Goal: Task Accomplishment & Management: Use online tool/utility

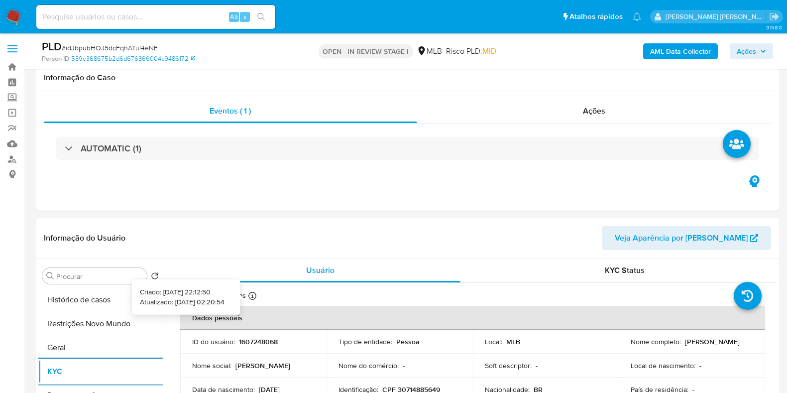
select select "10"
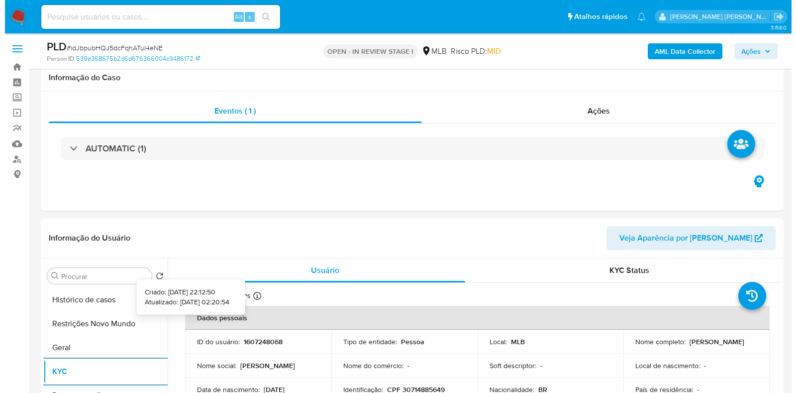
scroll to position [124, 0]
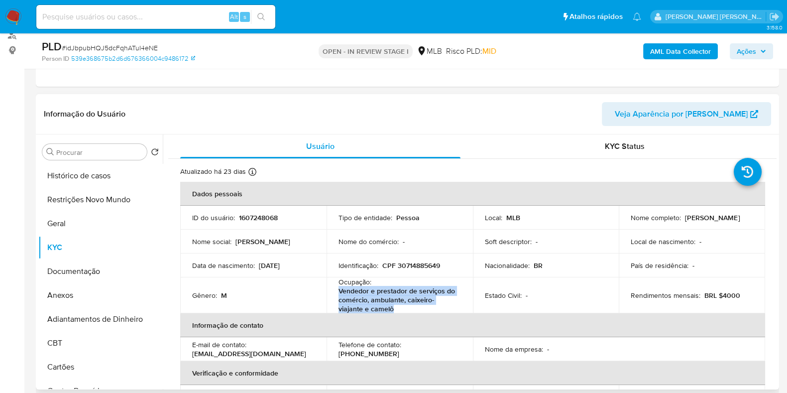
drag, startPoint x: 396, startPoint y: 309, endPoint x: 333, endPoint y: 291, distance: 65.2
click at [333, 291] on td "Ocupação : Vendedor e prestador de serviços do comércio, ambulante, caixeiro-vi…" at bounding box center [399, 295] width 146 height 36
copy p "Vendedor e prestador de serviços do comércio, ambulante, caixeiro-viajante e ca…"
click at [76, 265] on button "Documentação" at bounding box center [96, 271] width 116 height 24
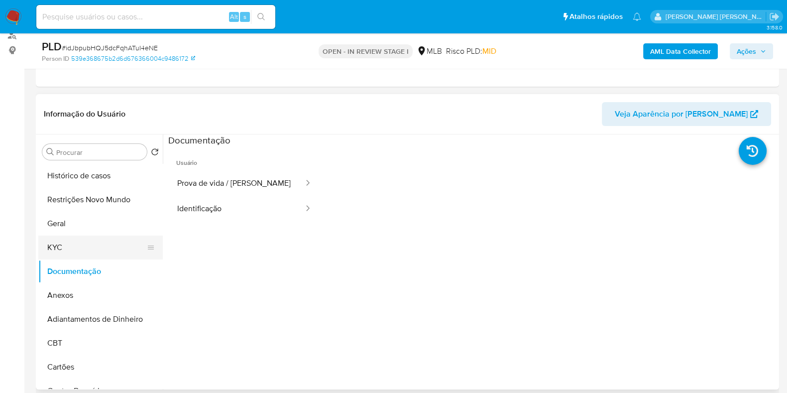
click at [83, 240] on button "KYC" at bounding box center [96, 247] width 116 height 24
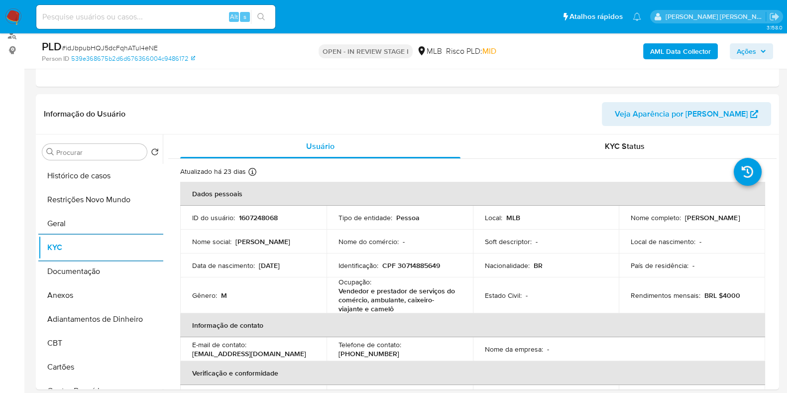
click at [699, 47] on b "AML Data Collector" at bounding box center [680, 51] width 61 height 16
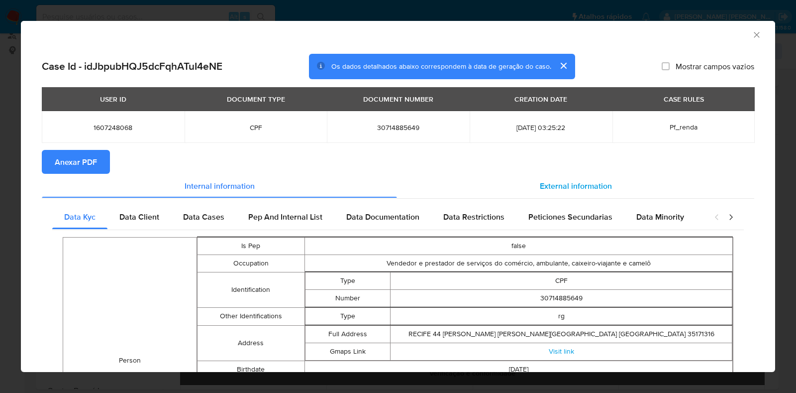
click at [555, 182] on span "External information" at bounding box center [576, 185] width 72 height 11
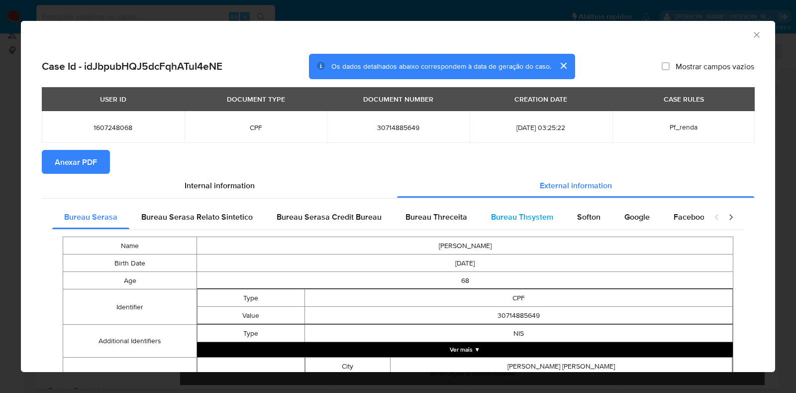
click at [532, 215] on span "Bureau Thsystem" at bounding box center [522, 216] width 62 height 11
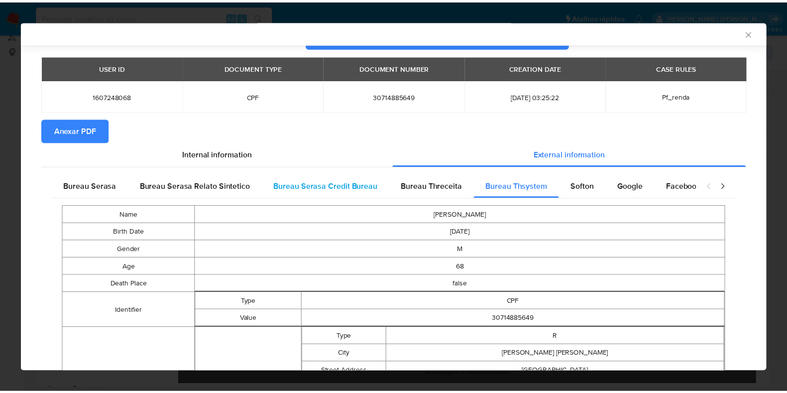
scroll to position [0, 0]
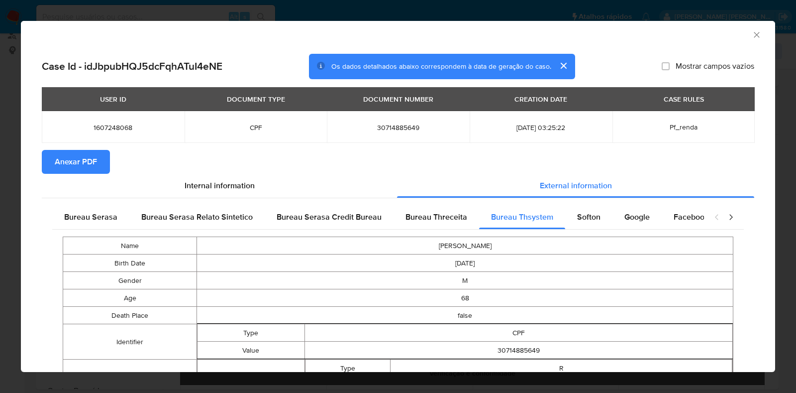
click at [402, 125] on span "30714885649" at bounding box center [398, 127] width 119 height 9
copy span "30714885649"
click at [5, 215] on div "AML Data Collector Case Id - idJbpubHQJ5dcFqhATuI4eNE Os dados detalhados abaix…" at bounding box center [398, 196] width 796 height 393
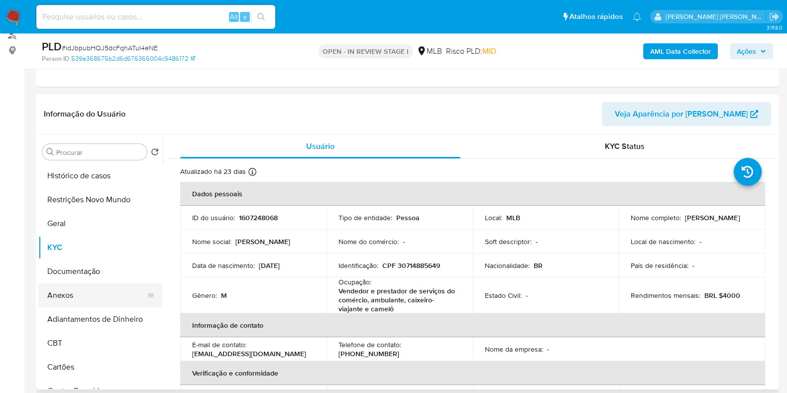
click at [89, 283] on button "Anexos" at bounding box center [96, 295] width 116 height 24
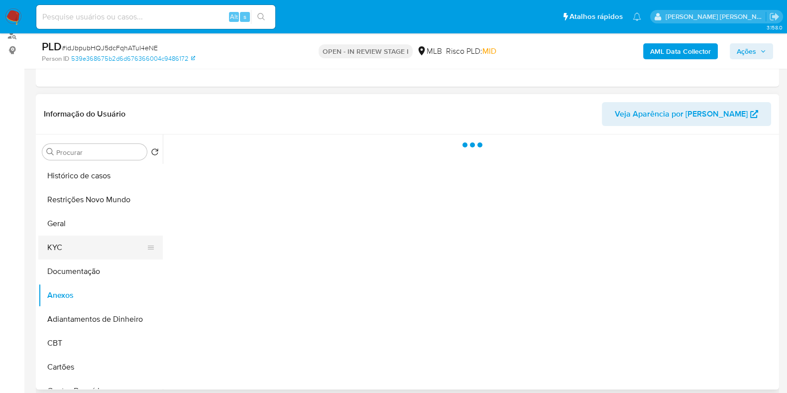
click at [105, 255] on button "KYC" at bounding box center [96, 247] width 116 height 24
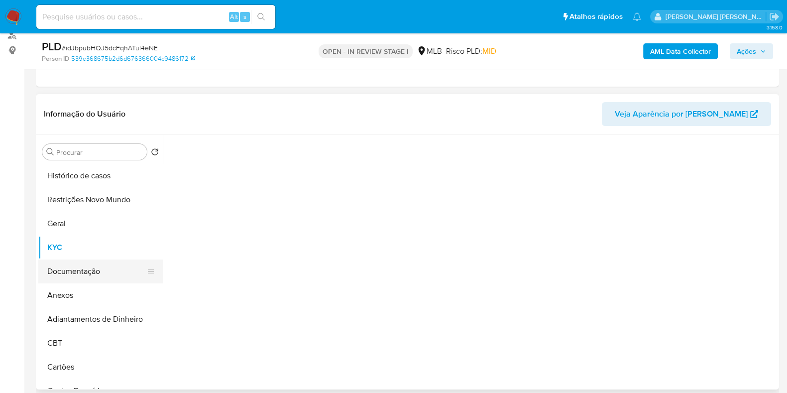
click at [89, 267] on button "Documentação" at bounding box center [96, 271] width 116 height 24
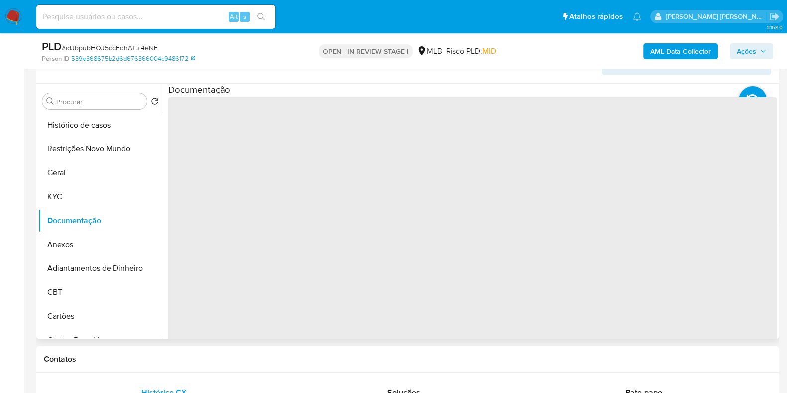
scroll to position [187, 0]
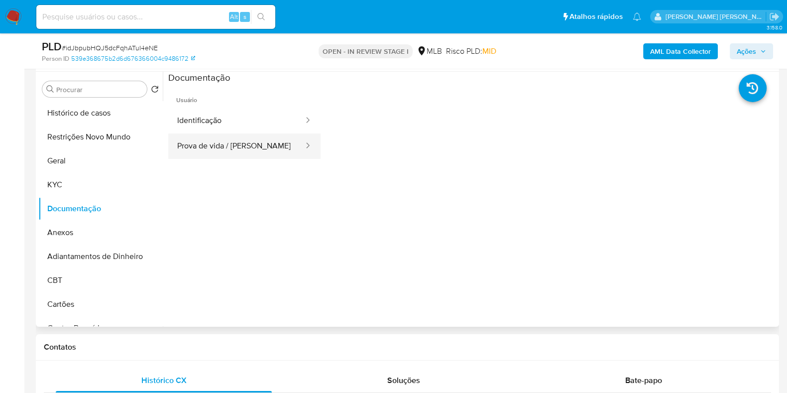
click at [259, 148] on button "Prova de vida / Selfie" at bounding box center [236, 145] width 136 height 25
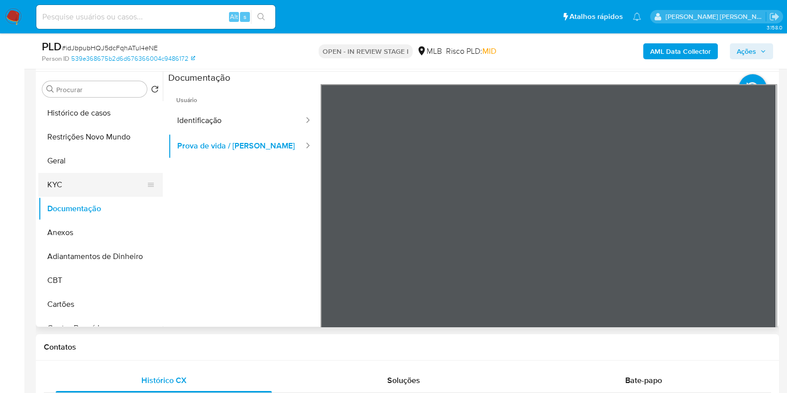
click at [104, 182] on button "KYC" at bounding box center [96, 185] width 116 height 24
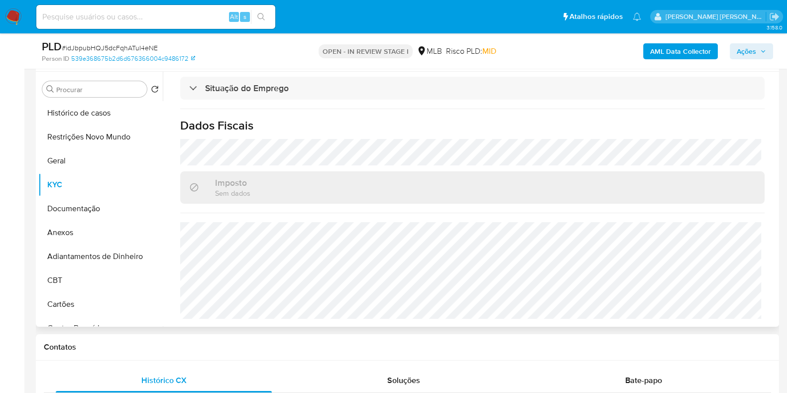
scroll to position [444, 0]
click at [735, 44] on button "Ações" at bounding box center [751, 51] width 43 height 16
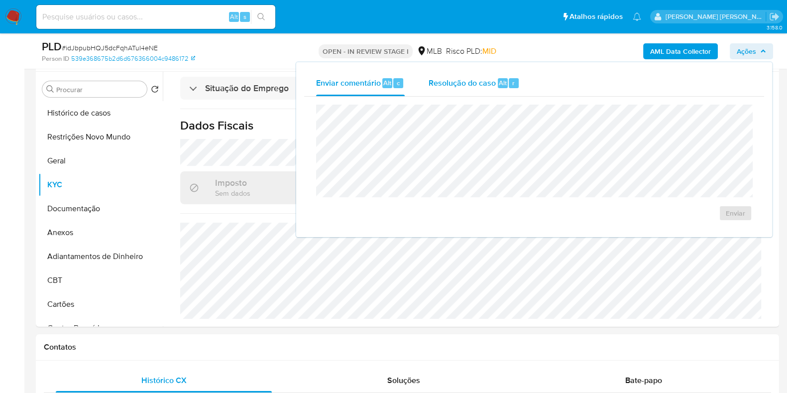
click at [474, 86] on span "Resolução do caso" at bounding box center [461, 82] width 67 height 11
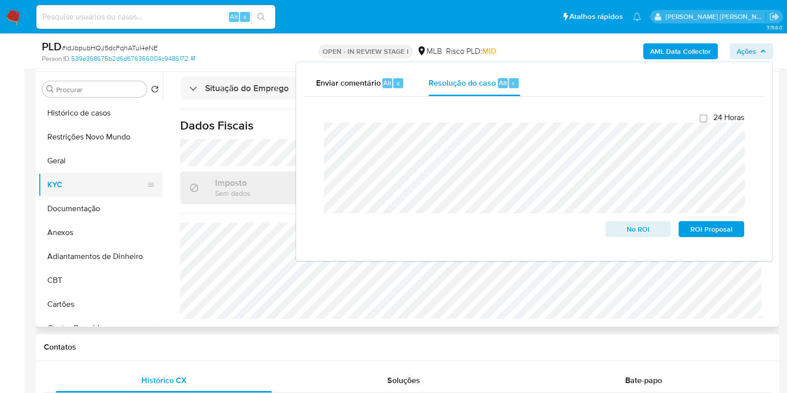
click at [92, 186] on button "KYC" at bounding box center [96, 185] width 116 height 24
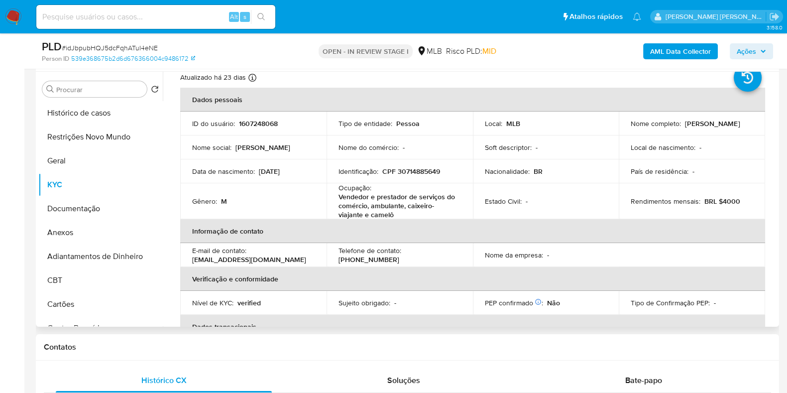
scroll to position [0, 0]
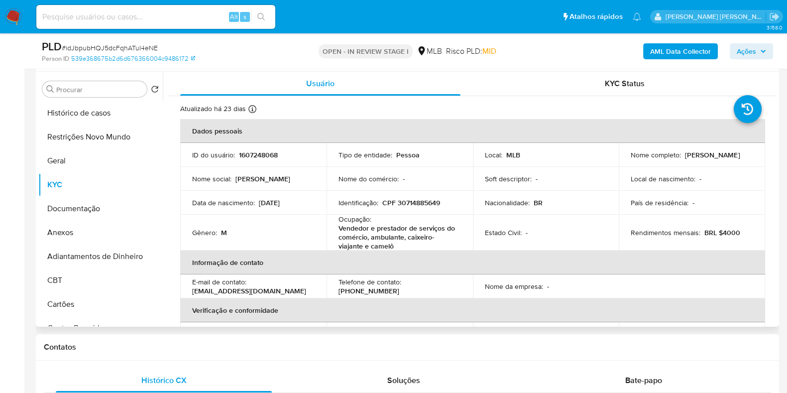
drag, startPoint x: 699, startPoint y: 159, endPoint x: 627, endPoint y: 161, distance: 71.7
click at [627, 161] on td "Nome completo : Luiz Cassimiro Alves" at bounding box center [692, 155] width 146 height 24
copy p "[PERSON_NAME]"
click at [425, 205] on p "CPF 30714885649" at bounding box center [411, 202] width 58 height 9
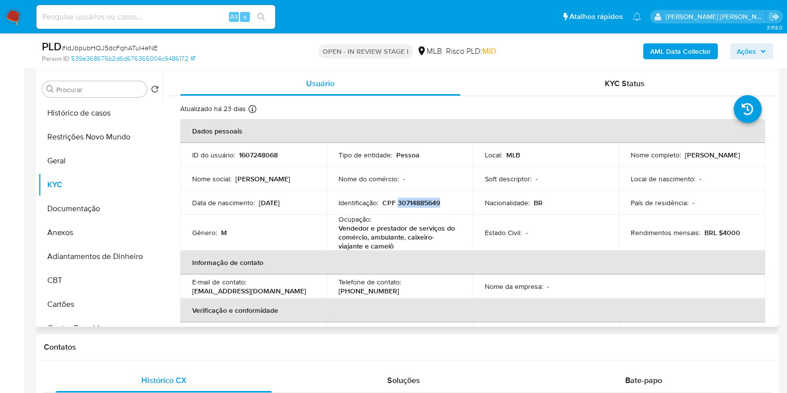
copy p "30714885649"
click at [98, 131] on button "Restrições Novo Mundo" at bounding box center [96, 137] width 116 height 24
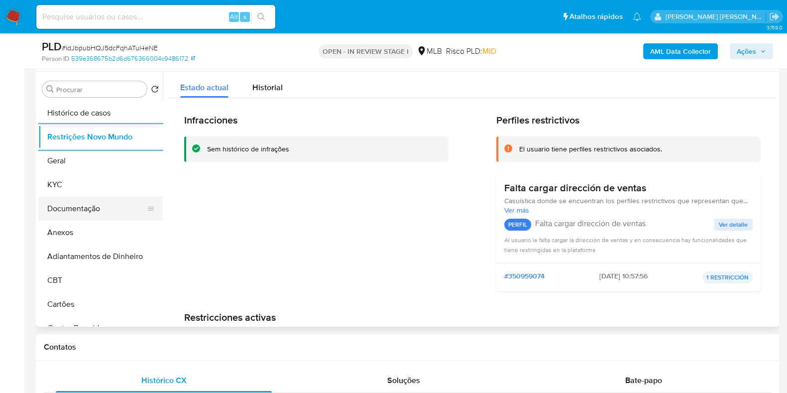
click at [98, 204] on button "Documentação" at bounding box center [96, 209] width 116 height 24
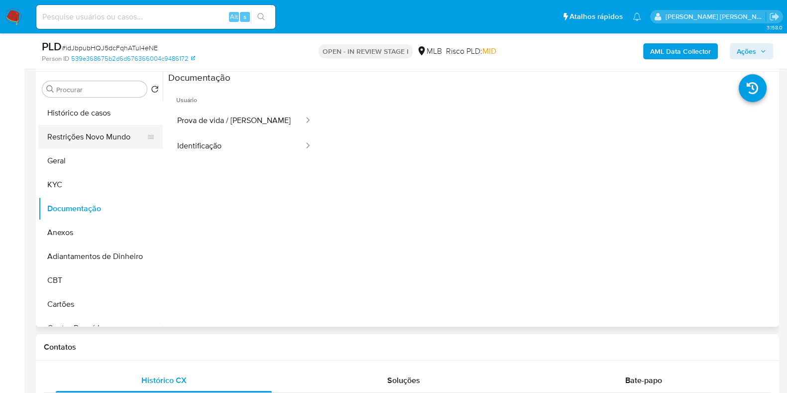
click at [81, 131] on button "Restrições Novo Mundo" at bounding box center [96, 137] width 116 height 24
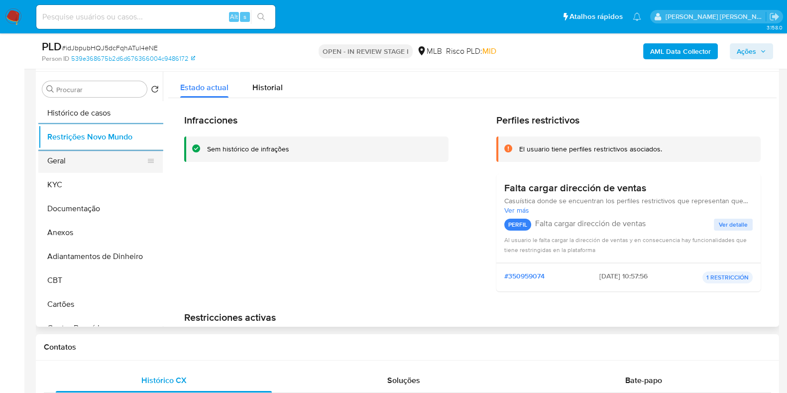
click at [48, 168] on button "Geral" at bounding box center [96, 161] width 116 height 24
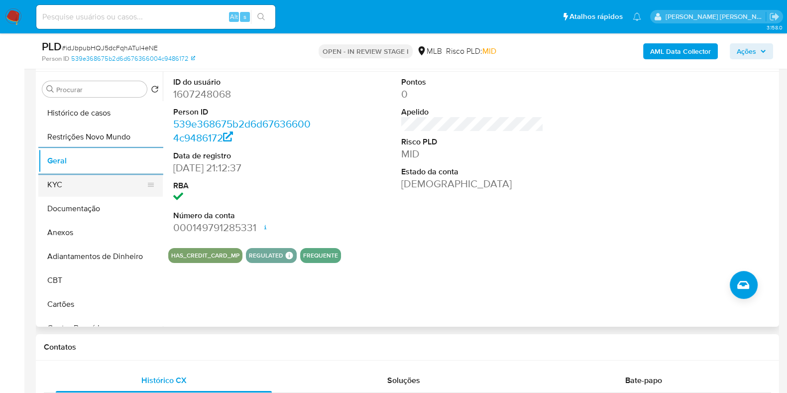
drag, startPoint x: 74, startPoint y: 183, endPoint x: 106, endPoint y: 185, distance: 32.9
click at [73, 183] on button "KYC" at bounding box center [96, 185] width 116 height 24
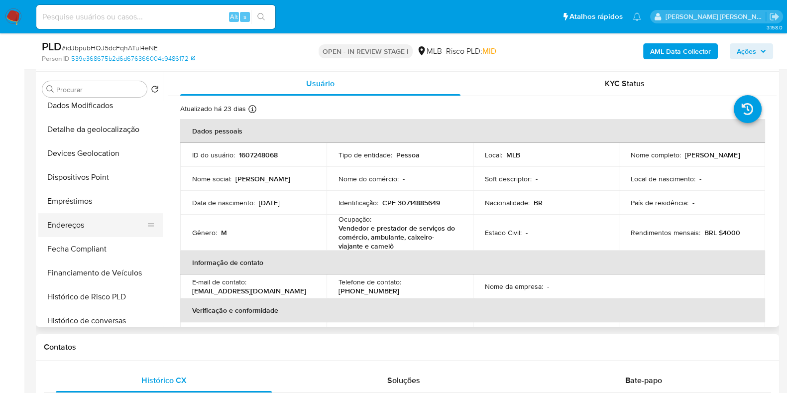
scroll to position [248, 0]
click at [95, 220] on button "Endereços" at bounding box center [96, 223] width 116 height 24
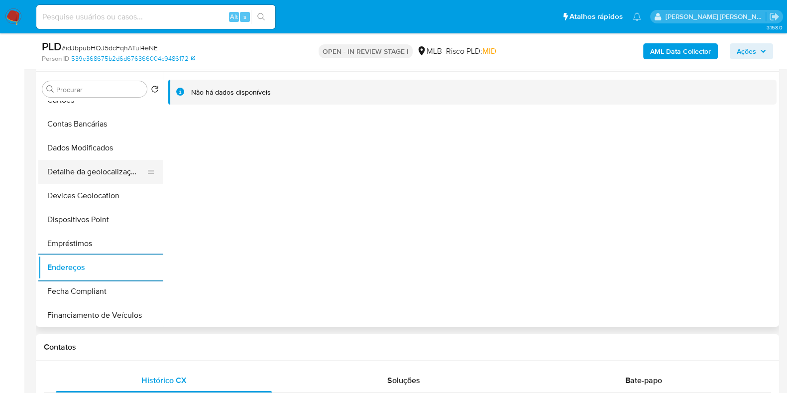
scroll to position [187, 0]
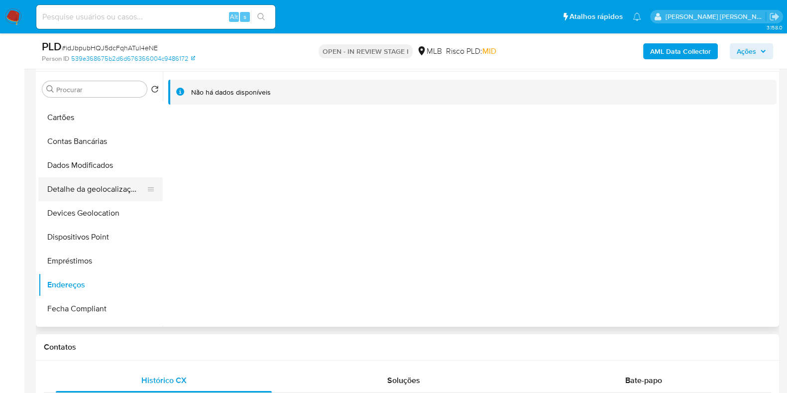
drag, startPoint x: 84, startPoint y: 182, endPoint x: 90, endPoint y: 182, distance: 6.0
click at [84, 182] on button "Detalhe da geolocalização" at bounding box center [96, 189] width 116 height 24
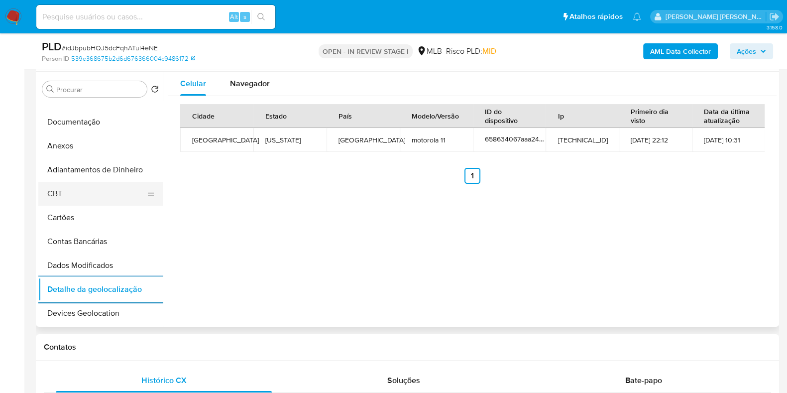
scroll to position [62, 0]
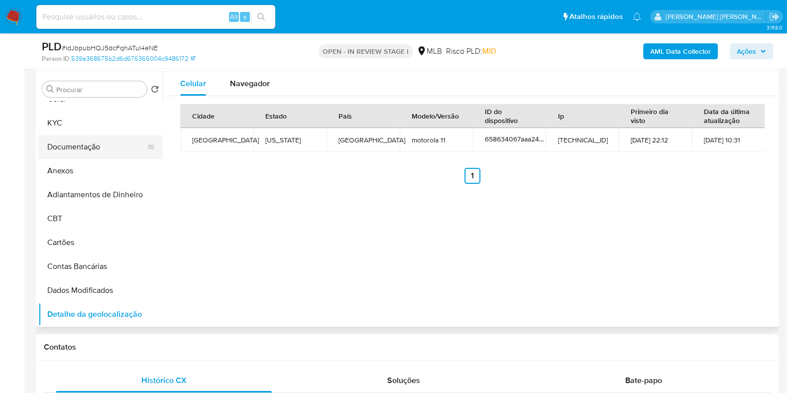
click at [103, 147] on button "Documentação" at bounding box center [96, 147] width 116 height 24
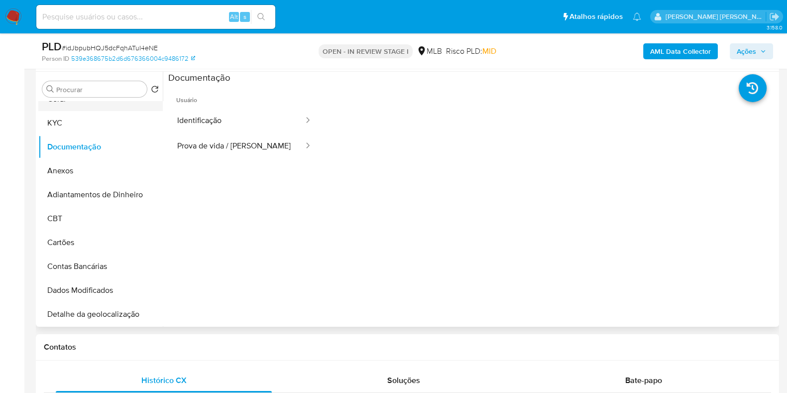
scroll to position [0, 0]
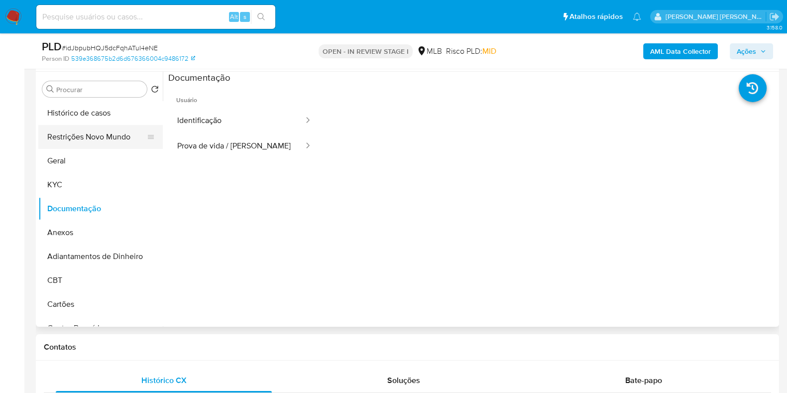
click at [113, 138] on button "Restrições Novo Mundo" at bounding box center [96, 137] width 116 height 24
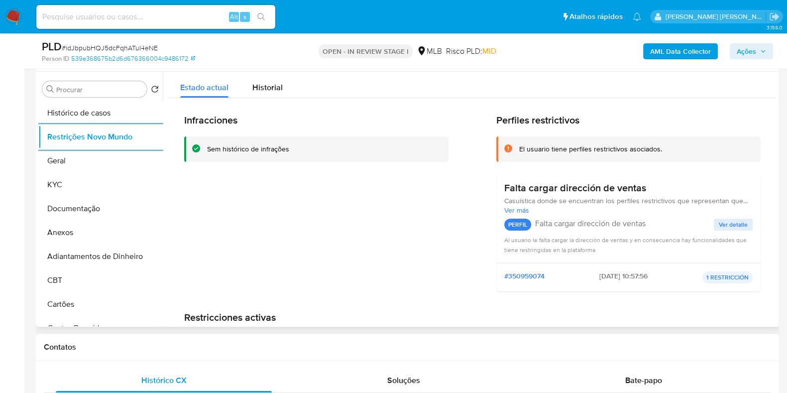
scroll to position [248, 0]
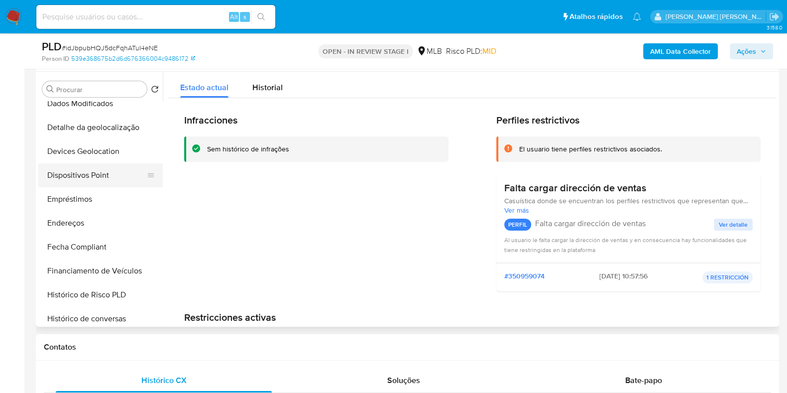
click at [115, 170] on button "Dispositivos Point" at bounding box center [96, 175] width 116 height 24
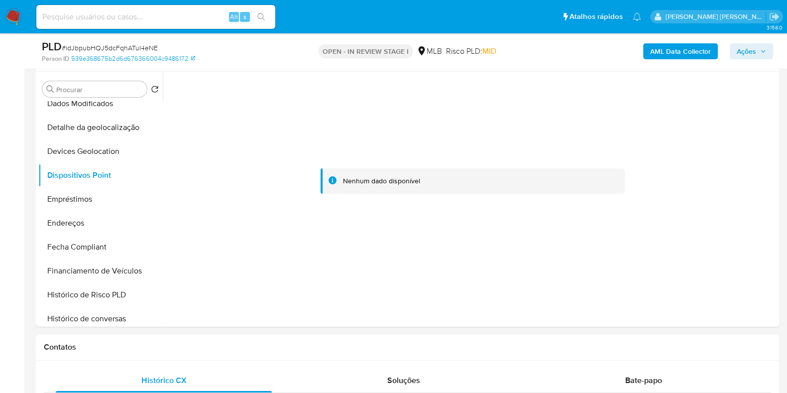
click at [657, 44] on b "AML Data Collector" at bounding box center [680, 51] width 61 height 16
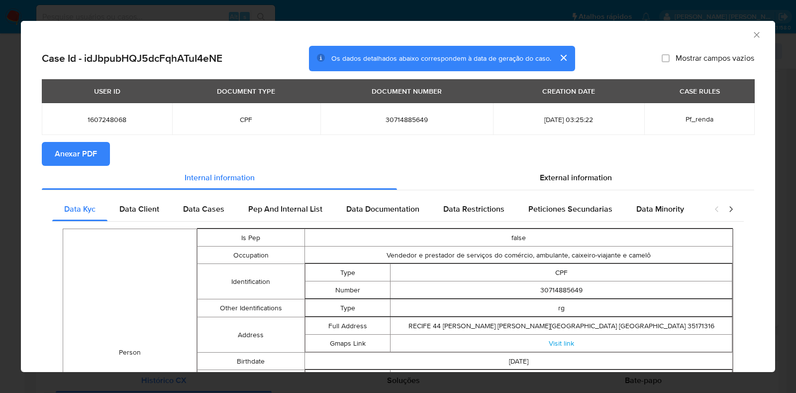
click at [84, 145] on span "Anexar PDF" at bounding box center [76, 154] width 42 height 22
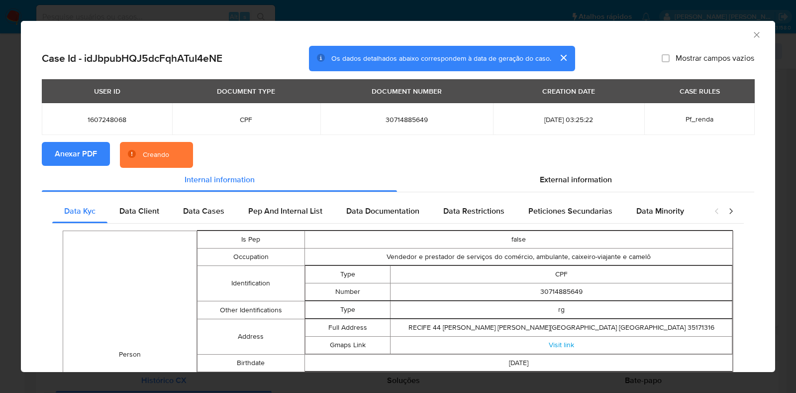
click at [2, 162] on div "AML Data Collector Case Id - idJbpubHQJ5dcFqhATuI4eNE Os dados detalhados abaix…" at bounding box center [398, 196] width 796 height 393
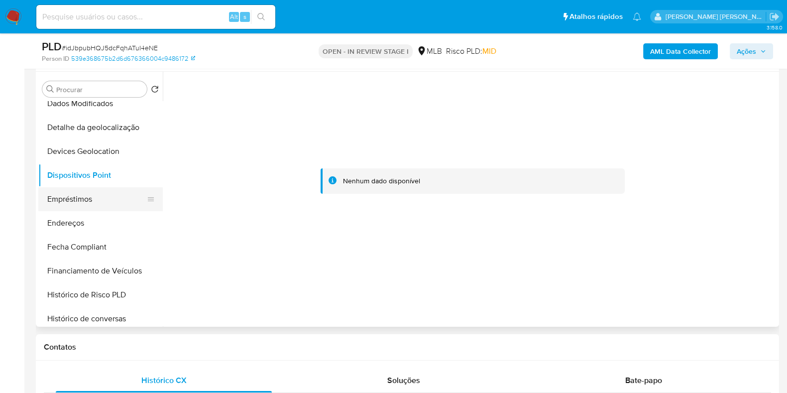
scroll to position [0, 0]
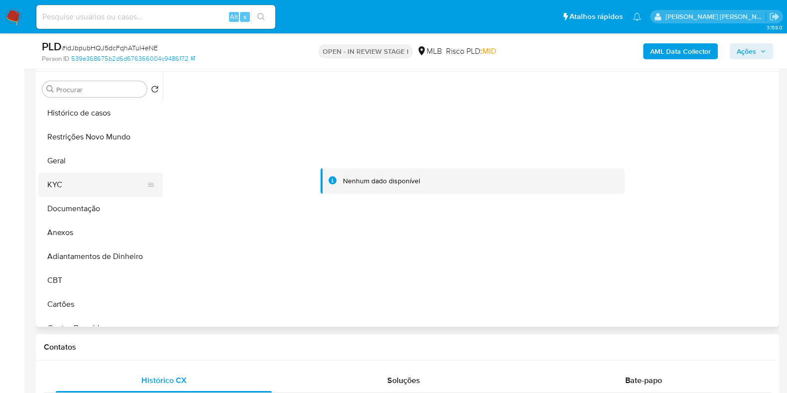
click at [90, 190] on button "KYC" at bounding box center [96, 185] width 116 height 24
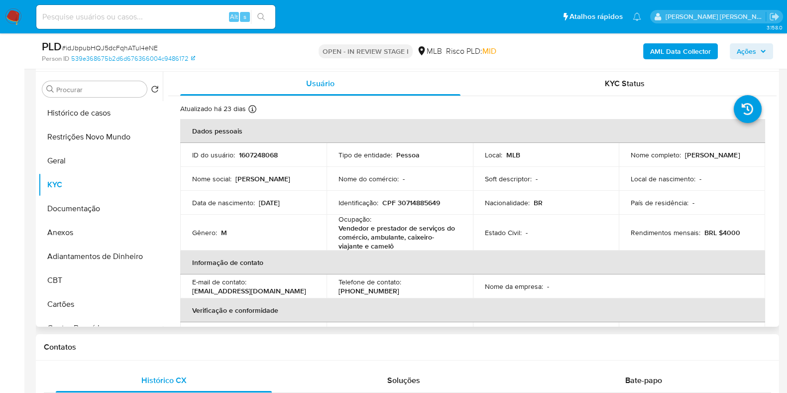
drag, startPoint x: 701, startPoint y: 161, endPoint x: 628, endPoint y: 162, distance: 72.7
click at [630, 159] on div "Nome completo : Luiz Cassimiro Alves" at bounding box center [691, 154] width 122 height 9
copy p "Luiz Cassimiro Alves"
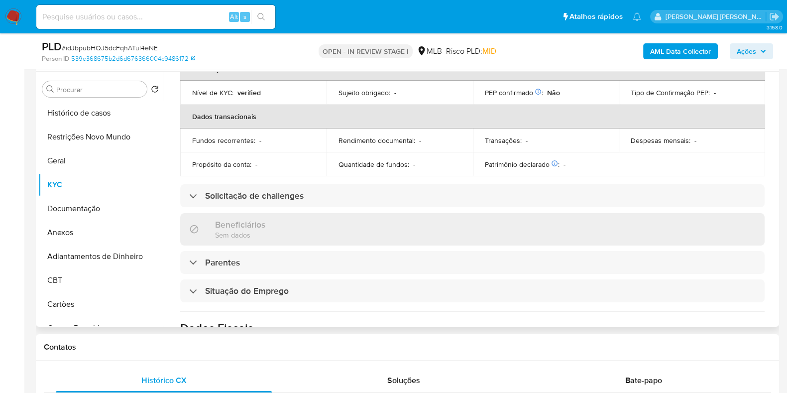
scroll to position [435, 0]
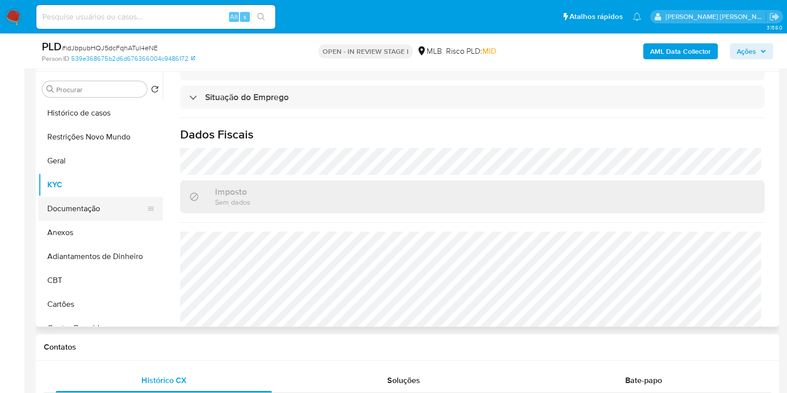
click at [80, 207] on button "Documentação" at bounding box center [96, 209] width 116 height 24
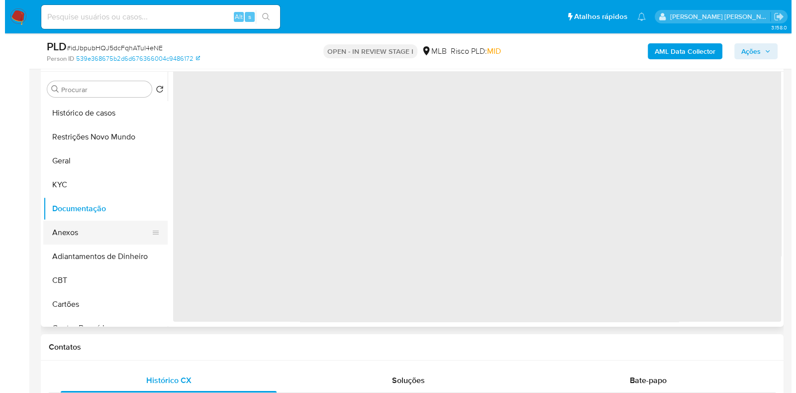
scroll to position [0, 0]
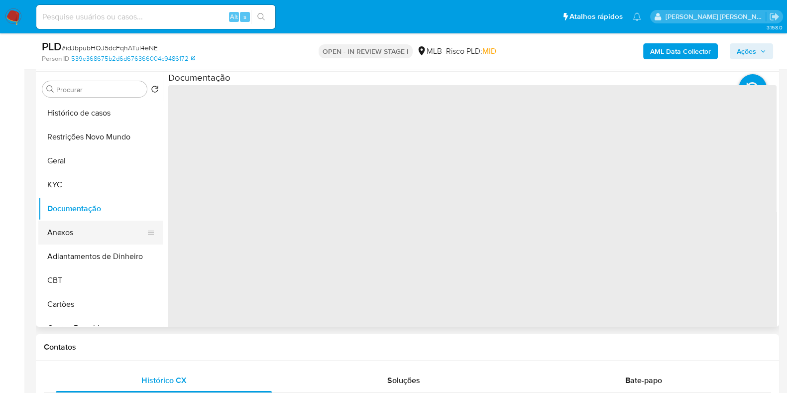
click at [66, 230] on button "Anexos" at bounding box center [96, 232] width 116 height 24
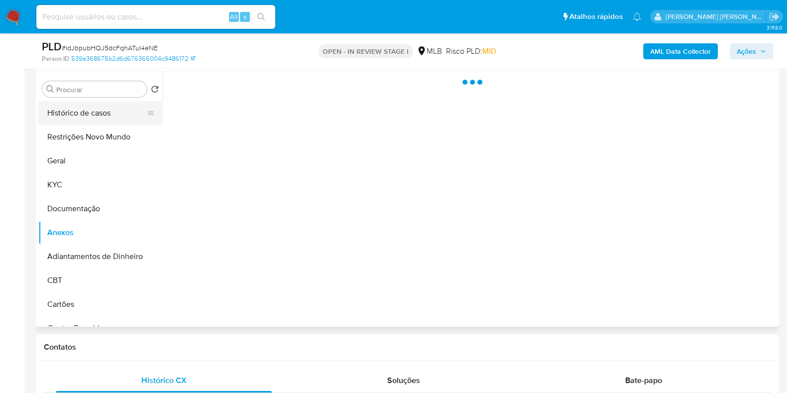
click at [82, 101] on button "Histórico de casos" at bounding box center [96, 113] width 116 height 24
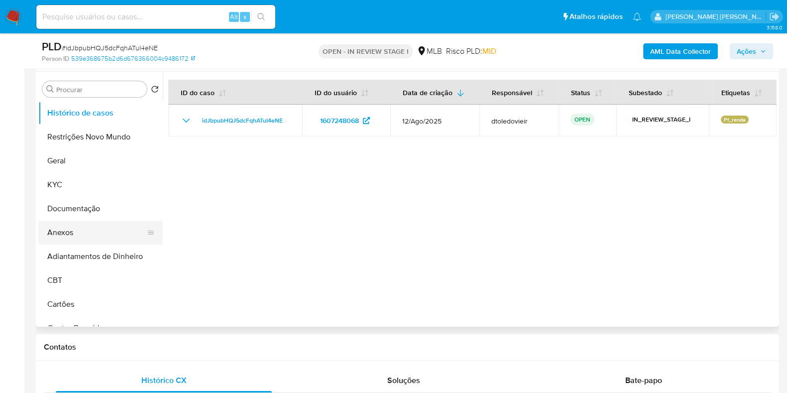
click at [64, 229] on button "Anexos" at bounding box center [96, 232] width 116 height 24
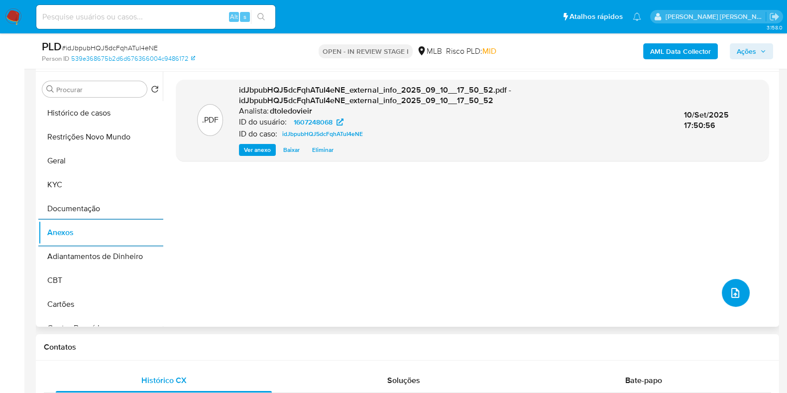
click at [736, 293] on span "upload-file" at bounding box center [735, 293] width 12 height 12
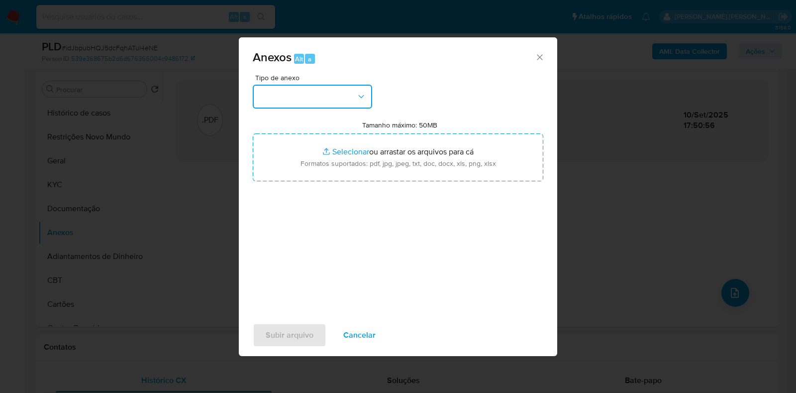
click at [321, 104] on button "button" at bounding box center [312, 97] width 119 height 24
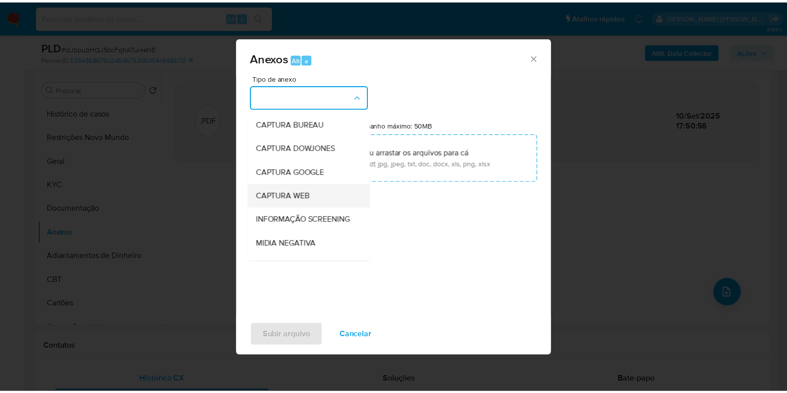
scroll to position [153, 0]
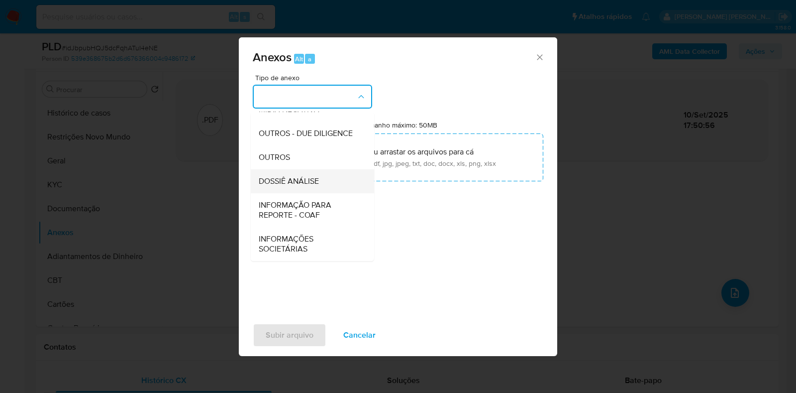
click at [289, 175] on div "DOSSIÊ ANÁLISE" at bounding box center [310, 181] width 102 height 24
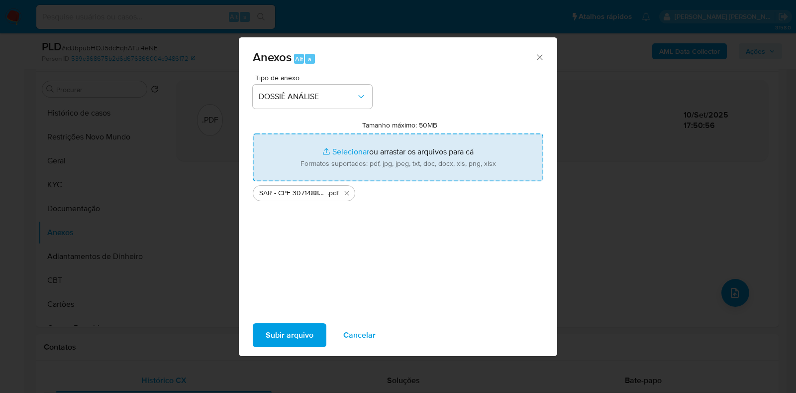
type input "C:\fakepath\Mulan 1607248068_2025_09_10_09_27_20.xlsx"
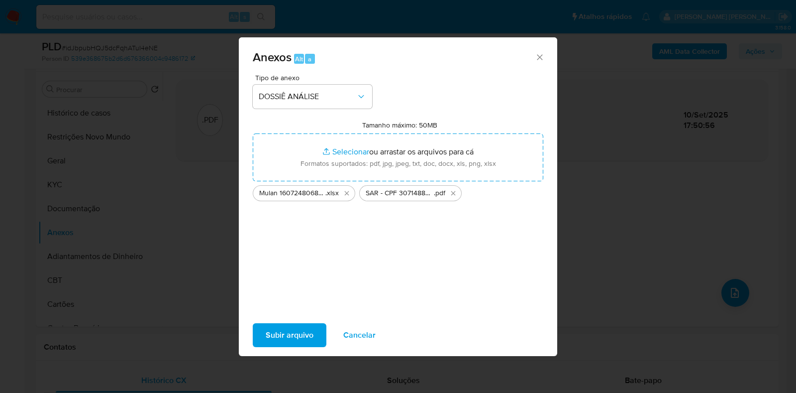
click at [268, 333] on span "Subir arquivo" at bounding box center [290, 335] width 48 height 22
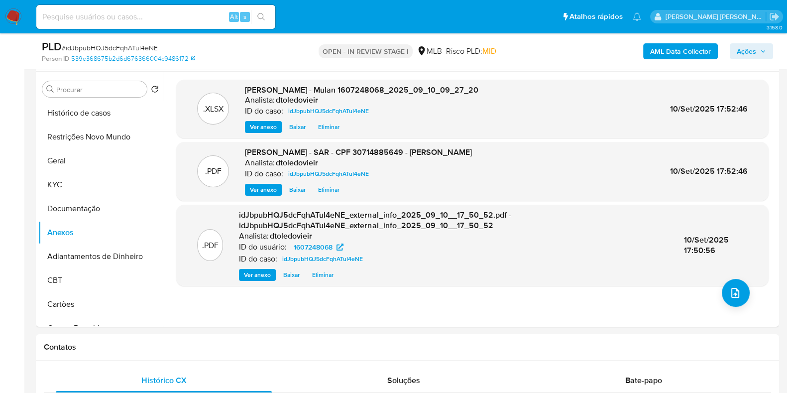
click at [756, 49] on span "Ações" at bounding box center [745, 51] width 19 height 16
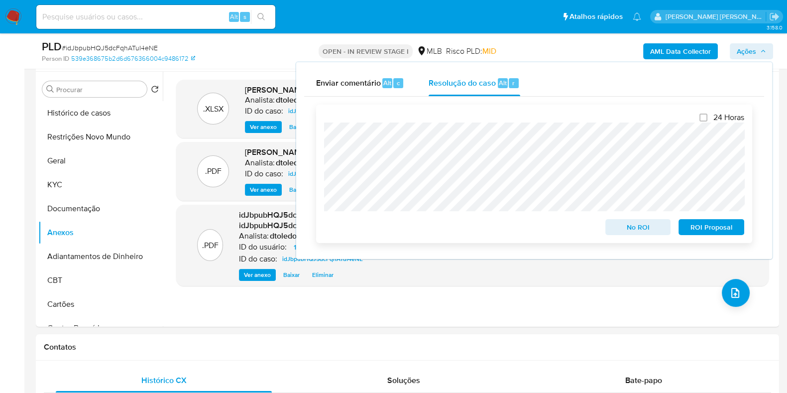
click at [699, 227] on span "ROI Proposal" at bounding box center [711, 227] width 52 height 14
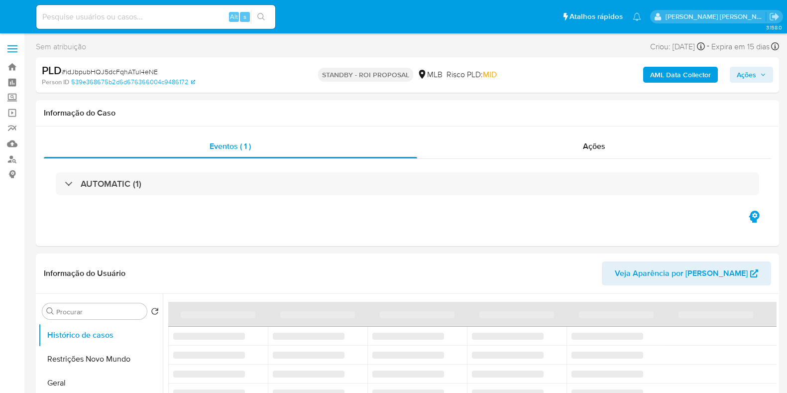
select select "10"
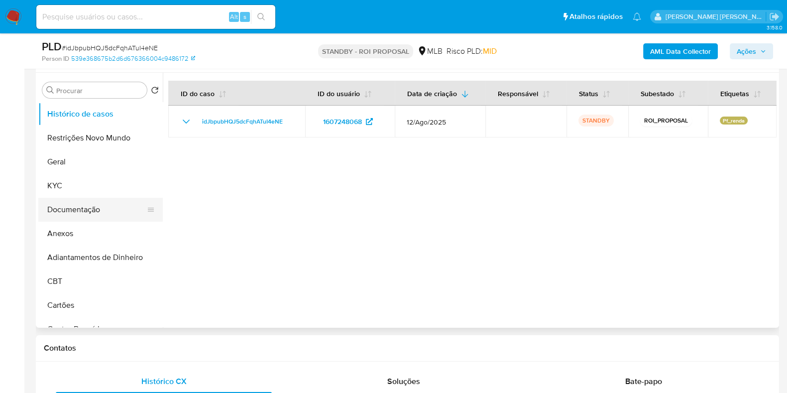
scroll to position [187, 0]
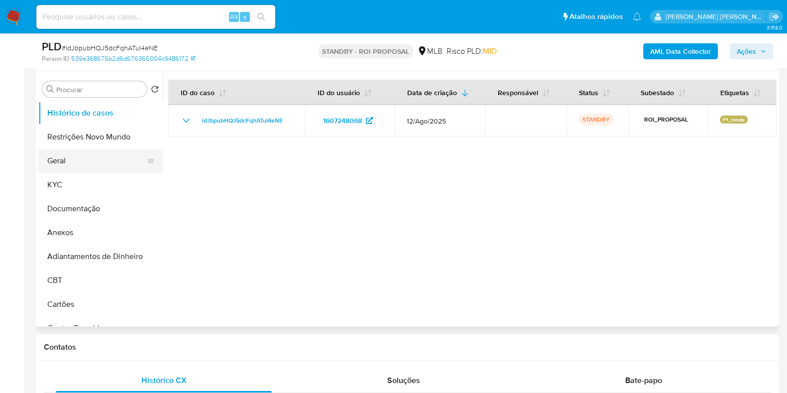
click at [78, 162] on button "Geral" at bounding box center [96, 161] width 116 height 24
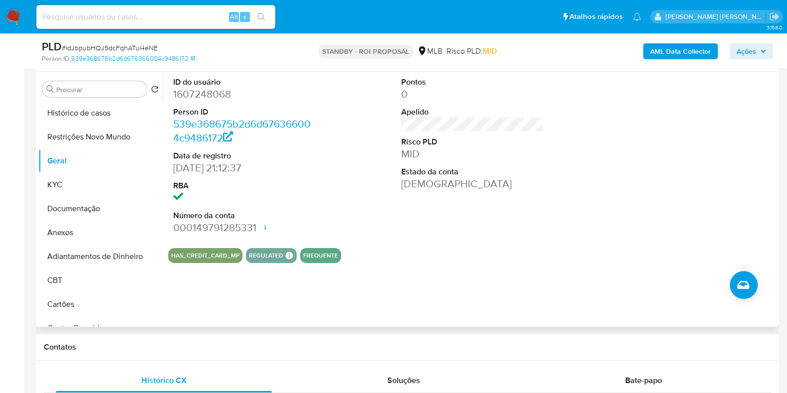
click at [211, 91] on dd "1607248068" at bounding box center [244, 94] width 142 height 14
copy dd "1607248068"
click at [197, 16] on input at bounding box center [155, 16] width 239 height 13
paste input "1915822531"
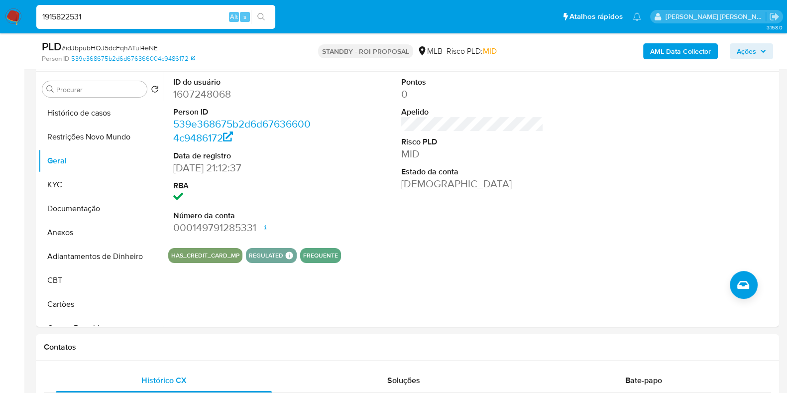
type input "1915822531"
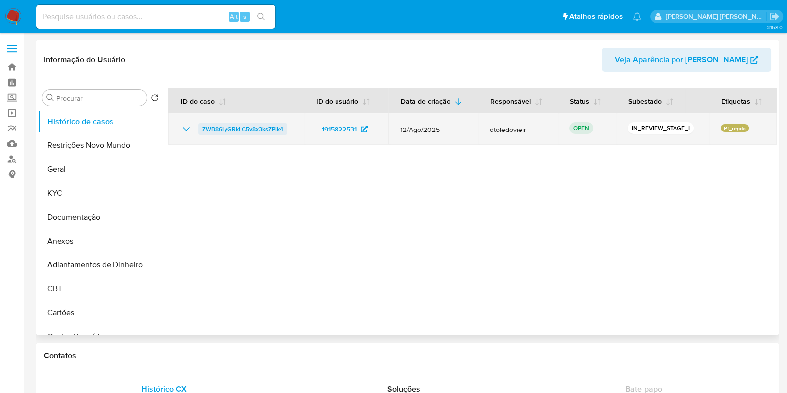
select select "10"
click at [236, 125] on span "ZWB86LyGRkLC5v8x3ksZPik4" at bounding box center [242, 129] width 81 height 12
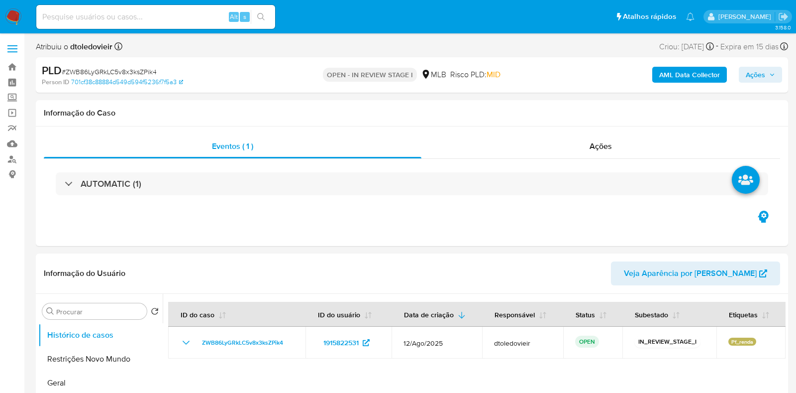
select select "10"
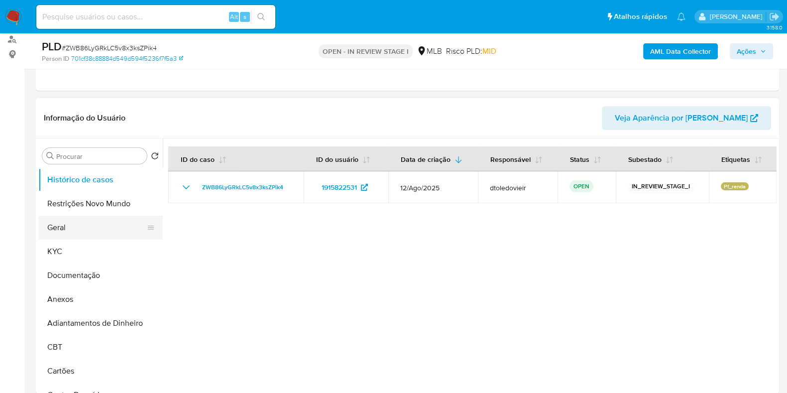
scroll to position [124, 0]
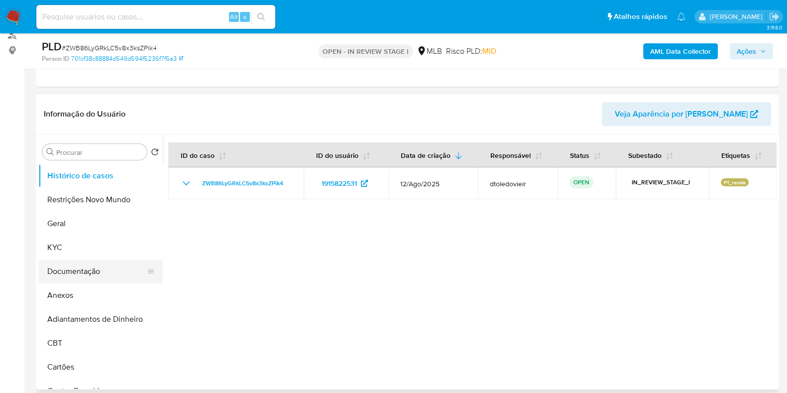
click at [75, 271] on button "Documentação" at bounding box center [96, 271] width 116 height 24
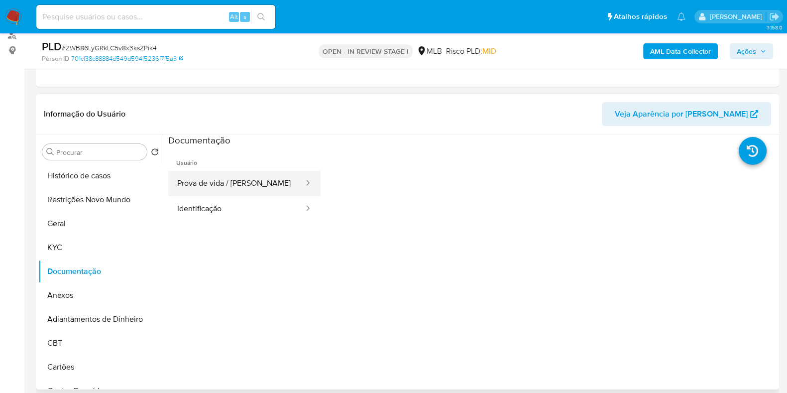
click at [244, 189] on button "Prova de vida / Selfie" at bounding box center [236, 183] width 136 height 25
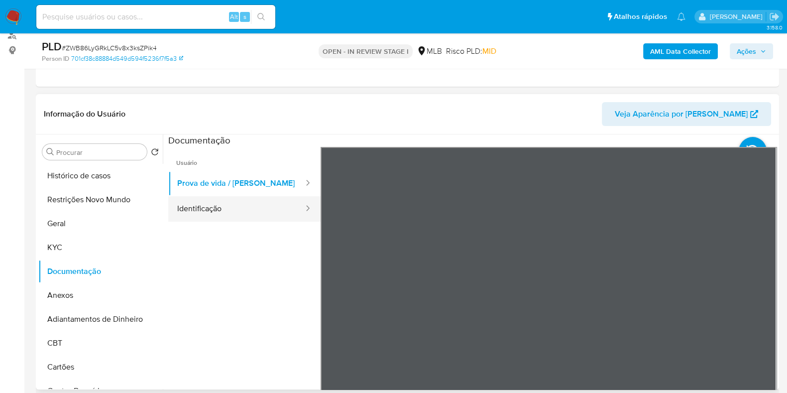
click at [235, 203] on button "Identificação" at bounding box center [236, 208] width 136 height 25
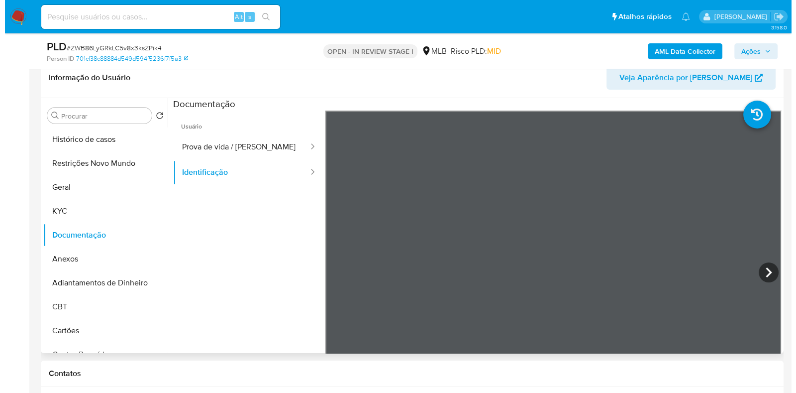
scroll to position [187, 0]
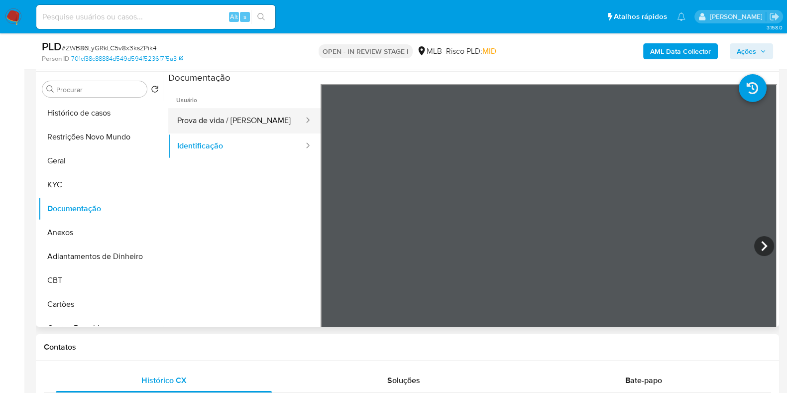
click at [243, 130] on button "Prova de vida / Selfie" at bounding box center [236, 120] width 136 height 25
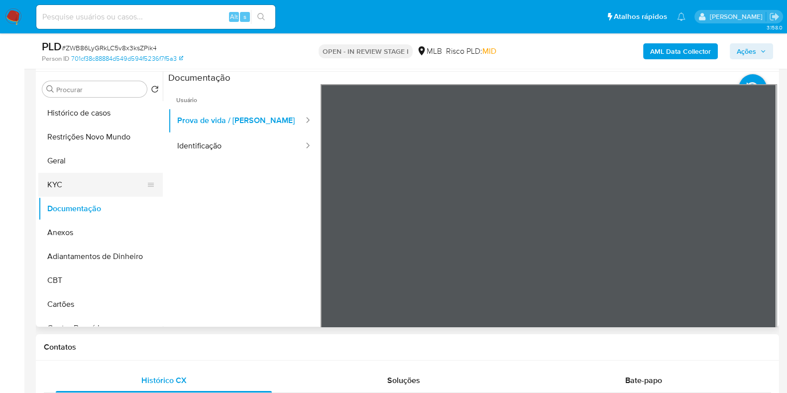
click at [107, 187] on button "KYC" at bounding box center [96, 185] width 116 height 24
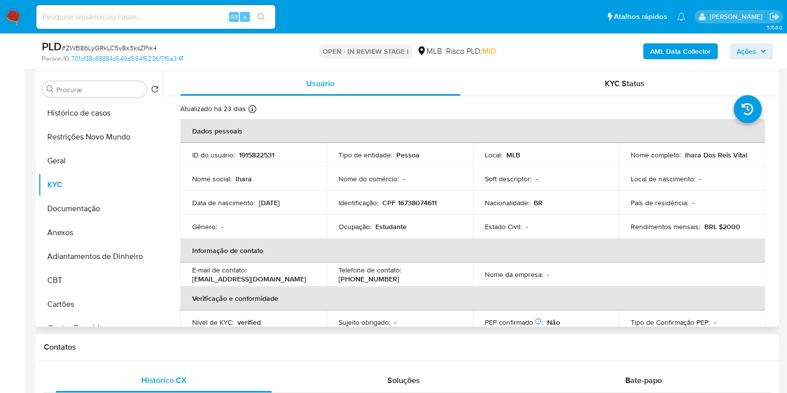
click at [387, 228] on p "Estudante" at bounding box center [390, 226] width 31 height 9
copy p "Estudante"
click at [67, 212] on button "Documentação" at bounding box center [96, 209] width 116 height 24
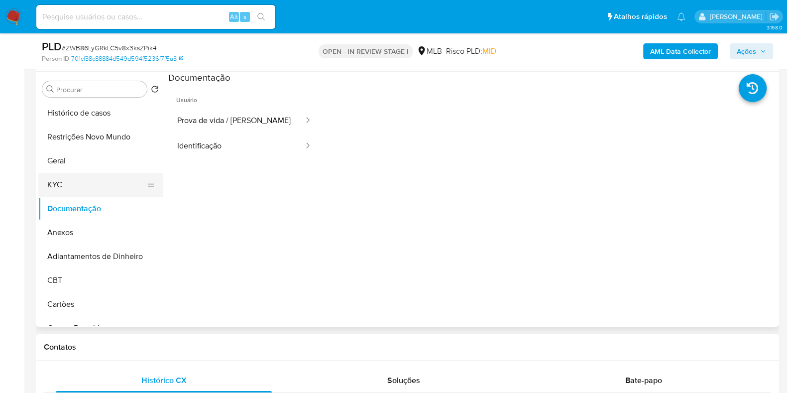
click at [90, 184] on button "KYC" at bounding box center [96, 185] width 116 height 24
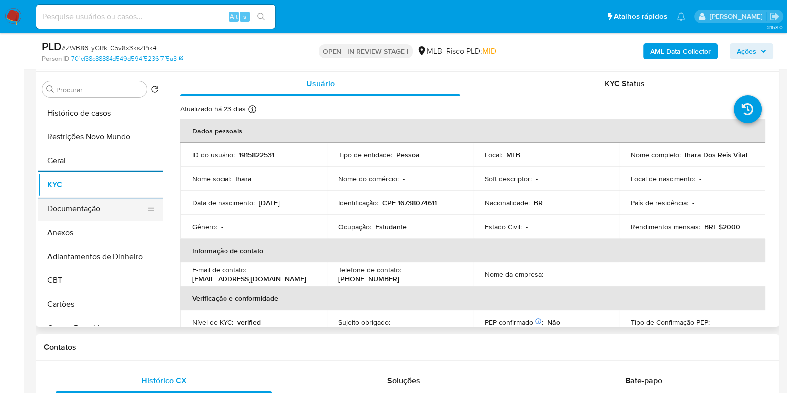
click at [119, 215] on button "Documentação" at bounding box center [96, 209] width 116 height 24
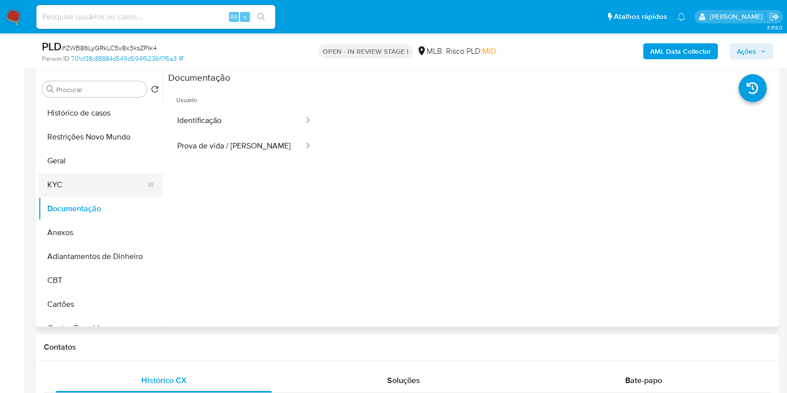
click at [93, 184] on button "KYC" at bounding box center [96, 185] width 116 height 24
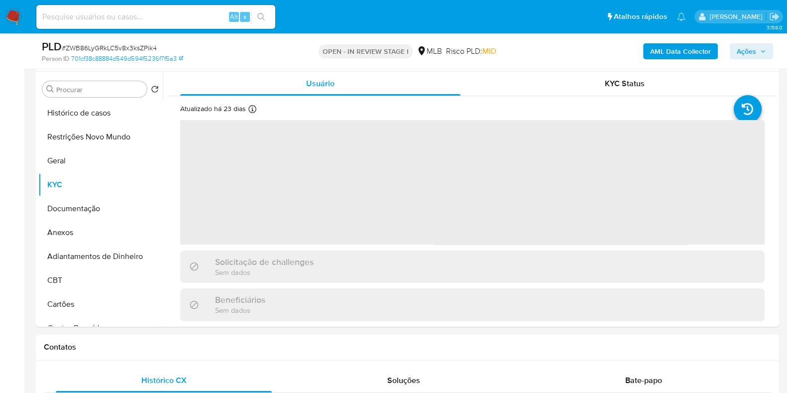
click at [702, 47] on b "AML Data Collector" at bounding box center [680, 51] width 61 height 16
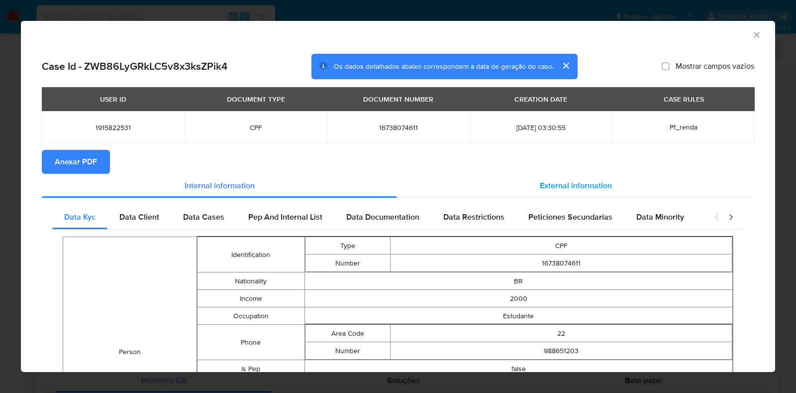
click at [561, 181] on span "External information" at bounding box center [576, 185] width 72 height 11
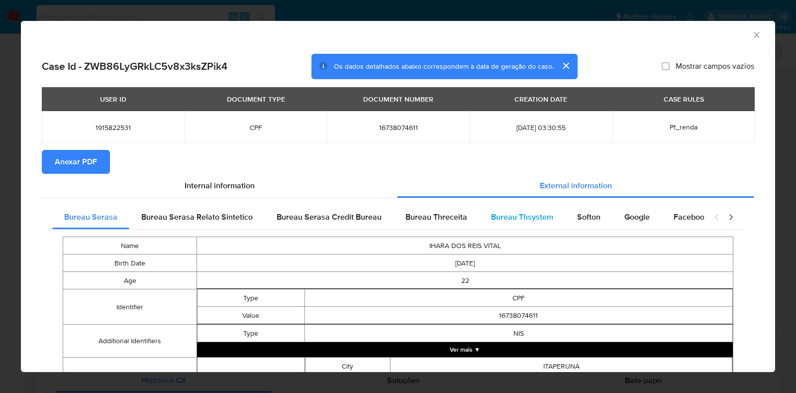
click at [514, 219] on span "Bureau Thsystem" at bounding box center [522, 216] width 62 height 11
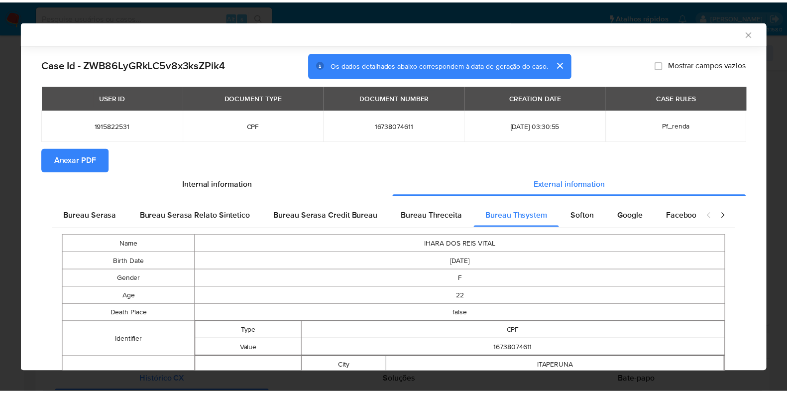
scroll to position [271, 0]
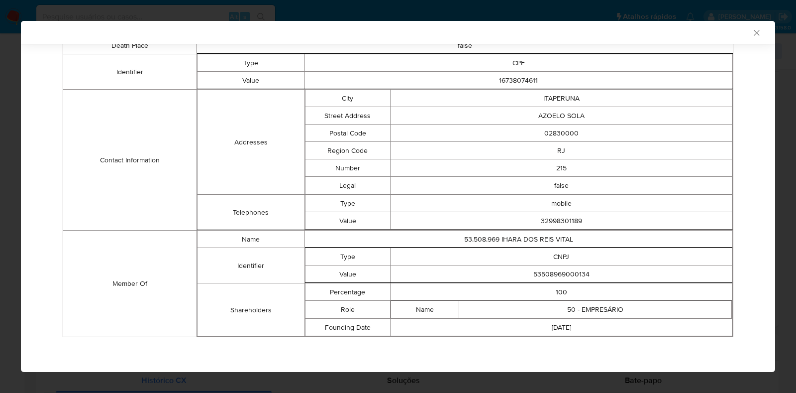
click at [559, 272] on td "53508969000134" at bounding box center [562, 273] width 342 height 17
copy td "53508969000134"
click at [0, 170] on div "AML Data Collector Case Id - ZWB86LyGRkLC5v8x3ksZPik4 Os dados detalhados abaix…" at bounding box center [398, 196] width 796 height 393
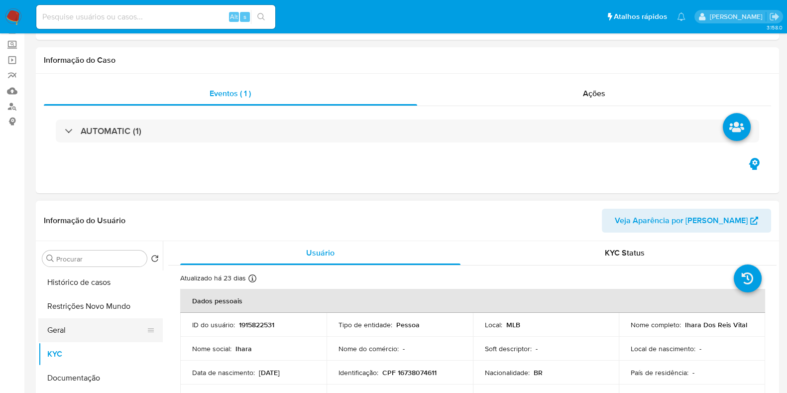
scroll to position [187, 0]
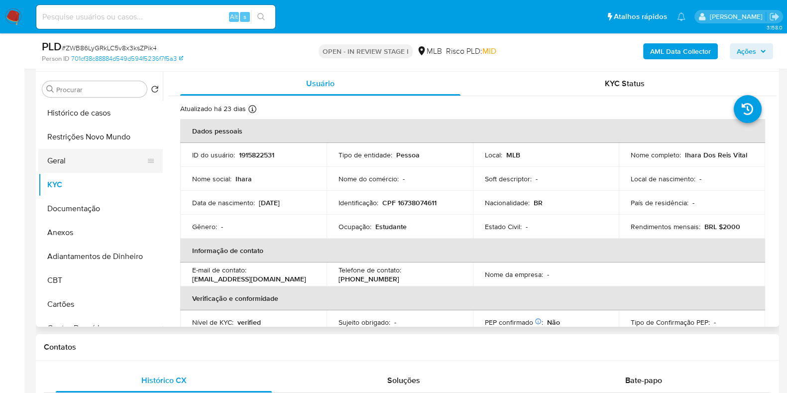
click at [85, 159] on button "Geral" at bounding box center [96, 161] width 116 height 24
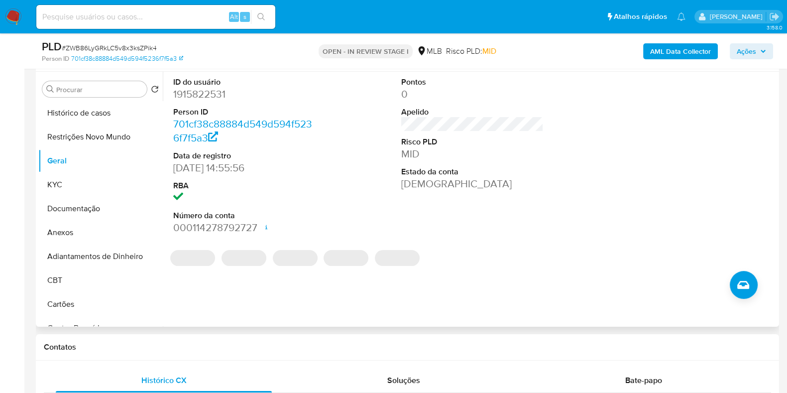
click at [212, 93] on dd "1915822531" at bounding box center [244, 94] width 142 height 14
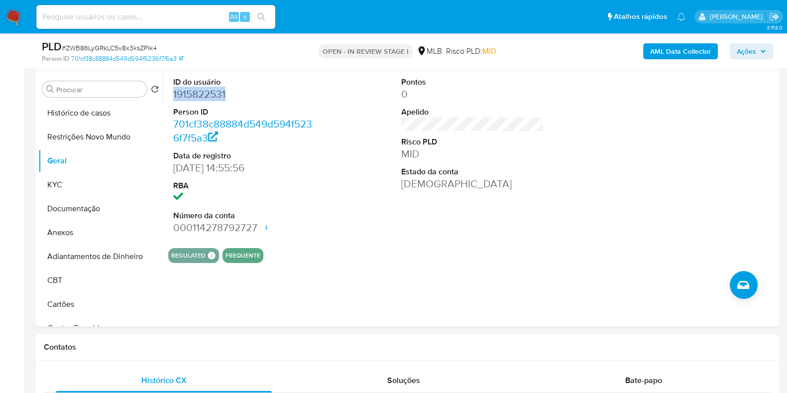
copy dd "1915822531"
click at [755, 47] on span "Ações" at bounding box center [745, 51] width 19 height 16
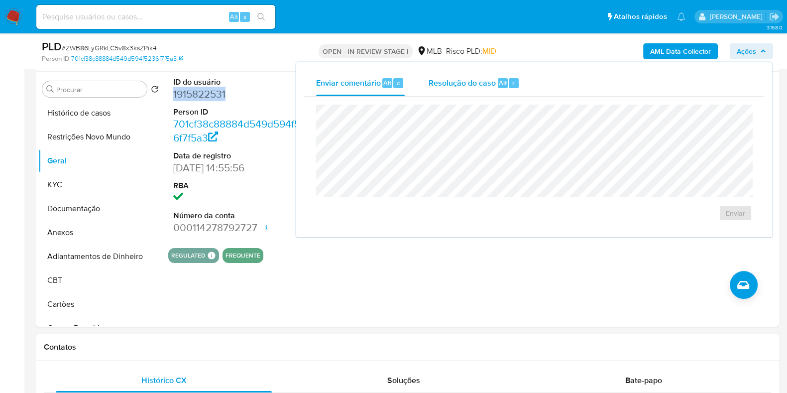
click at [468, 88] on div "Resolução do caso Alt r" at bounding box center [473, 83] width 91 height 26
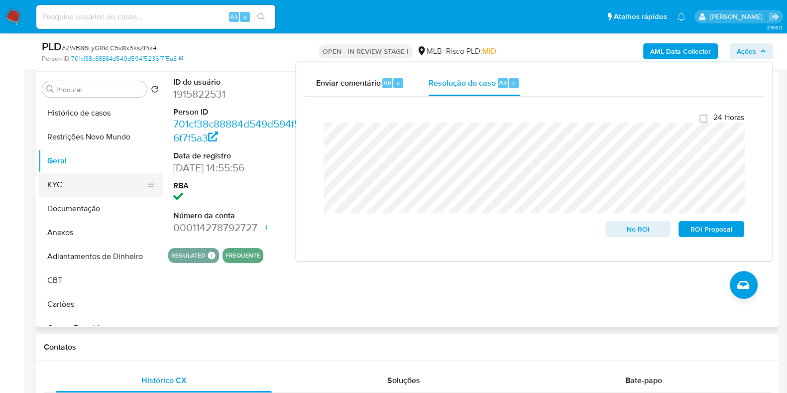
click at [79, 181] on button "KYC" at bounding box center [96, 185] width 116 height 24
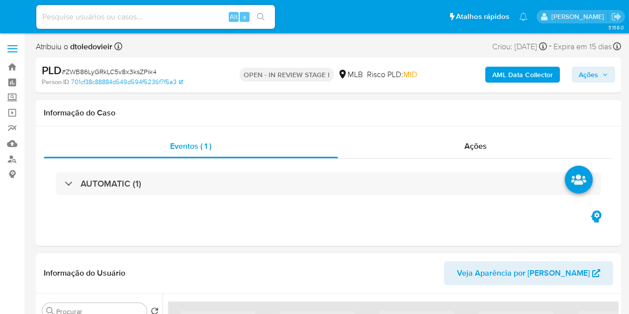
select select "10"
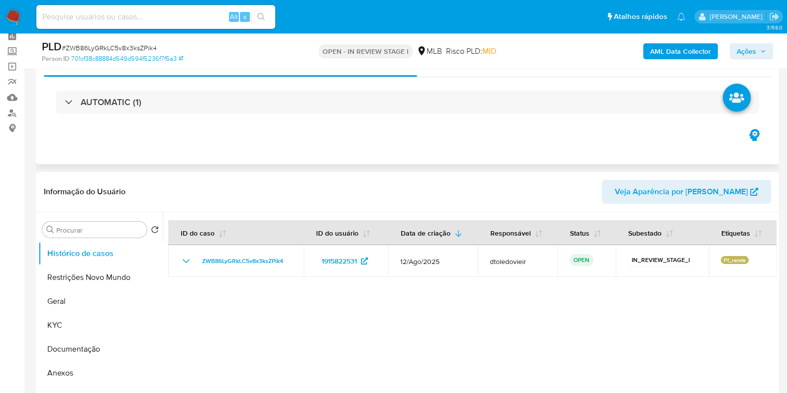
scroll to position [124, 0]
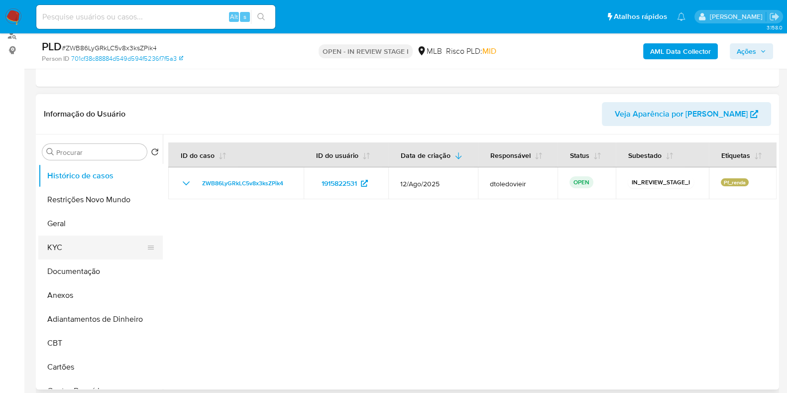
click at [62, 247] on button "KYC" at bounding box center [96, 247] width 116 height 24
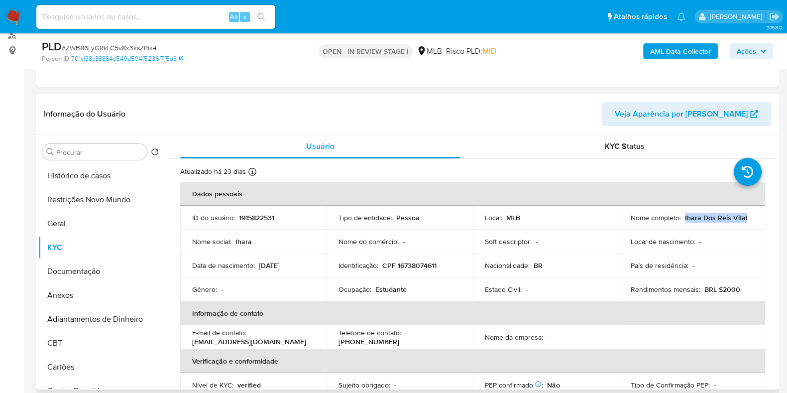
drag, startPoint x: 752, startPoint y: 215, endPoint x: 681, endPoint y: 218, distance: 70.7
click at [629, 218] on td "Nome completo : Ihara Dos Reis Vital" at bounding box center [692, 218] width 146 height 24
copy p "Ihara Dos [PERSON_NAME] Vital"
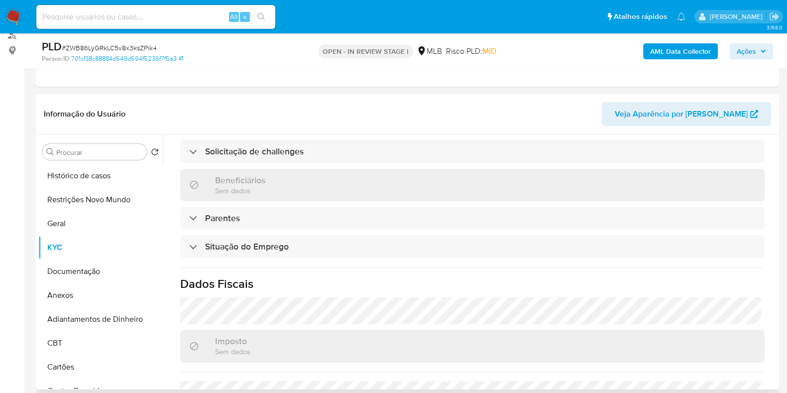
scroll to position [0, 0]
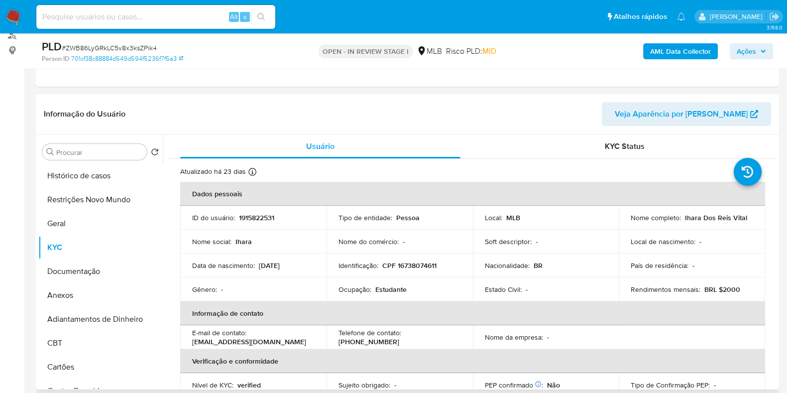
click at [416, 268] on p "CPF 16738074611" at bounding box center [409, 265] width 54 height 9
copy p "16738074611"
click at [67, 206] on button "Restrições Novo Mundo" at bounding box center [96, 200] width 116 height 24
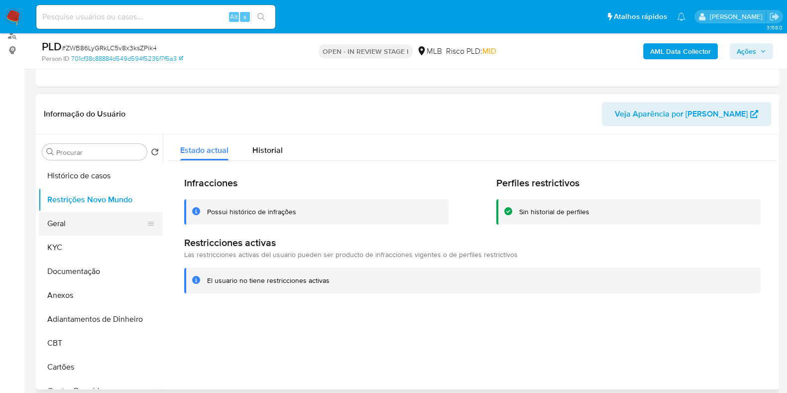
click at [66, 222] on button "Geral" at bounding box center [96, 223] width 116 height 24
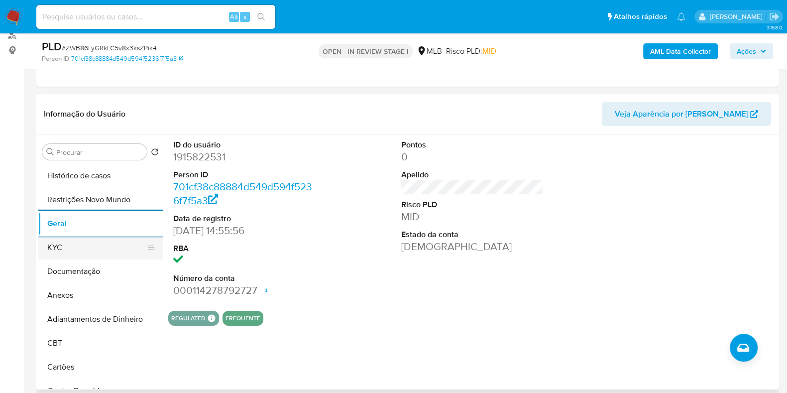
click at [83, 257] on button "KYC" at bounding box center [96, 247] width 116 height 24
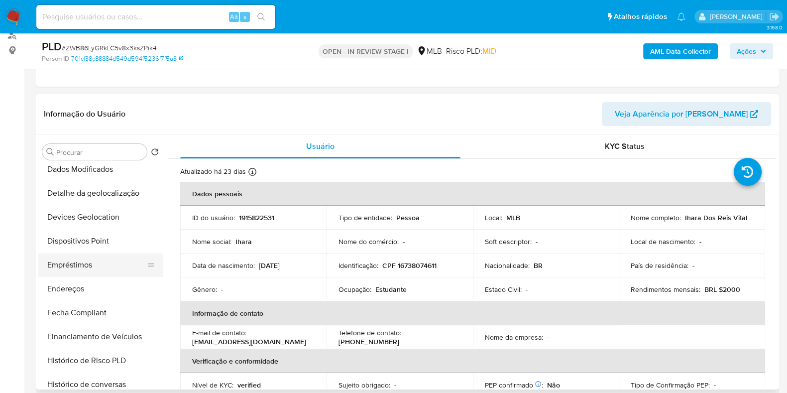
scroll to position [310, 0]
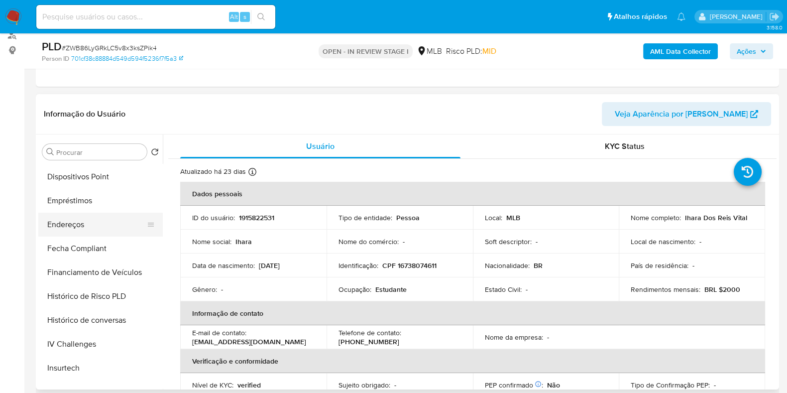
click at [102, 222] on button "Endereços" at bounding box center [96, 224] width 116 height 24
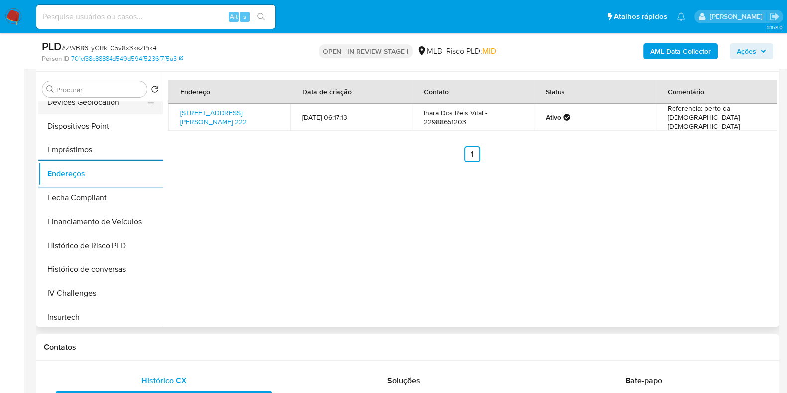
scroll to position [186, 0]
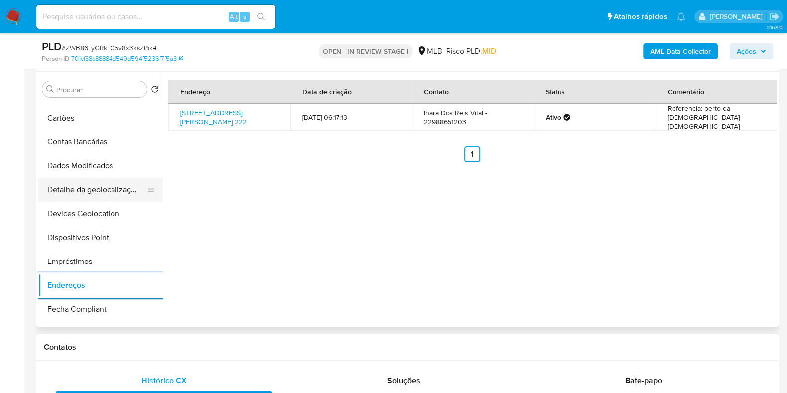
click at [105, 193] on button "Detalhe da geolocalização" at bounding box center [96, 190] width 116 height 24
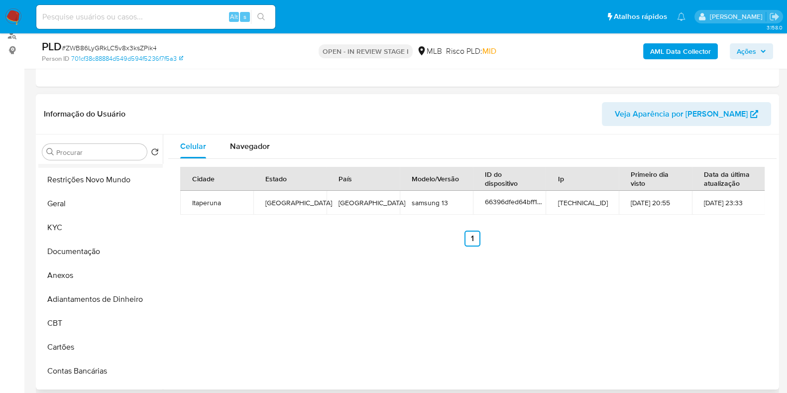
scroll to position [0, 0]
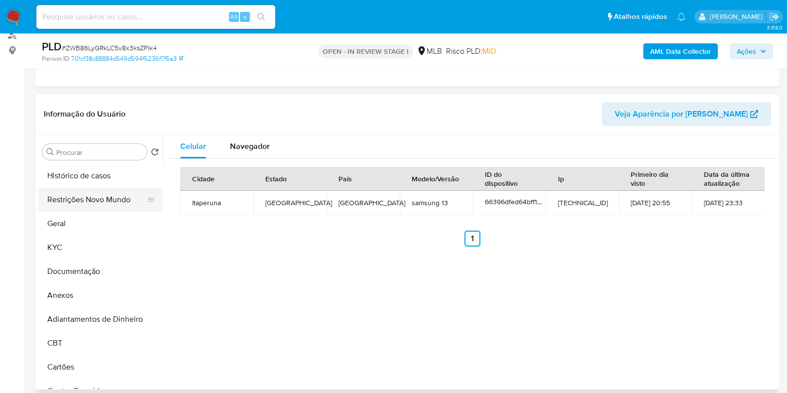
click at [85, 210] on button "Restrições Novo Mundo" at bounding box center [96, 200] width 116 height 24
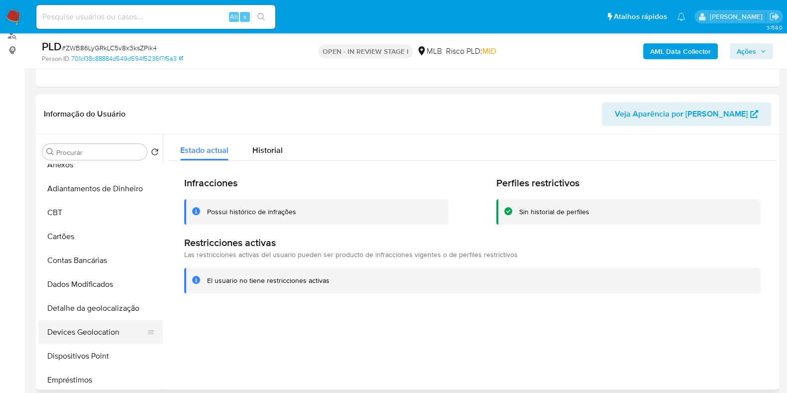
scroll to position [248, 0]
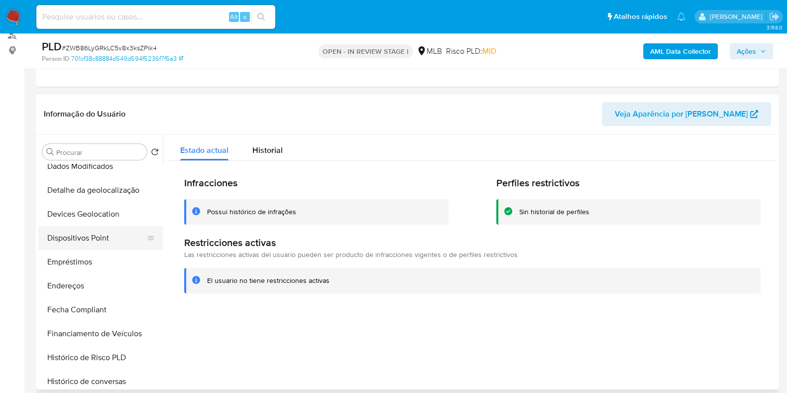
click at [105, 238] on button "Dispositivos Point" at bounding box center [96, 238] width 116 height 24
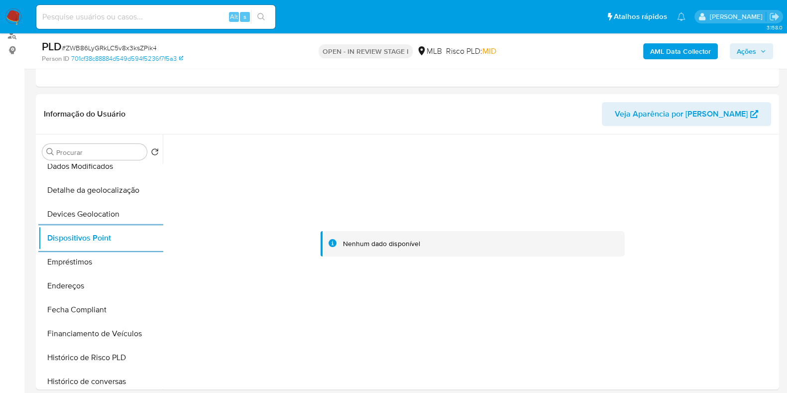
click at [629, 43] on b "AML Data Collector" at bounding box center [680, 51] width 61 height 16
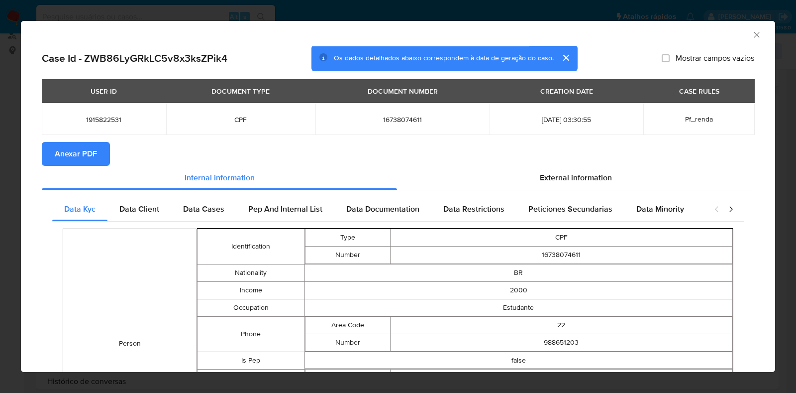
click at [70, 155] on span "Anexar PDF" at bounding box center [76, 154] width 42 height 22
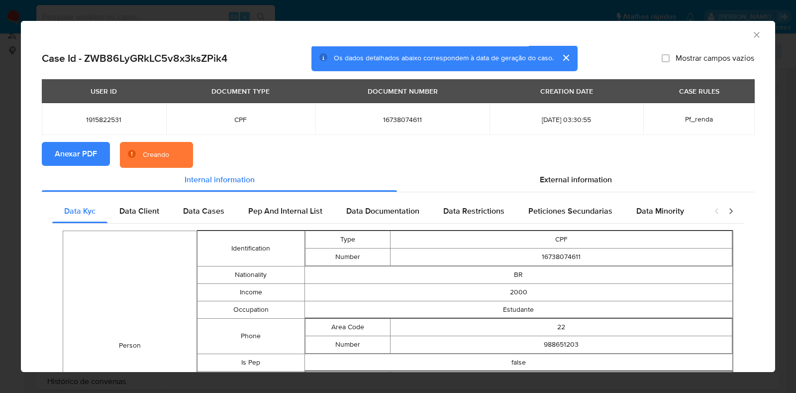
click at [0, 161] on div "AML Data Collector Case Id - ZWB86LyGRkLC5v8x3ksZPik4 Os dados detalhados abaix…" at bounding box center [398, 196] width 796 height 393
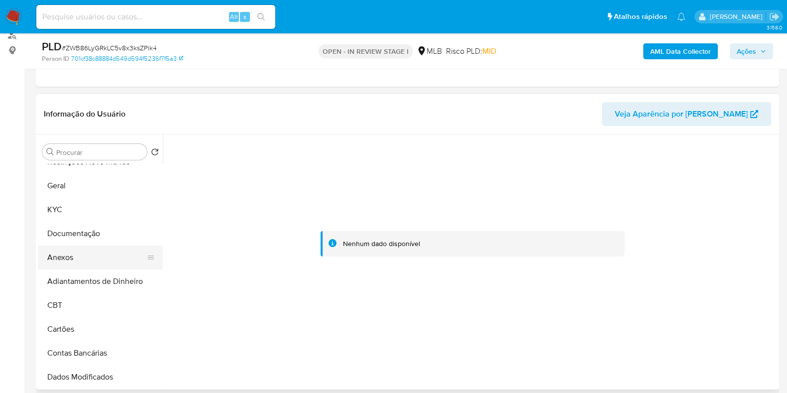
scroll to position [0, 0]
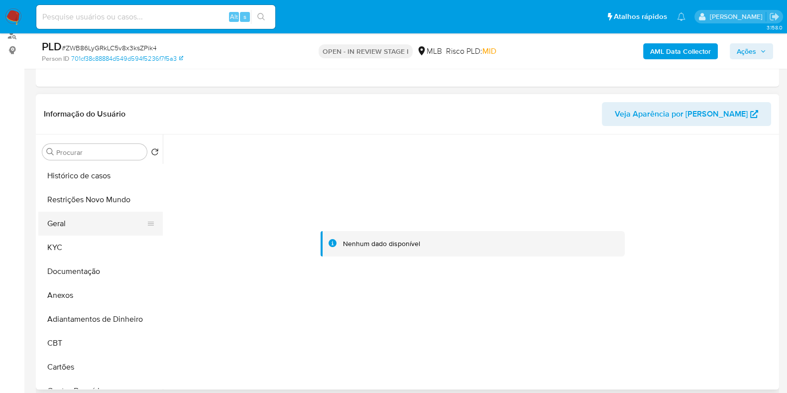
click at [71, 226] on button "Geral" at bounding box center [96, 223] width 116 height 24
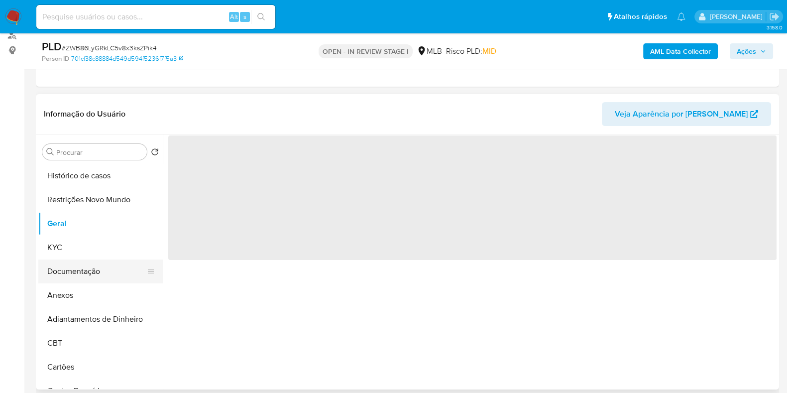
click at [84, 260] on button "Documentação" at bounding box center [96, 271] width 116 height 24
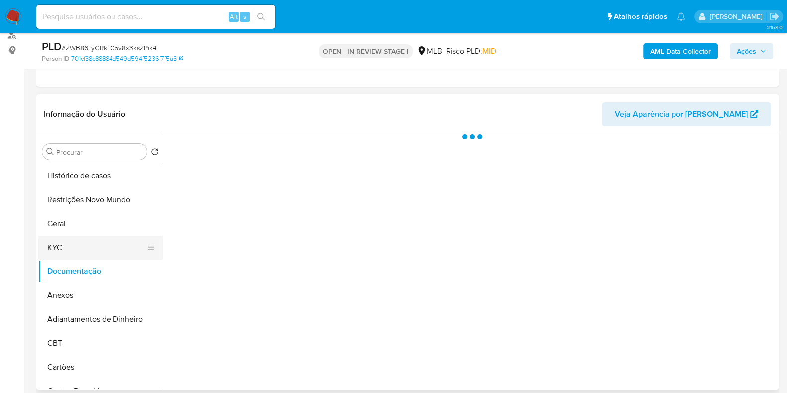
click at [96, 242] on button "KYC" at bounding box center [96, 247] width 116 height 24
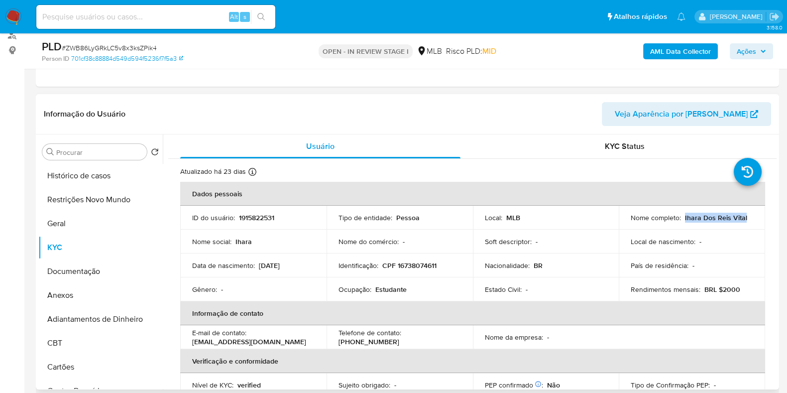
drag, startPoint x: 745, startPoint y: 215, endPoint x: 681, endPoint y: 218, distance: 64.3
click at [629, 218] on div "Nome completo : Ihara Dos Reis Vital" at bounding box center [691, 217] width 122 height 9
copy p "Ihara Dos [PERSON_NAME] Vital"
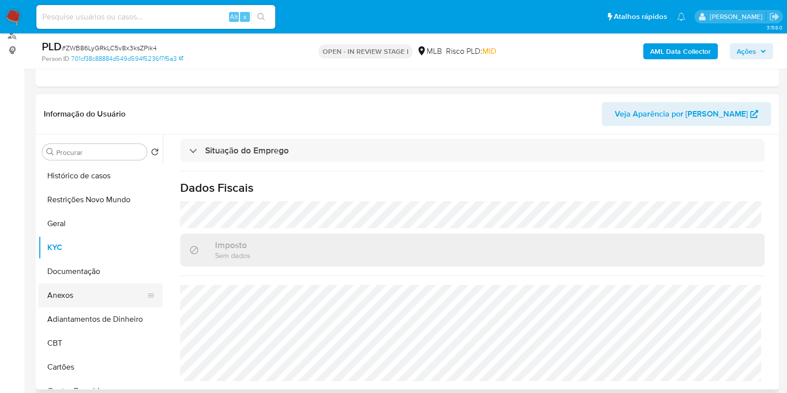
click at [77, 302] on button "Anexos" at bounding box center [96, 295] width 116 height 24
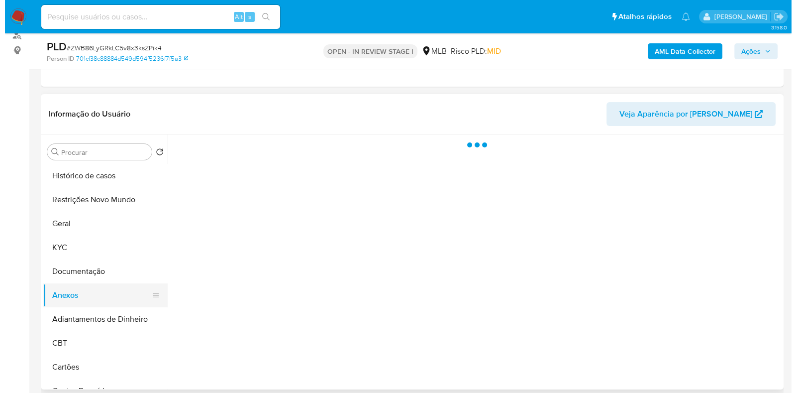
scroll to position [0, 0]
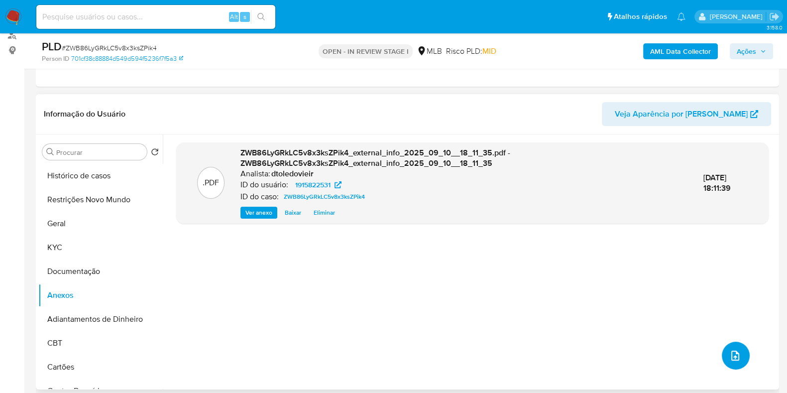
click at [629, 314] on button "upload-file" at bounding box center [736, 355] width 28 height 28
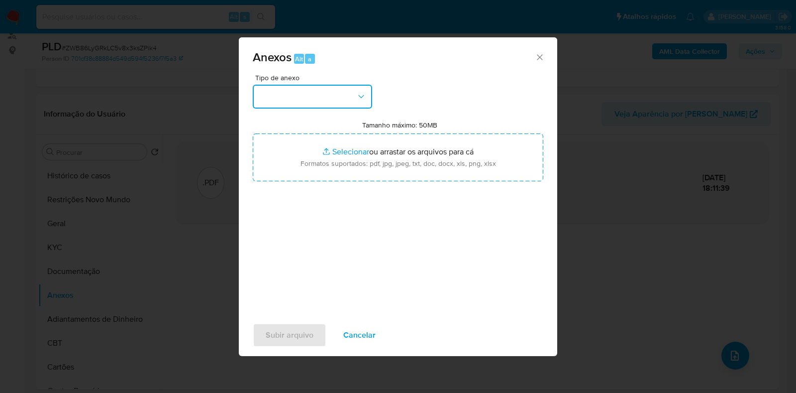
click at [336, 93] on button "button" at bounding box center [312, 97] width 119 height 24
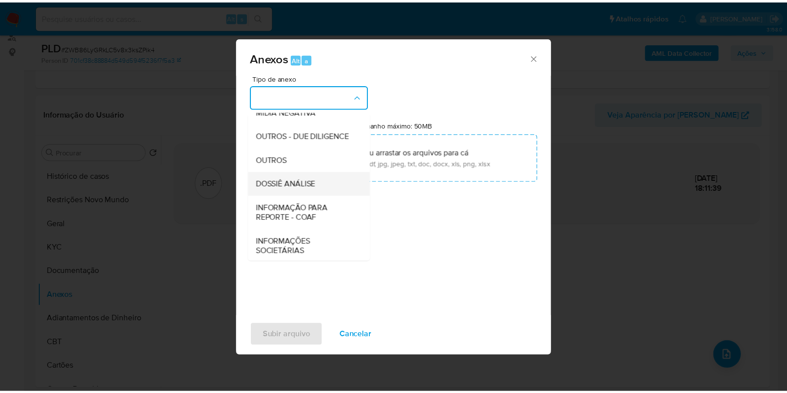
scroll to position [153, 0]
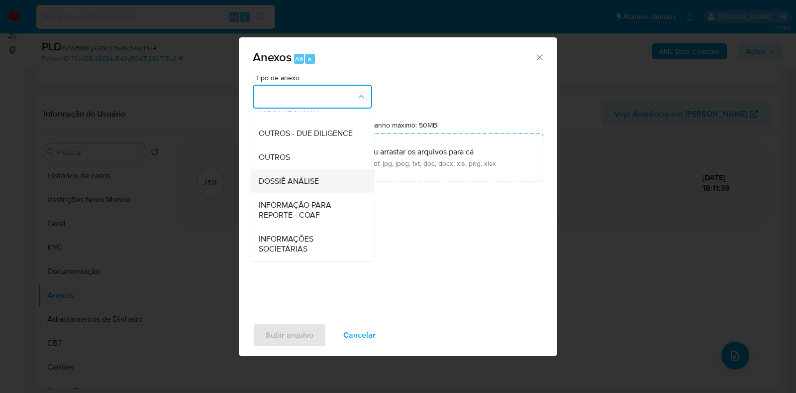
click at [318, 180] on span "DOSSIÊ ANÁLISE" at bounding box center [289, 181] width 60 height 10
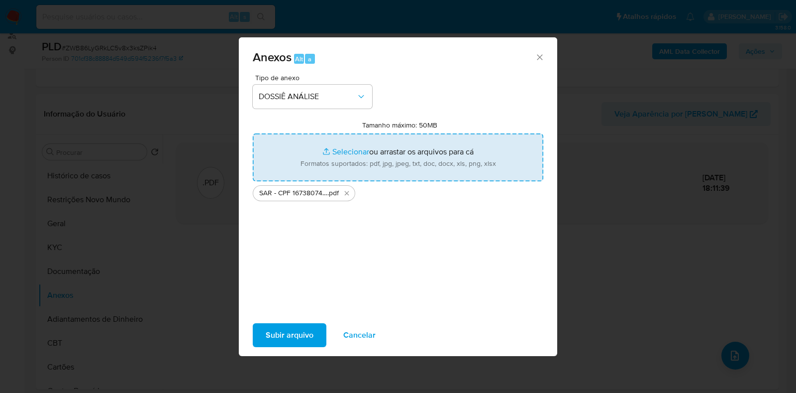
type input "C:\fakepath\Mulan 1915822531_2025_09_10_09_27_19.xlsx"
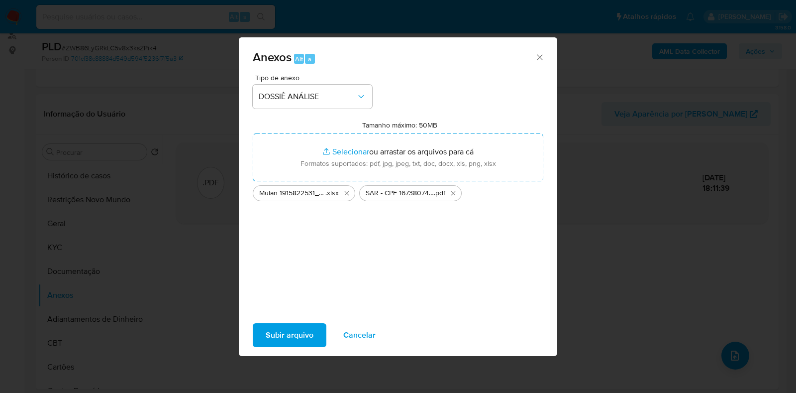
click at [297, 314] on span "Subir arquivo" at bounding box center [290, 335] width 48 height 22
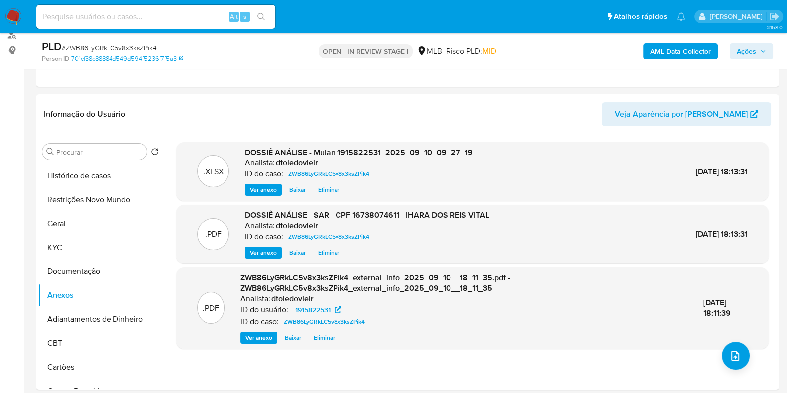
click at [629, 53] on span "Ações" at bounding box center [745, 51] width 19 height 16
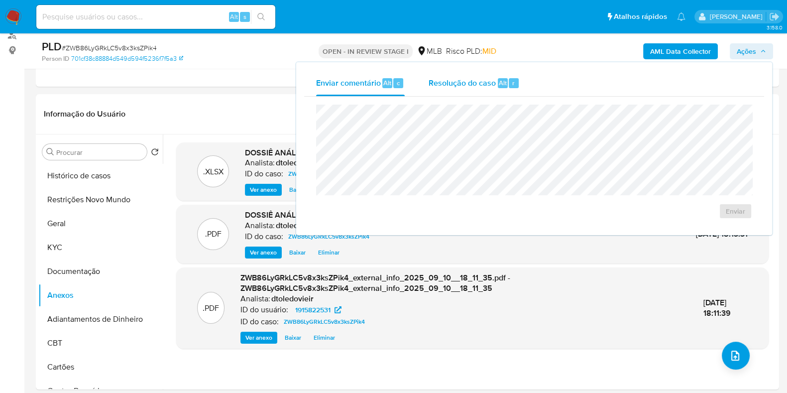
click at [475, 83] on span "Resolução do caso" at bounding box center [461, 82] width 67 height 11
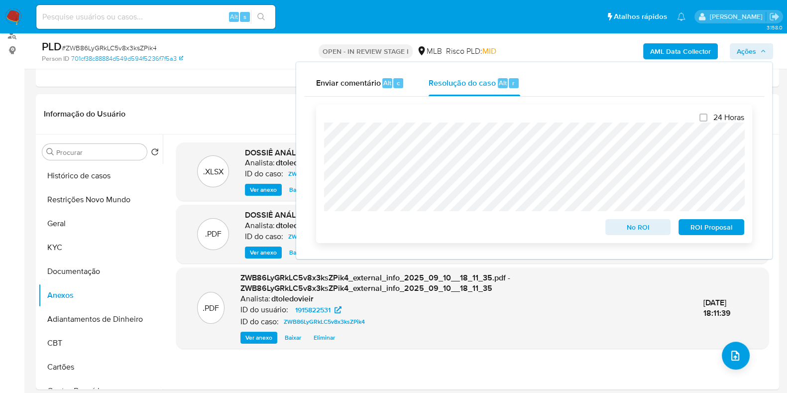
click at [629, 227] on span "ROI Proposal" at bounding box center [711, 227] width 52 height 14
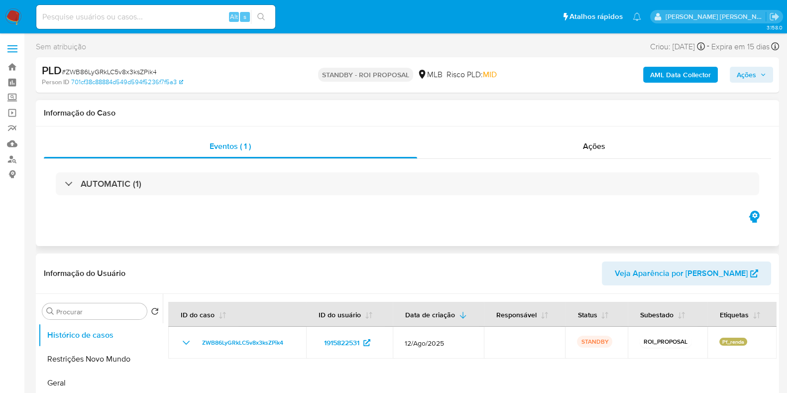
select select "10"
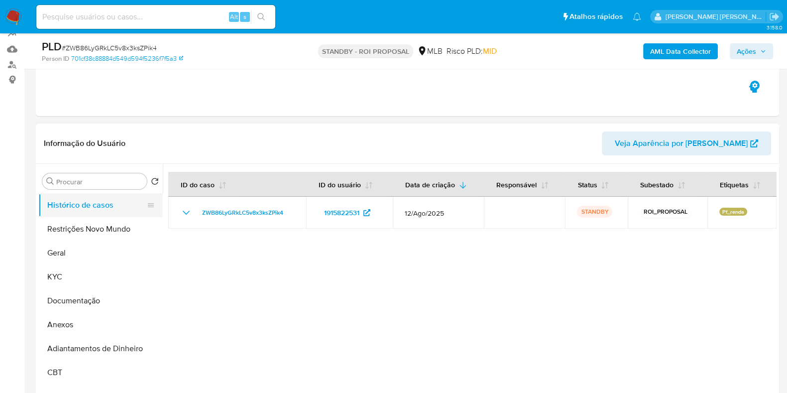
scroll to position [124, 0]
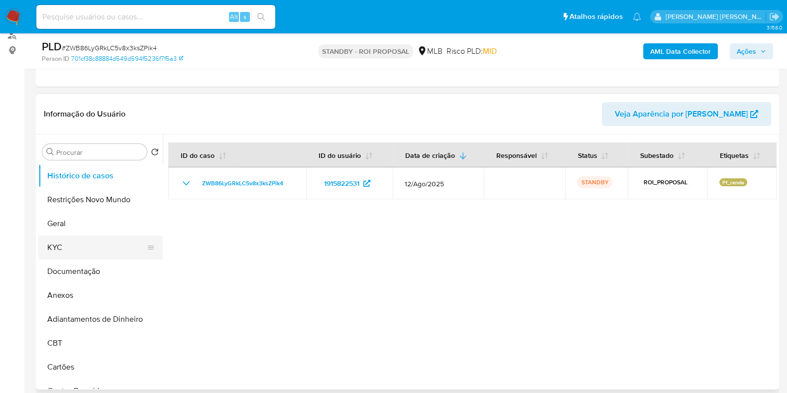
click at [63, 235] on button "KYC" at bounding box center [96, 247] width 116 height 24
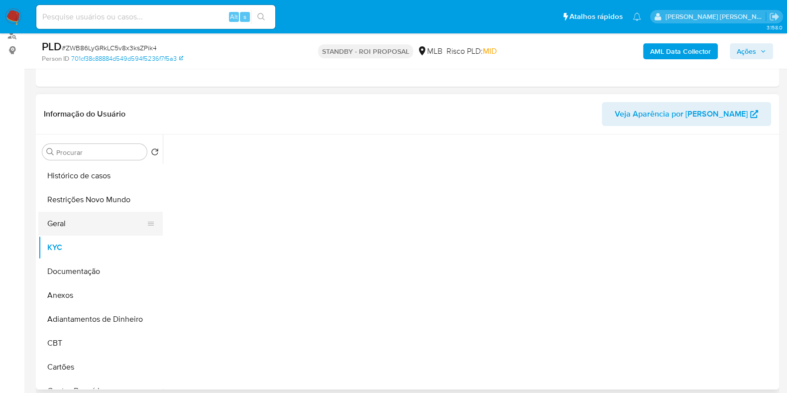
click at [70, 226] on button "Geral" at bounding box center [96, 223] width 116 height 24
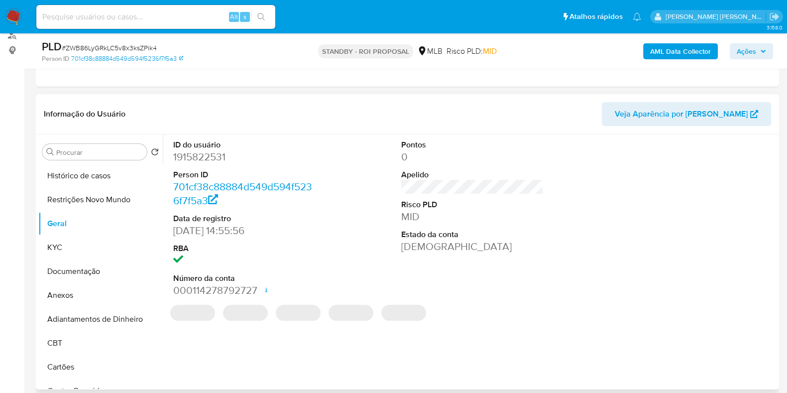
click at [192, 158] on dd "1915822531" at bounding box center [244, 157] width 142 height 14
copy dd "1915822531"
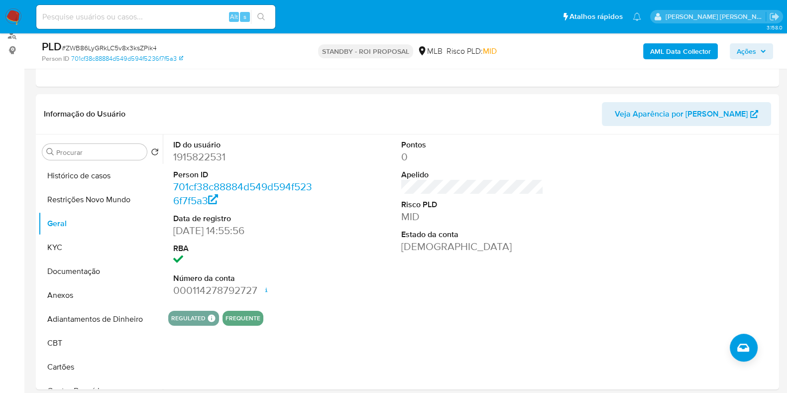
click at [143, 13] on input at bounding box center [155, 16] width 239 height 13
paste input "211333384"
type input "211333384"
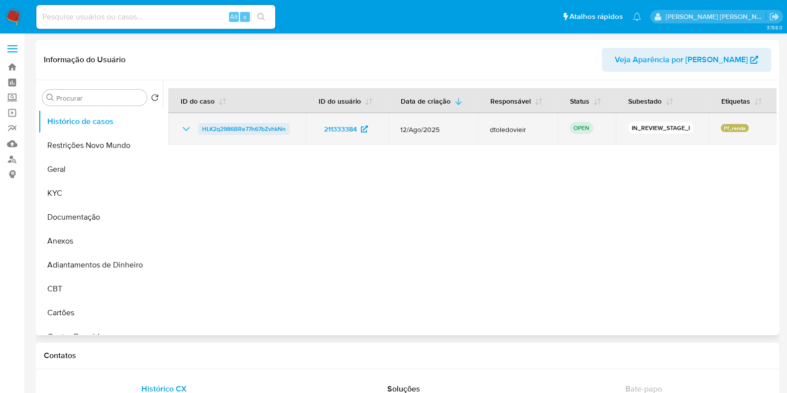
select select "10"
click at [241, 131] on span "HLK2q2986BRe77h67bZvhkNn" at bounding box center [244, 129] width 84 height 12
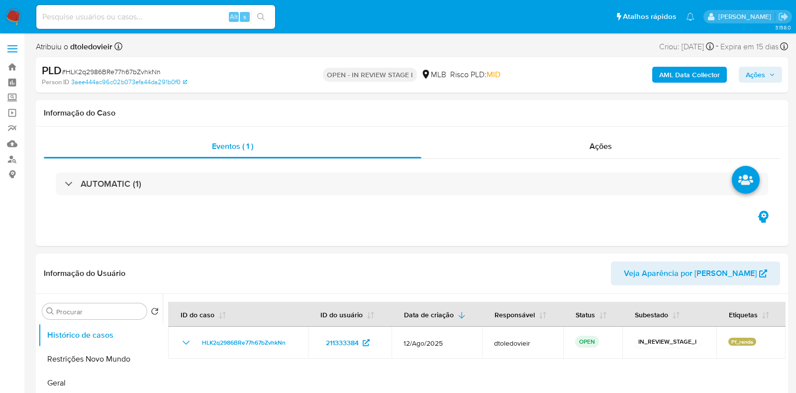
select select "10"
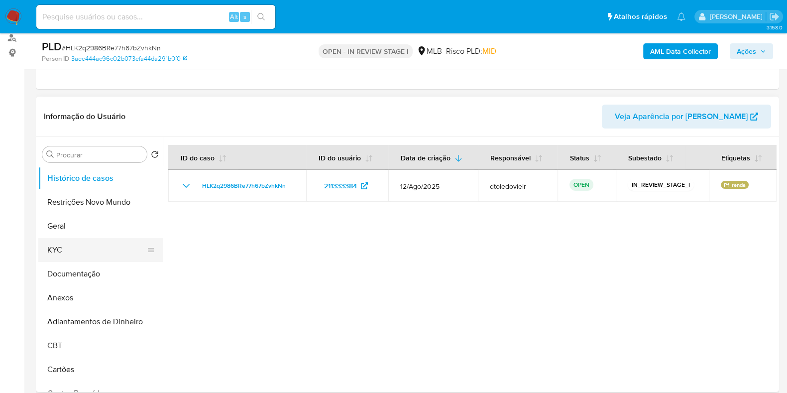
scroll to position [124, 0]
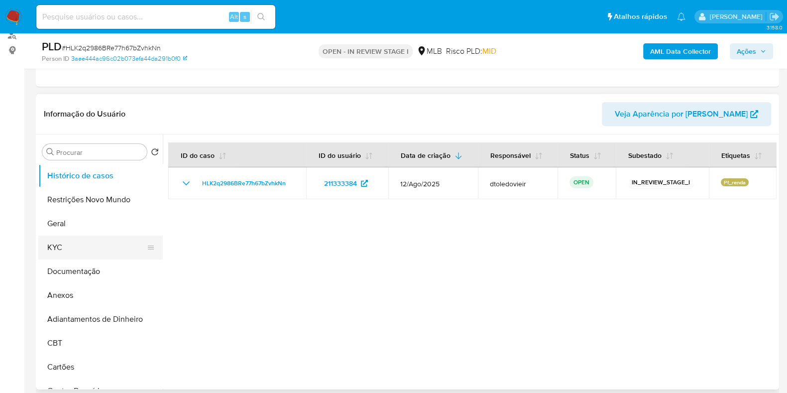
click at [81, 247] on button "KYC" at bounding box center [96, 247] width 116 height 24
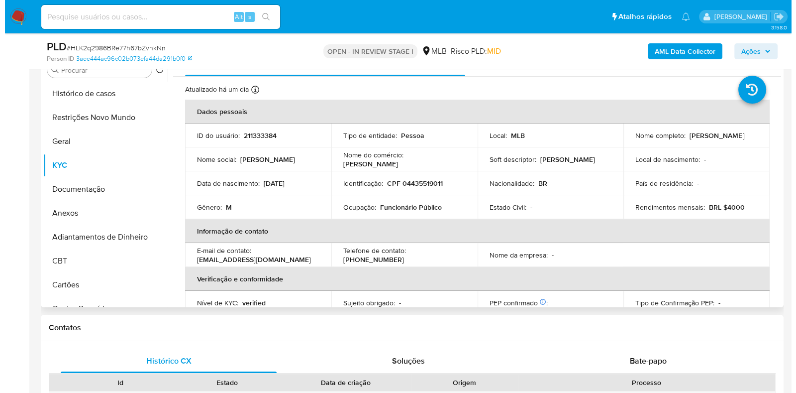
scroll to position [187, 0]
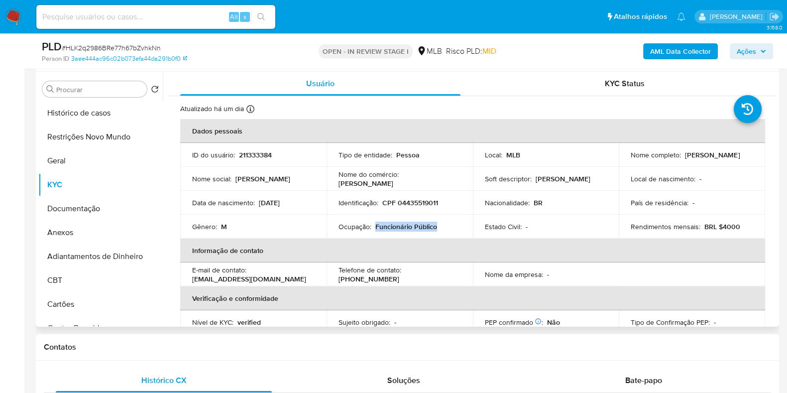
drag, startPoint x: 440, startPoint y: 224, endPoint x: 373, endPoint y: 227, distance: 67.2
click at [373, 227] on div "Ocupação : Funcionário Público" at bounding box center [399, 226] width 122 height 9
click at [431, 230] on p "Funcionário Público" at bounding box center [406, 226] width 62 height 9
click at [444, 227] on div "Ocupação : Funcionário Público" at bounding box center [399, 226] width 122 height 9
drag, startPoint x: 444, startPoint y: 226, endPoint x: 374, endPoint y: 225, distance: 70.2
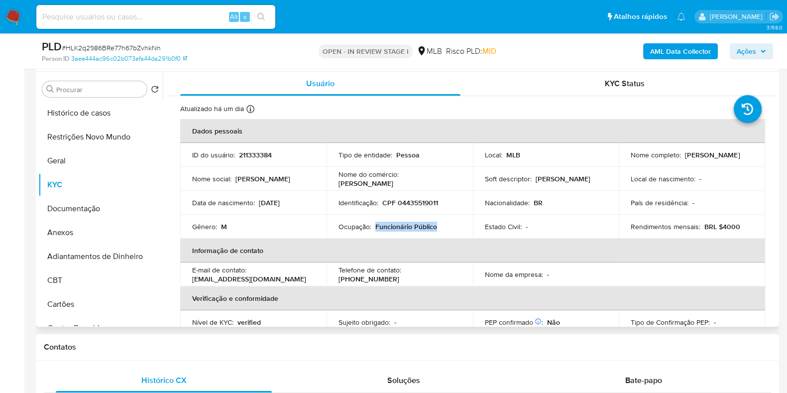
click at [374, 225] on div "Ocupação : Funcionário Público" at bounding box center [399, 226] width 122 height 9
click at [443, 224] on div "Ocupação : Funcionário Público" at bounding box center [399, 226] width 122 height 9
drag, startPoint x: 447, startPoint y: 225, endPoint x: 373, endPoint y: 224, distance: 73.7
click at [373, 224] on div "Ocupação : Funcionário Público" at bounding box center [399, 226] width 122 height 9
click at [452, 226] on div "Ocupação : Funcionário Público" at bounding box center [399, 226] width 122 height 9
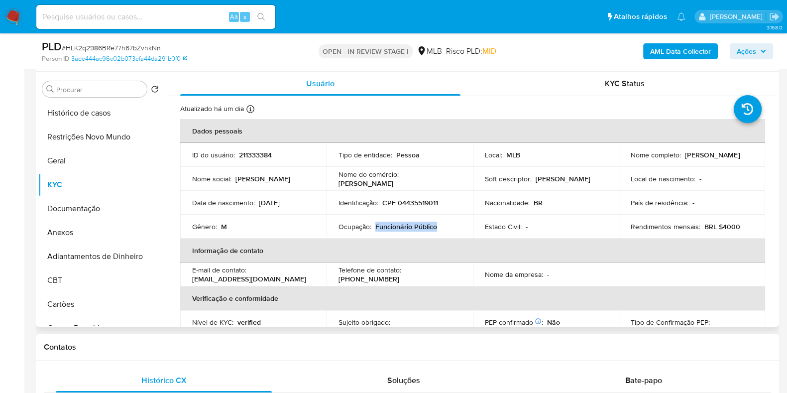
drag, startPoint x: 449, startPoint y: 227, endPoint x: 374, endPoint y: 226, distance: 74.7
click at [374, 226] on div "Ocupação : Funcionário Público" at bounding box center [399, 226] width 122 height 9
copy p "Funcionário Público"
click at [70, 203] on button "Documentação" at bounding box center [96, 209] width 116 height 24
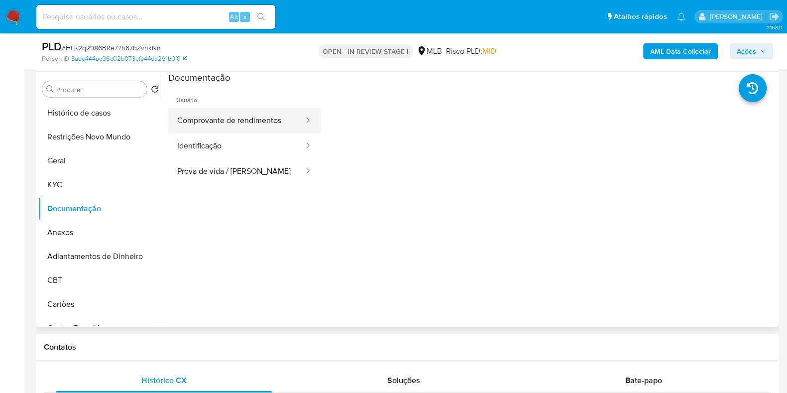
click at [264, 120] on button "Comprovante de rendimentos" at bounding box center [236, 120] width 136 height 25
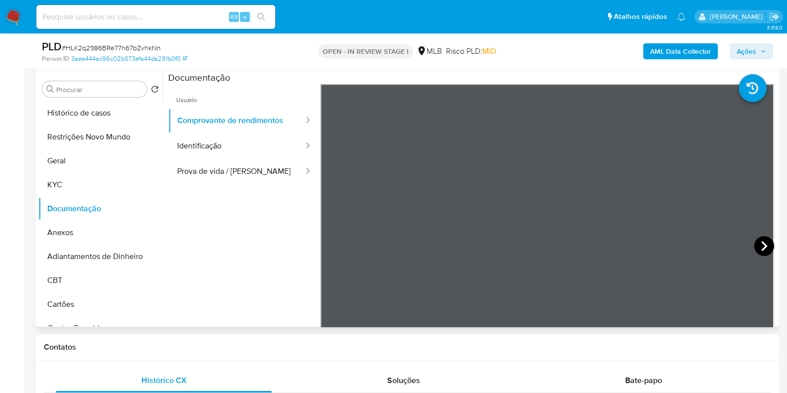
click at [762, 244] on icon at bounding box center [764, 246] width 6 height 10
click at [754, 243] on icon at bounding box center [764, 246] width 20 height 20
click at [335, 246] on icon at bounding box center [333, 246] width 20 height 20
click at [762, 246] on icon at bounding box center [764, 246] width 6 height 10
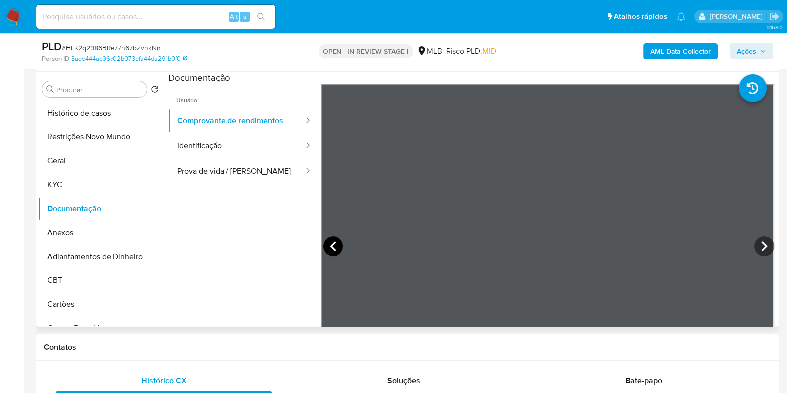
click at [327, 247] on icon at bounding box center [333, 246] width 20 height 20
click at [757, 245] on icon at bounding box center [764, 246] width 20 height 20
click at [761, 247] on icon at bounding box center [764, 246] width 6 height 10
click at [65, 178] on button "KYC" at bounding box center [96, 185] width 116 height 24
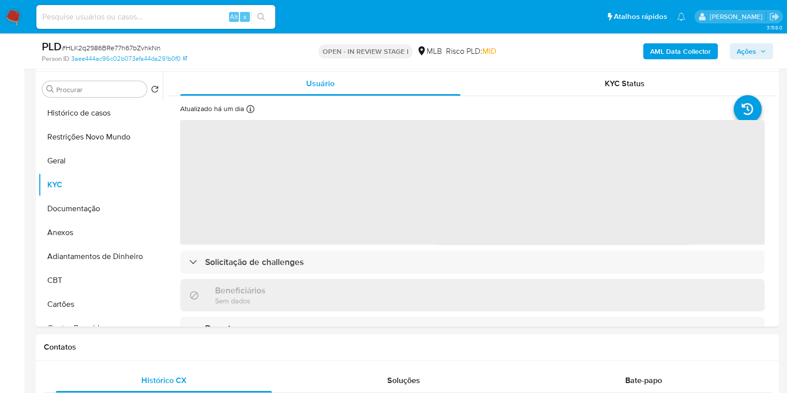
click at [673, 57] on b "AML Data Collector" at bounding box center [680, 51] width 61 height 16
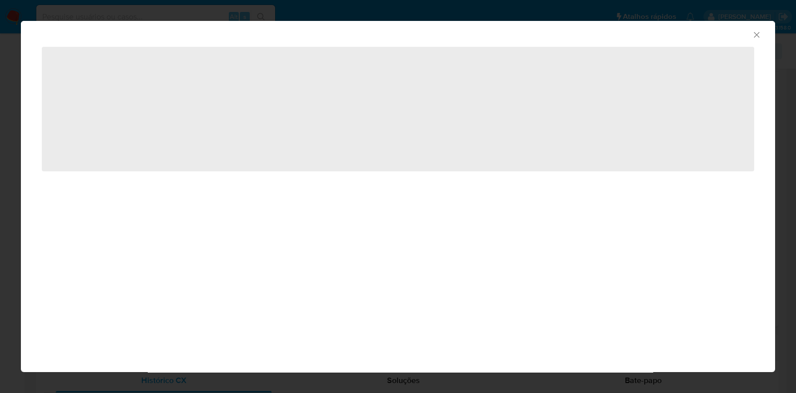
click at [678, 50] on span "‌" at bounding box center [398, 50] width 713 height 10
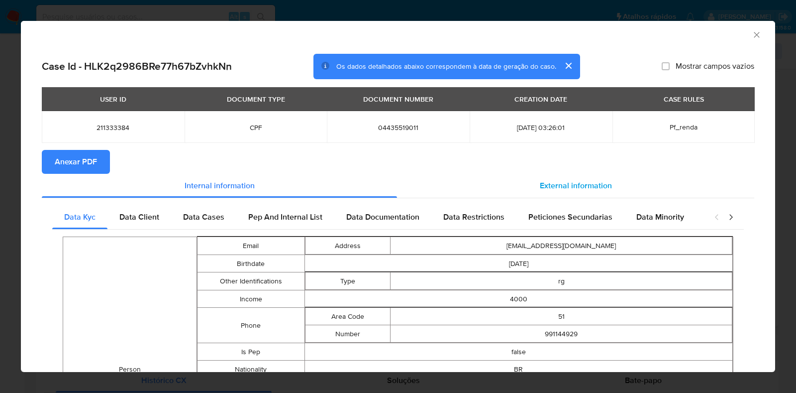
click at [555, 177] on div "External information" at bounding box center [575, 186] width 357 height 24
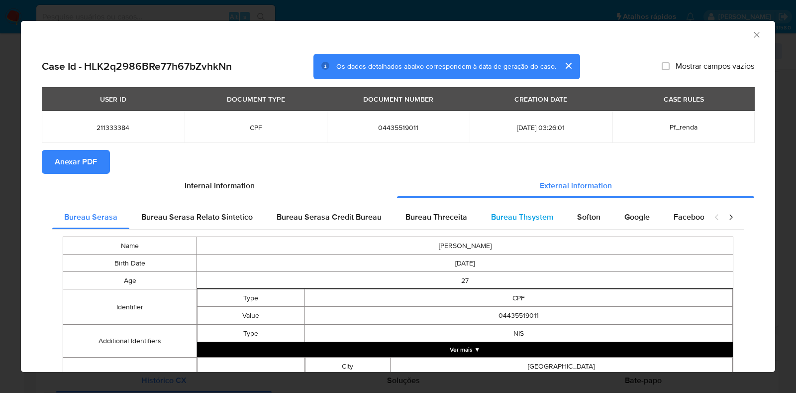
click at [529, 212] on span "Bureau Thsystem" at bounding box center [522, 216] width 62 height 11
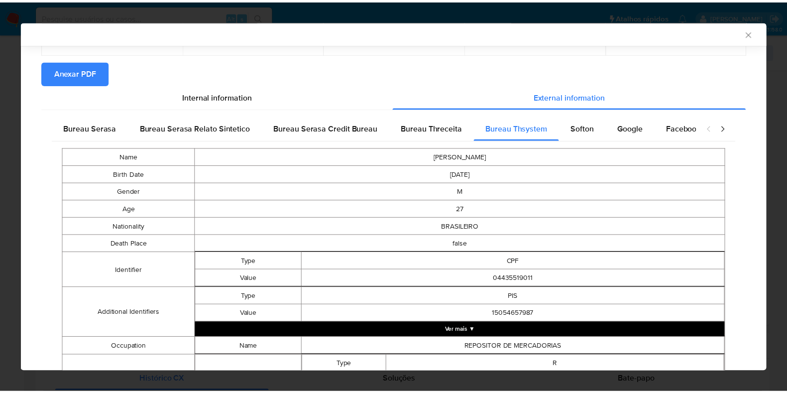
scroll to position [0, 0]
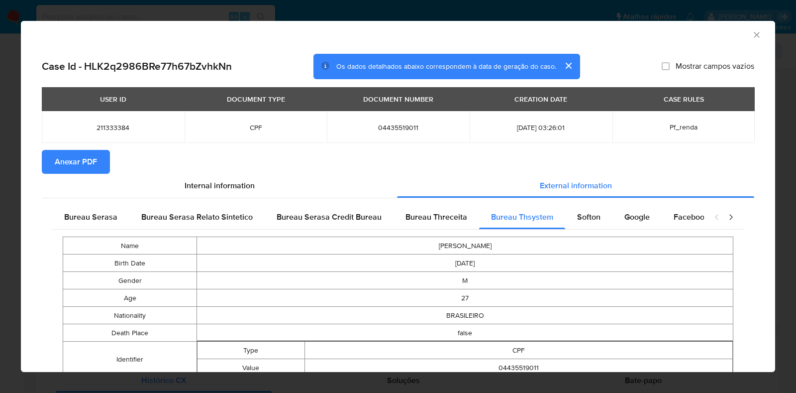
click at [396, 121] on td "04435519011" at bounding box center [398, 127] width 143 height 32
click at [397, 121] on td "04435519011" at bounding box center [398, 127] width 143 height 32
copy span "04435519011"
click at [0, 222] on div "AML Data Collector Case Id - HLK2q2986BRe77h67bZvhkNn Os dados detalhados abaix…" at bounding box center [398, 196] width 796 height 393
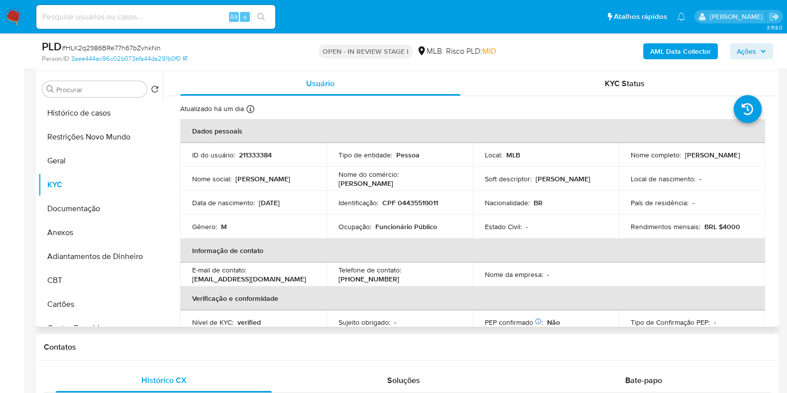
click at [424, 205] on p "CPF 04435519011" at bounding box center [410, 202] width 56 height 9
copy p "04435519011"
click at [740, 50] on span "Ações" at bounding box center [745, 51] width 19 height 16
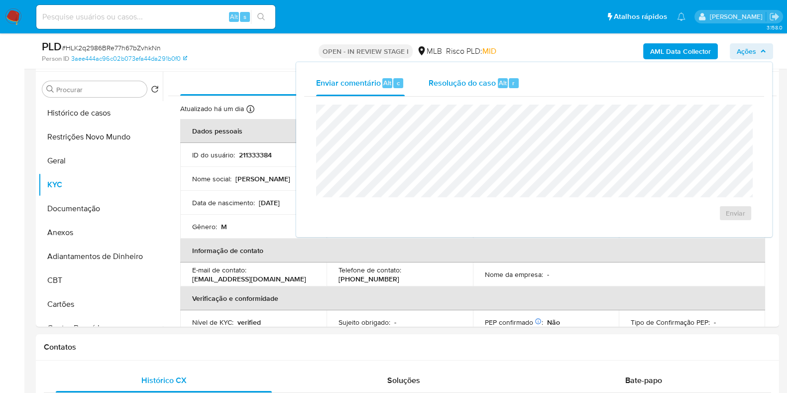
click at [470, 91] on div "Resolução do caso Alt r" at bounding box center [473, 83] width 91 height 26
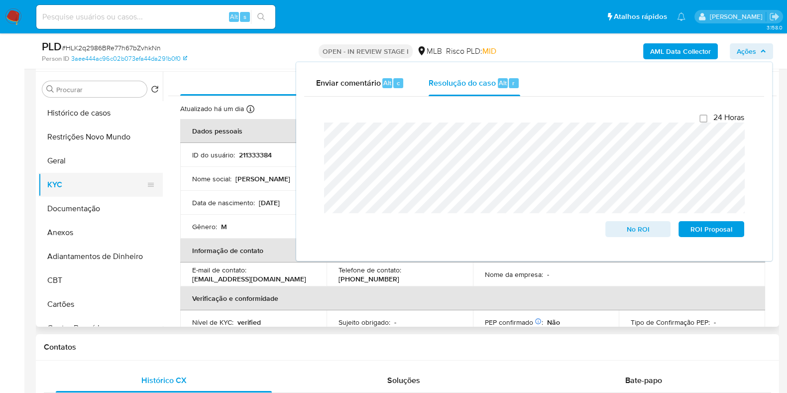
click at [90, 182] on button "KYC" at bounding box center [96, 185] width 116 height 24
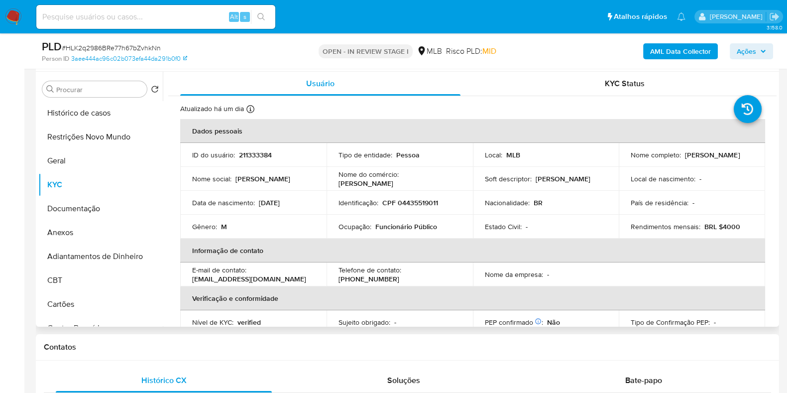
drag, startPoint x: 707, startPoint y: 155, endPoint x: 625, endPoint y: 161, distance: 82.3
click at [625, 161] on td "Nome completo : Ricardo Vanner Pinheiro" at bounding box center [692, 155] width 146 height 24
copy p "Ricardo Vanner Pinheiro"
click at [709, 158] on div "Nome completo : Ricardo Vanner Pinheiro" at bounding box center [691, 154] width 122 height 9
drag, startPoint x: 712, startPoint y: 156, endPoint x: 615, endPoint y: 159, distance: 96.6
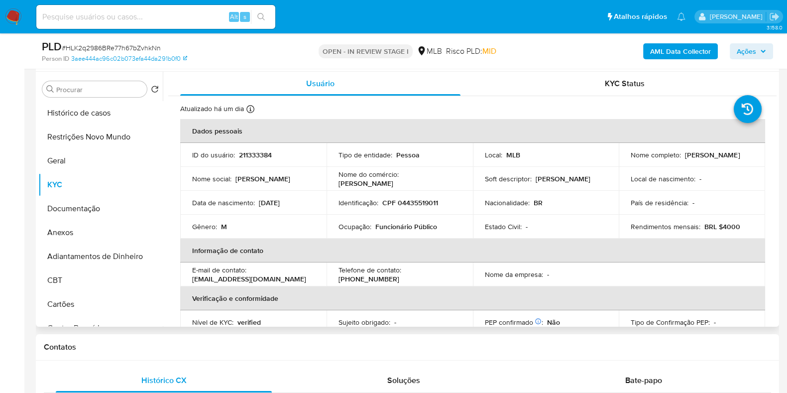
click at [615, 159] on tr "ID do usuário : 211333384 Tipo de entidade : Pessoa Local : MLB Nome completo :…" at bounding box center [472, 155] width 585 height 24
copy tr "Nome completo : Ricardo Vanner Pinheiro"
click at [687, 152] on div "Nome completo : Ricardo Vanner Pinheiro" at bounding box center [691, 154] width 122 height 9
drag, startPoint x: 719, startPoint y: 158, endPoint x: 625, endPoint y: 164, distance: 94.2
click at [625, 164] on td "Nome completo : Ricardo Vanner Pinheiro" at bounding box center [692, 155] width 146 height 24
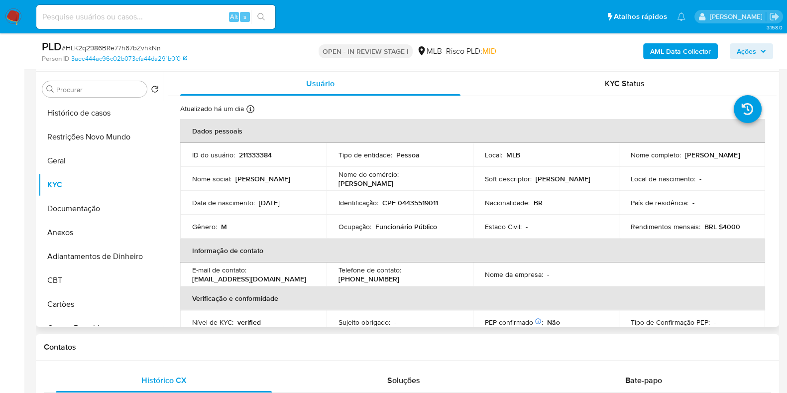
copy p "Ricardo Vanner Pinheiro"
click at [414, 200] on p "CPF 04435519011" at bounding box center [410, 202] width 56 height 9
click at [413, 202] on p "CPF 04435519011" at bounding box center [410, 202] width 56 height 9
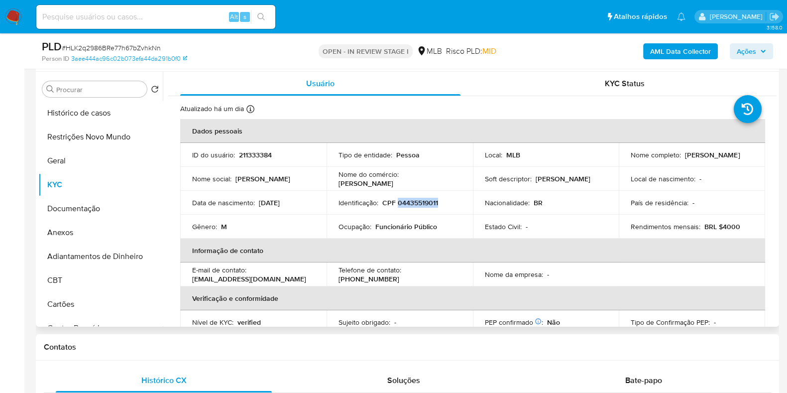
copy p "04435519011"
click at [99, 140] on button "Restrições Novo Mundo" at bounding box center [96, 137] width 116 height 24
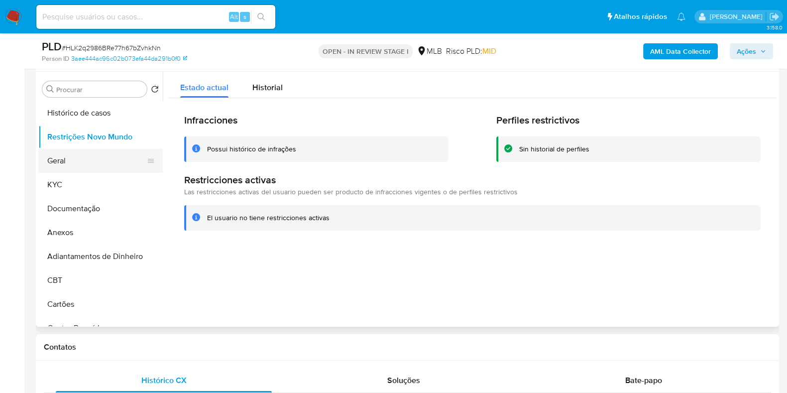
click at [85, 166] on button "Geral" at bounding box center [96, 161] width 116 height 24
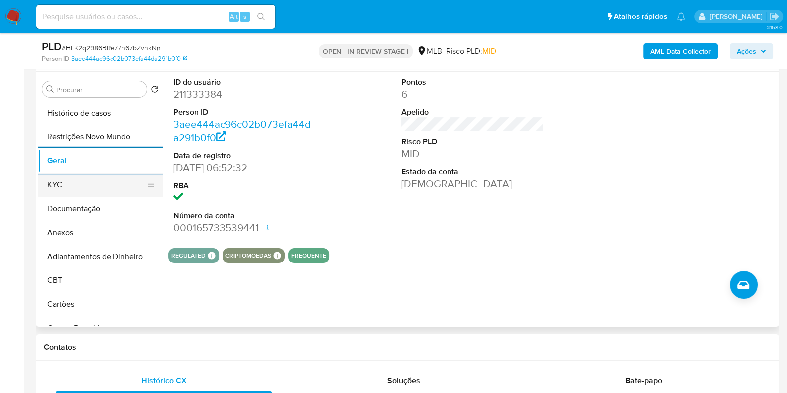
click at [60, 185] on button "KYC" at bounding box center [96, 185] width 116 height 24
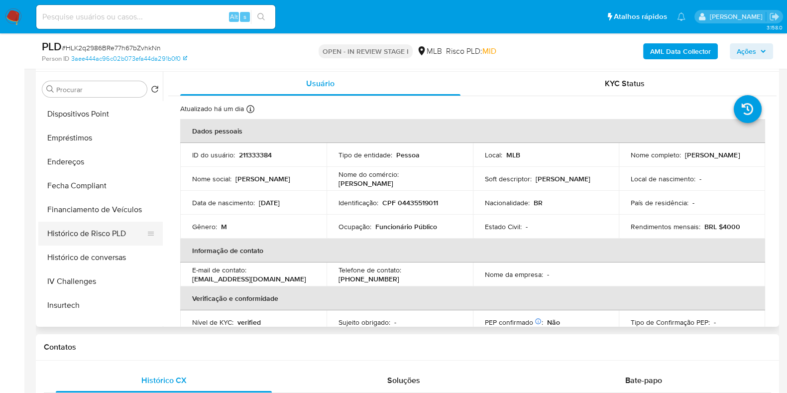
scroll to position [311, 0]
click at [92, 167] on button "Endereços" at bounding box center [96, 160] width 116 height 24
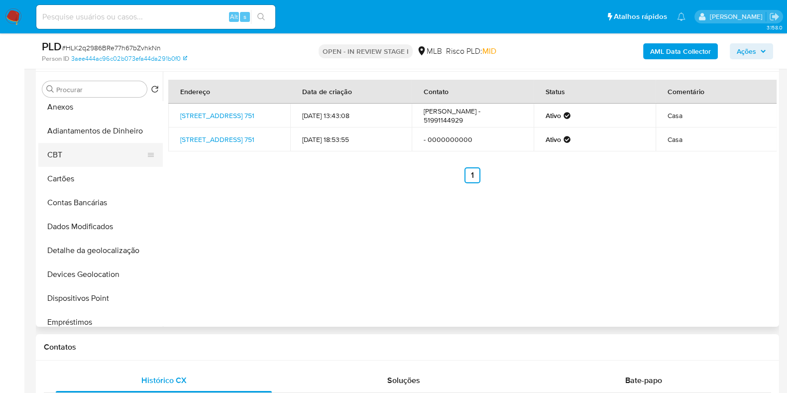
scroll to position [124, 0]
click at [91, 247] on button "Detalhe da geolocalização" at bounding box center [96, 252] width 116 height 24
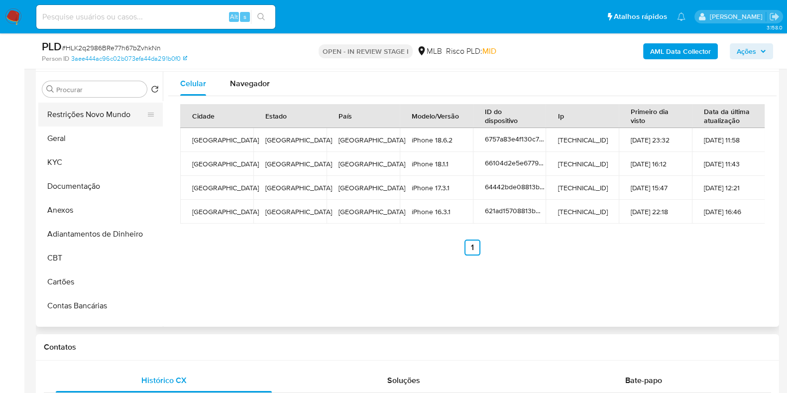
scroll to position [0, 0]
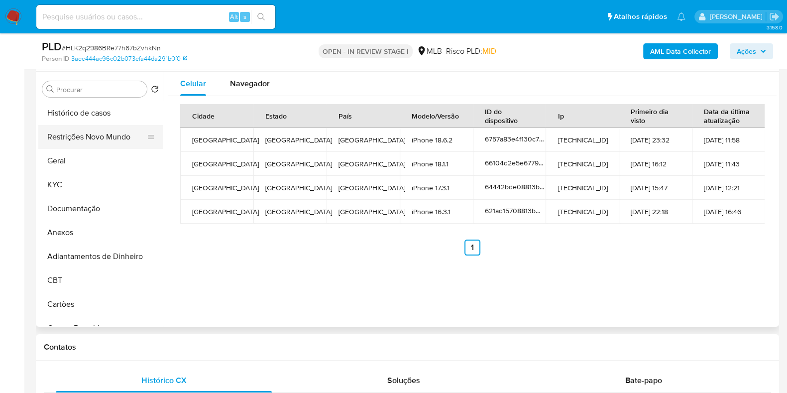
click at [91, 143] on button "Restrições Novo Mundo" at bounding box center [96, 137] width 116 height 24
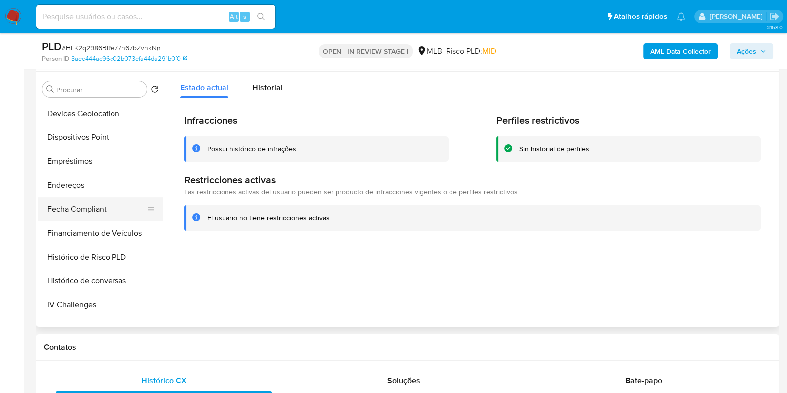
scroll to position [311, 0]
click at [110, 110] on button "Dispositivos Point" at bounding box center [96, 113] width 116 height 24
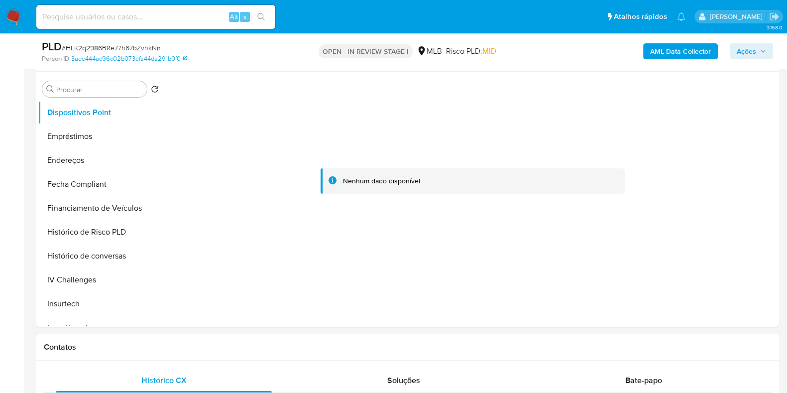
click at [698, 50] on b "AML Data Collector" at bounding box center [680, 51] width 61 height 16
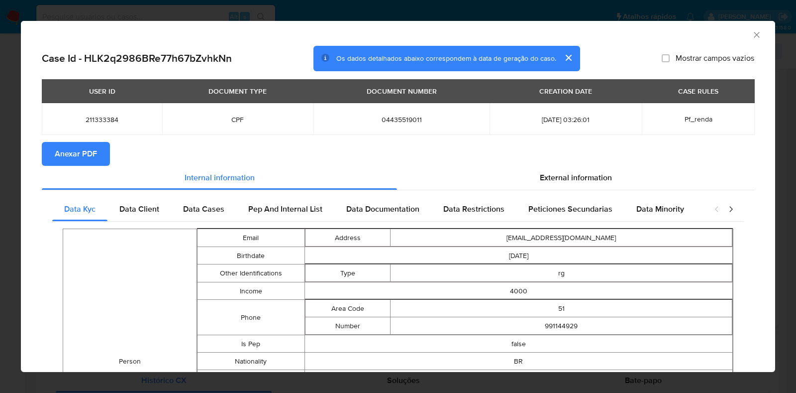
click at [68, 155] on span "Anexar PDF" at bounding box center [76, 154] width 42 height 22
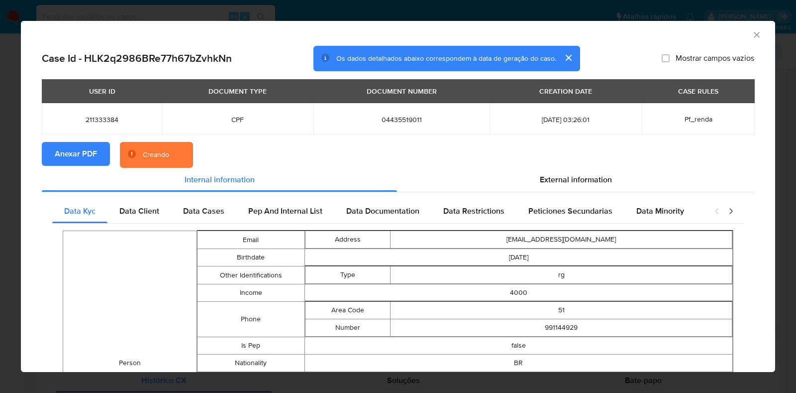
click at [0, 182] on div "AML Data Collector Case Id - HLK2q2986BRe77h67bZvhkNn Os dados detalhados abaix…" at bounding box center [398, 196] width 796 height 393
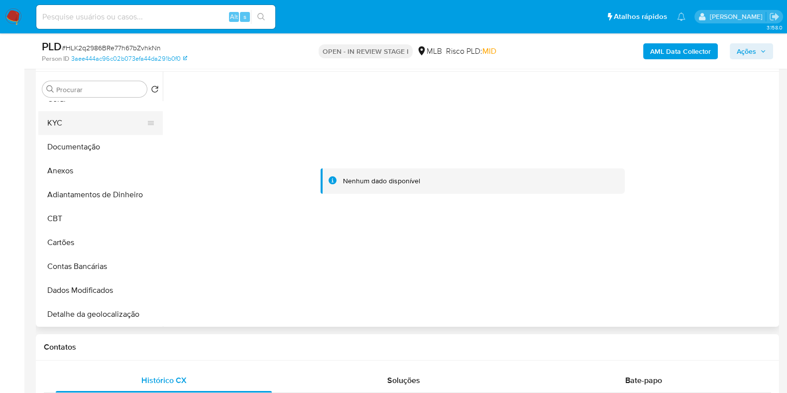
scroll to position [0, 0]
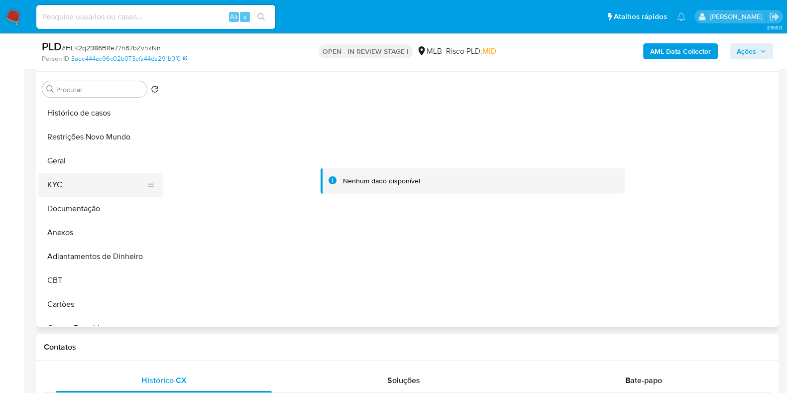
click at [79, 181] on button "KYC" at bounding box center [96, 185] width 116 height 24
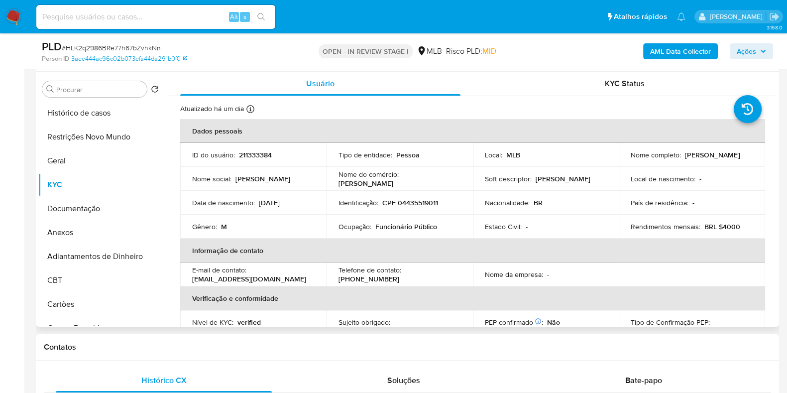
drag, startPoint x: 710, startPoint y: 160, endPoint x: 629, endPoint y: 162, distance: 80.7
click at [630, 159] on div "Nome completo : Ricardo Vanner Pinheiro" at bounding box center [691, 154] width 122 height 9
copy p "Ricardo Vanner Pinheiro"
click at [95, 207] on button "Documentação" at bounding box center [96, 209] width 116 height 24
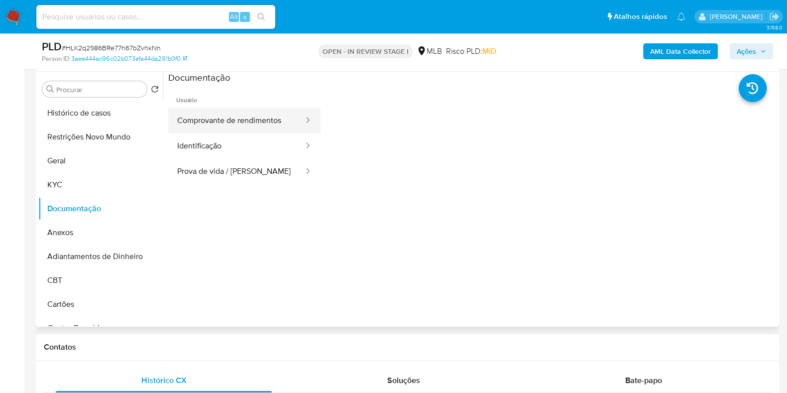
click at [242, 120] on button "Comprovante de rendimentos" at bounding box center [236, 120] width 136 height 25
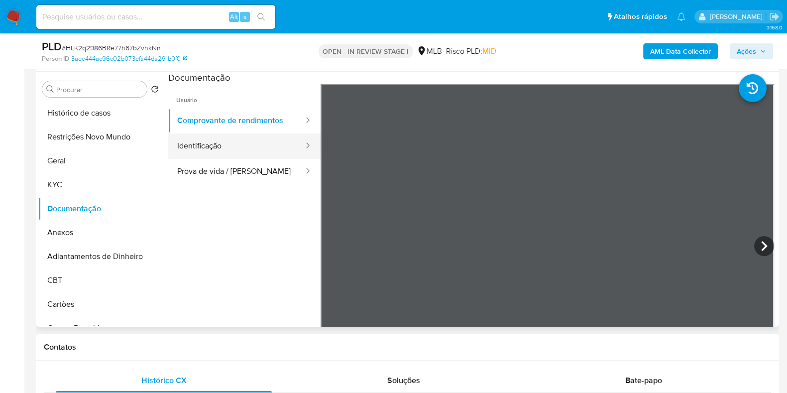
click at [247, 145] on button "Identificação" at bounding box center [236, 145] width 136 height 25
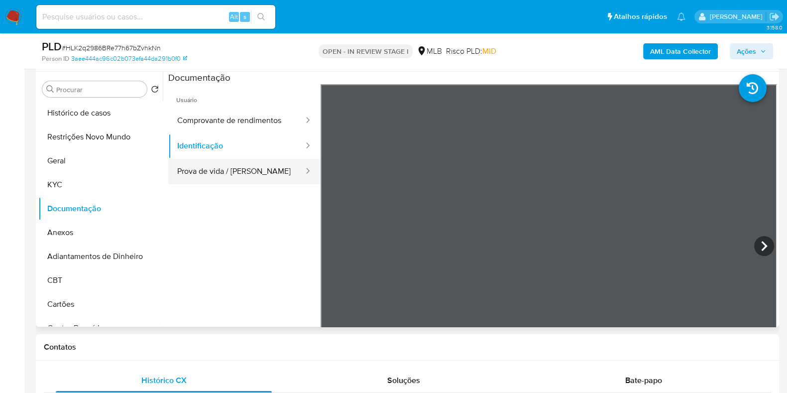
click at [238, 178] on button "Prova de vida / Selfie" at bounding box center [236, 171] width 136 height 25
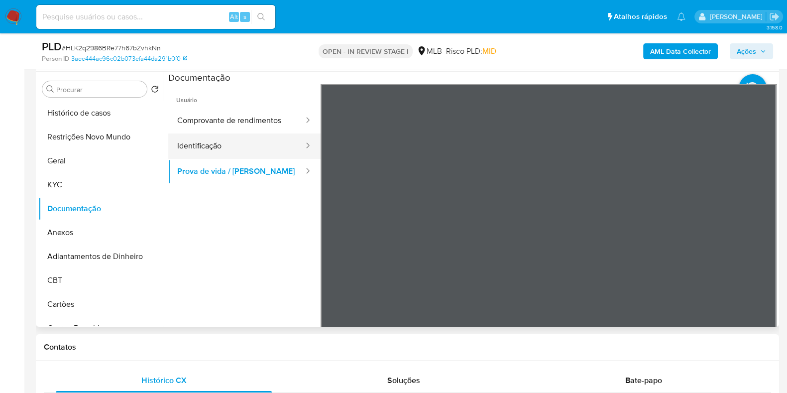
click at [228, 154] on button "Identificação" at bounding box center [236, 145] width 136 height 25
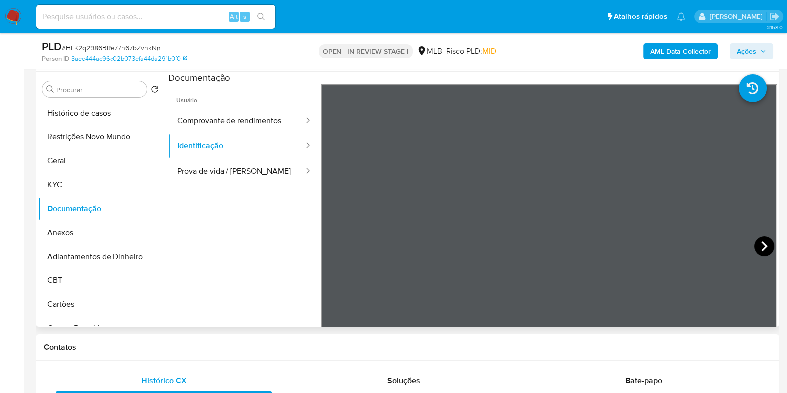
click at [757, 247] on icon at bounding box center [764, 246] width 20 height 20
click at [57, 181] on button "KYC" at bounding box center [96, 185] width 116 height 24
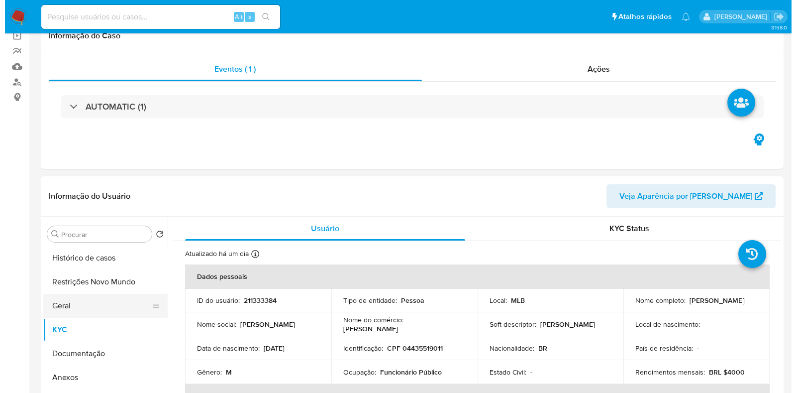
scroll to position [124, 0]
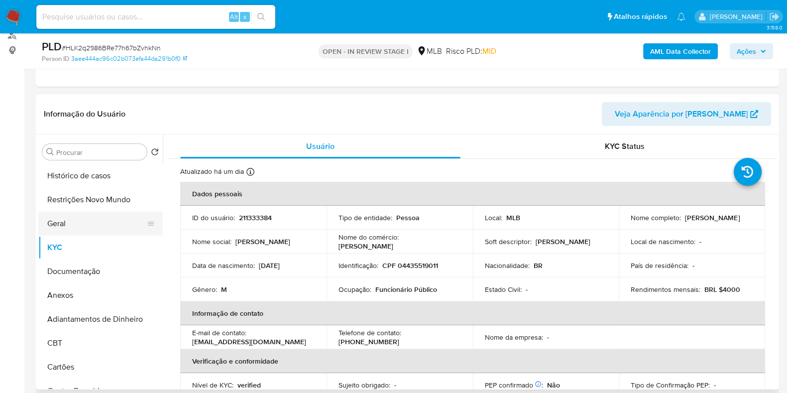
click at [95, 214] on button "Geral" at bounding box center [96, 223] width 116 height 24
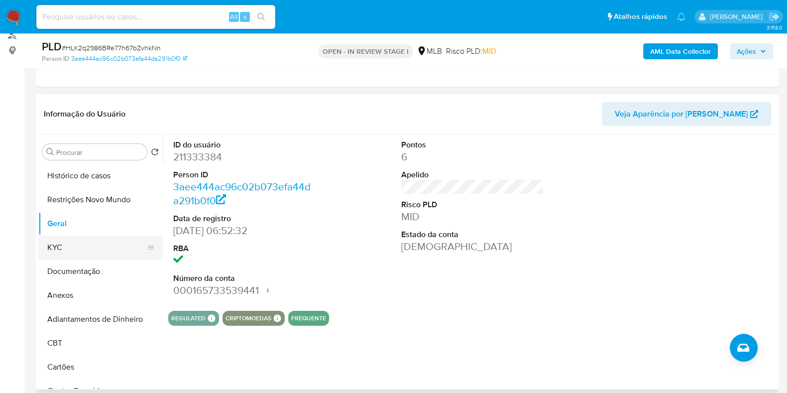
click at [102, 249] on button "KYC" at bounding box center [96, 247] width 116 height 24
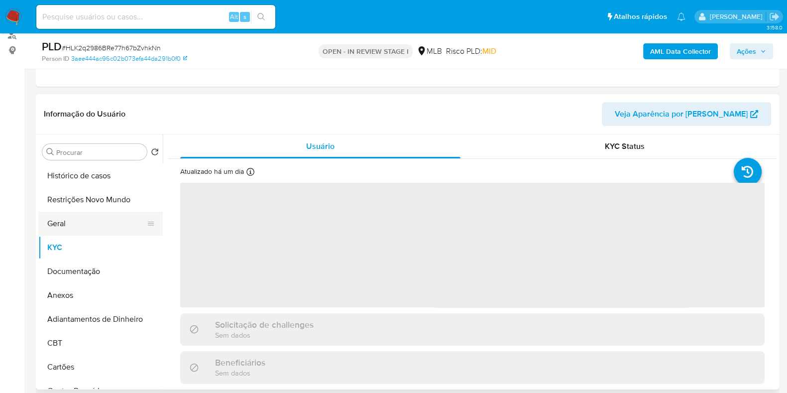
click at [100, 232] on button "Geral" at bounding box center [96, 223] width 116 height 24
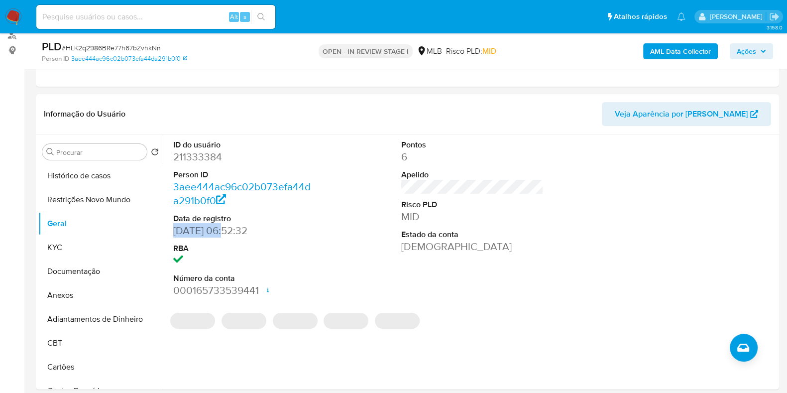
drag, startPoint x: 221, startPoint y: 230, endPoint x: 163, endPoint y: 236, distance: 59.0
click at [163, 236] on div "ID do usuário 211333384 Person ID 3aee444ac96c02b073efa44da291b0f0 Data de regi…" at bounding box center [470, 261] width 614 height 255
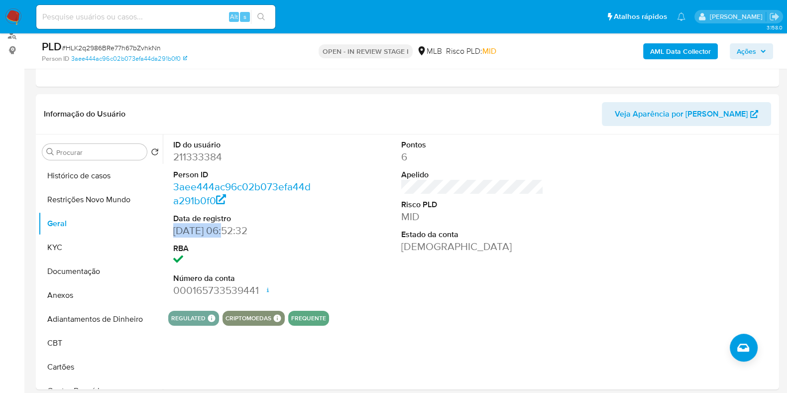
click at [755, 49] on span "Ações" at bounding box center [745, 51] width 19 height 16
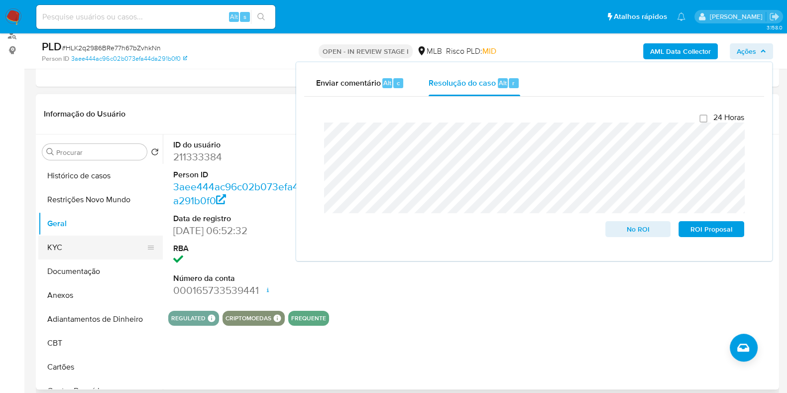
click at [92, 246] on button "KYC" at bounding box center [96, 247] width 116 height 24
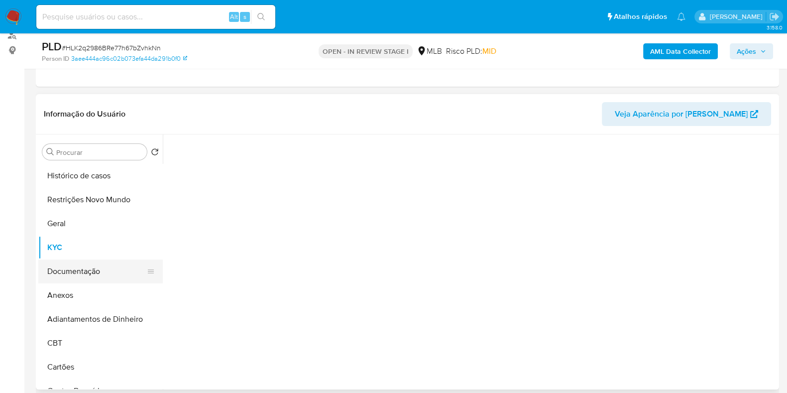
click at [84, 279] on button "Documentação" at bounding box center [96, 271] width 116 height 24
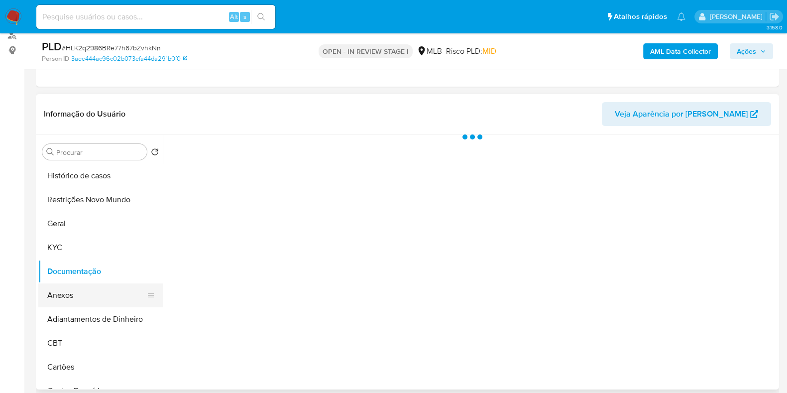
click at [74, 299] on button "Anexos" at bounding box center [96, 295] width 116 height 24
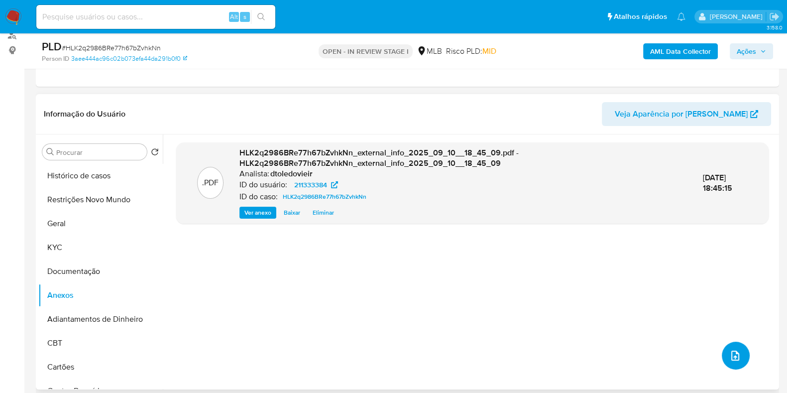
click at [737, 358] on button "upload-file" at bounding box center [736, 355] width 28 height 28
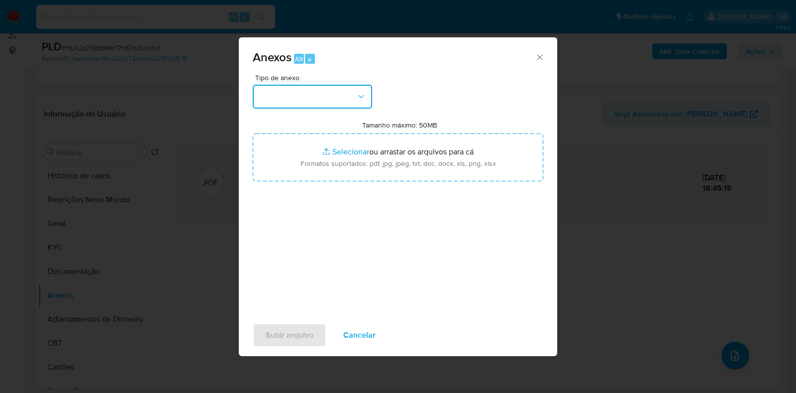
click at [326, 89] on button "button" at bounding box center [312, 97] width 119 height 24
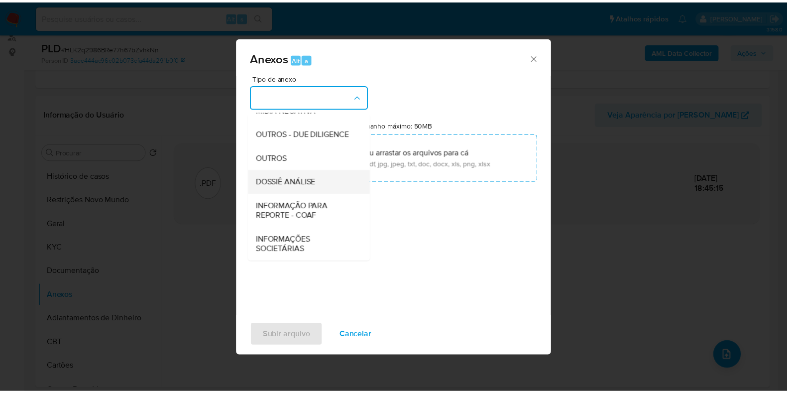
scroll to position [153, 0]
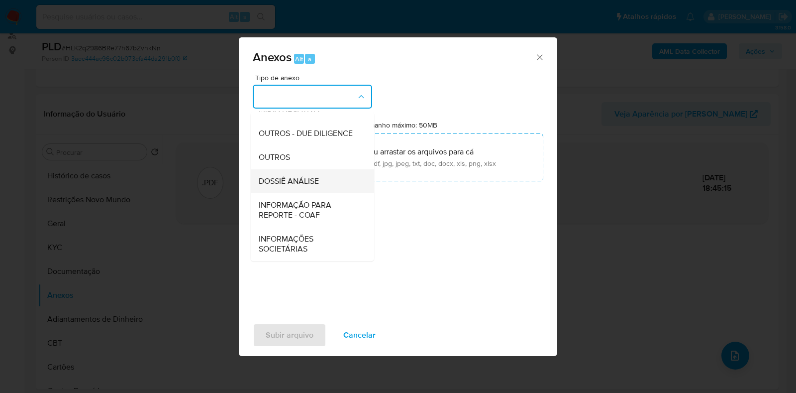
click at [317, 180] on span "DOSSIÊ ANÁLISE" at bounding box center [289, 181] width 60 height 10
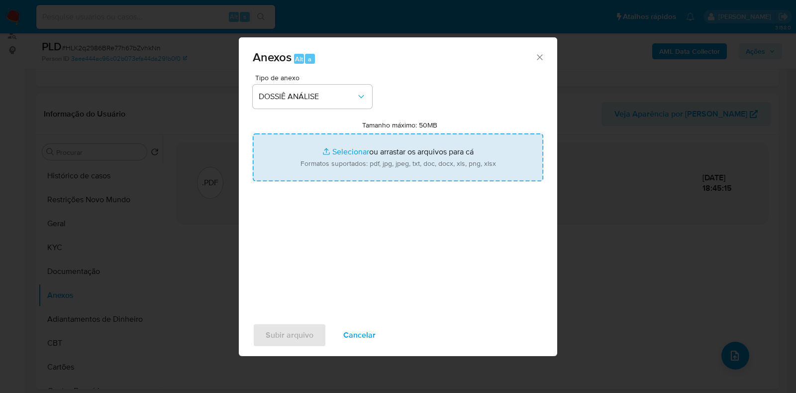
type input "C:\fakepath\CPF 04435519011 - RICARDO VANNER PINHEIRO.pdf"
type input "C:\fakepath\Mulan 211333384_2025_09_10_09_27_28.xlsx"
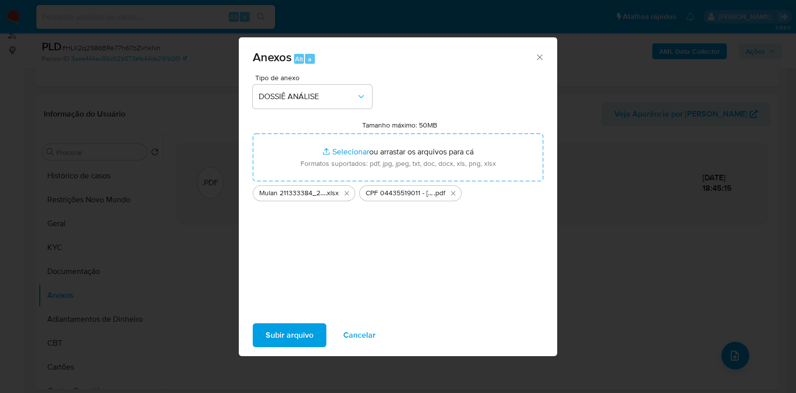
click at [297, 329] on span "Subir arquivo" at bounding box center [290, 335] width 48 height 22
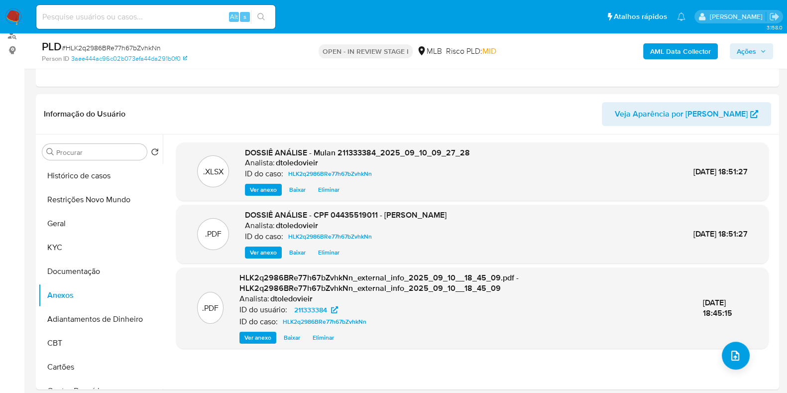
click at [768, 52] on button "Ações" at bounding box center [751, 51] width 43 height 16
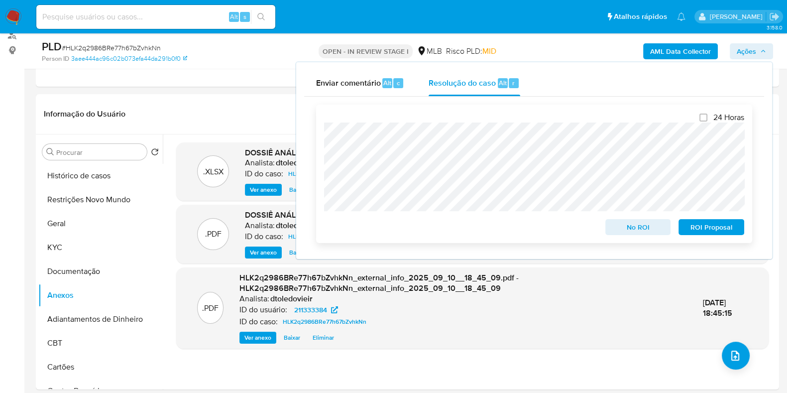
click at [620, 230] on span "No ROI" at bounding box center [638, 227] width 52 height 14
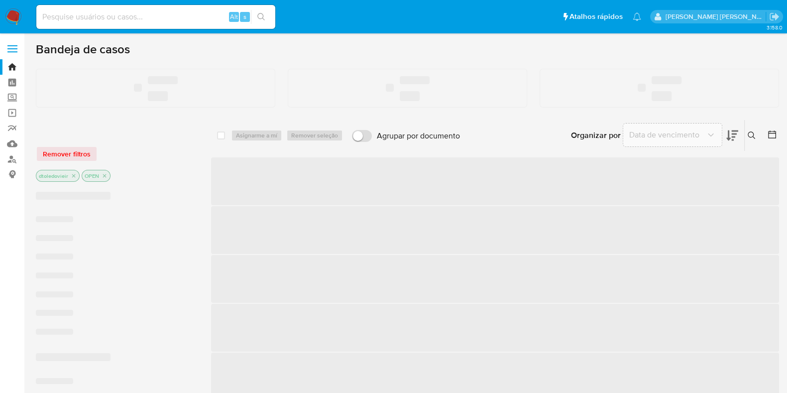
click at [86, 19] on input at bounding box center [155, 16] width 239 height 13
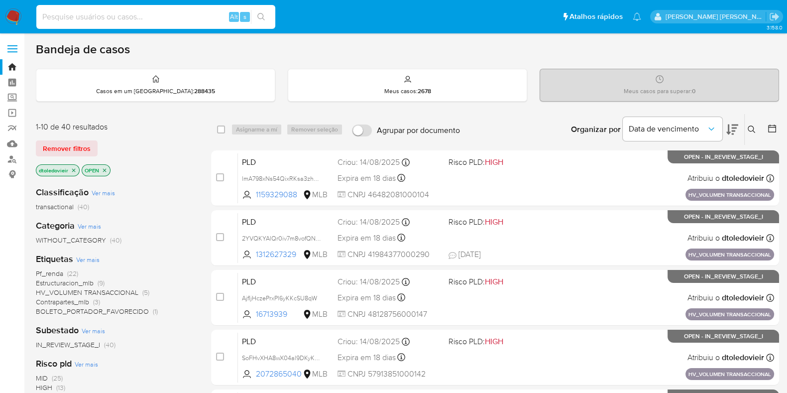
paste input "458567332"
type input "458567332"
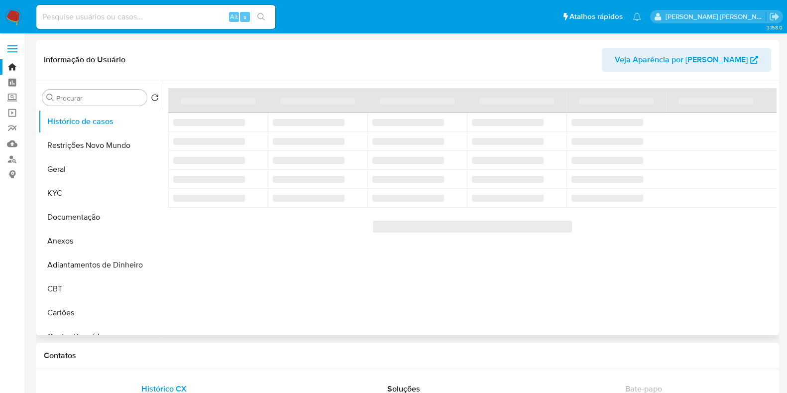
select select "10"
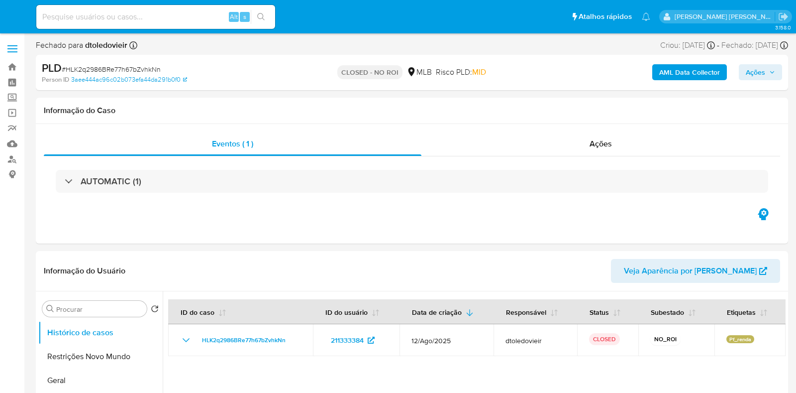
select select "10"
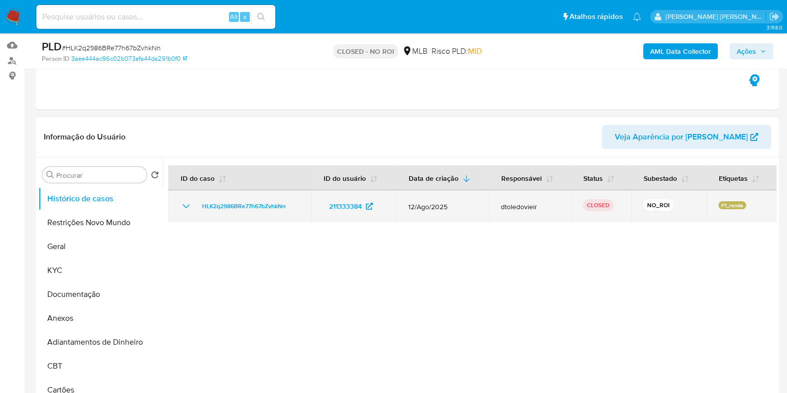
scroll to position [124, 0]
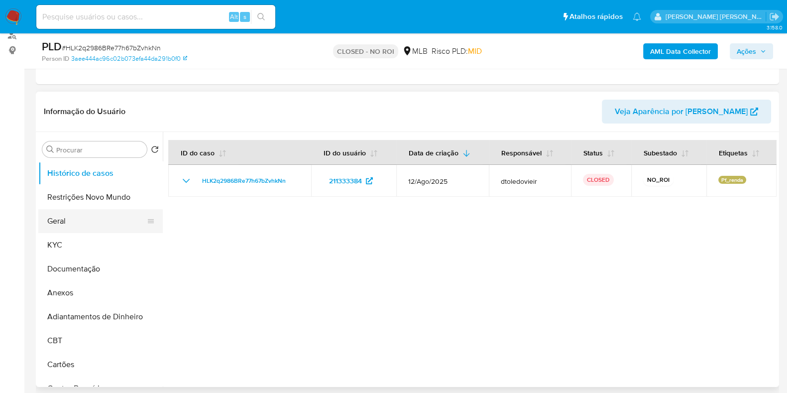
click at [88, 221] on button "Geral" at bounding box center [96, 221] width 116 height 24
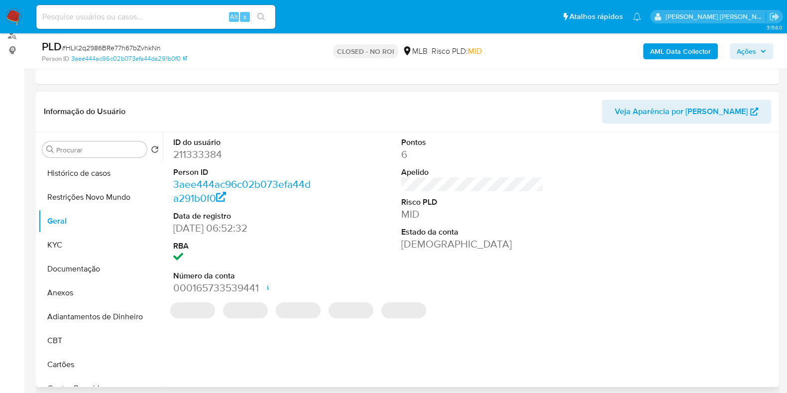
click at [205, 153] on dd "211333384" at bounding box center [244, 154] width 142 height 14
copy dd "211333384"
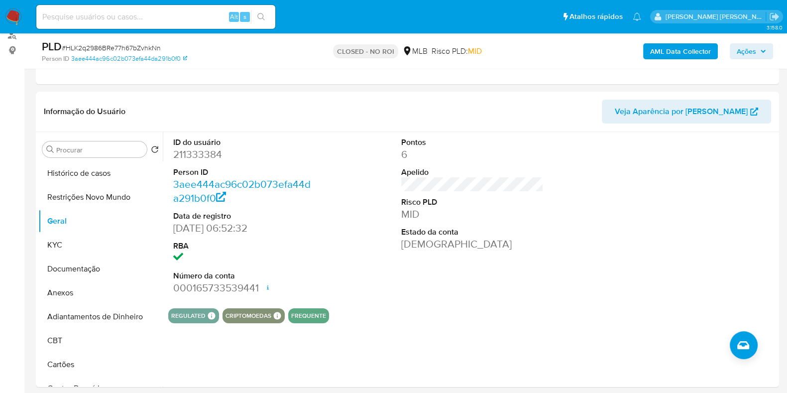
click at [161, 5] on div "Alt s" at bounding box center [155, 17] width 239 height 24
click at [147, 10] on input at bounding box center [155, 16] width 239 height 13
paste input "817006244"
type input "817006244"
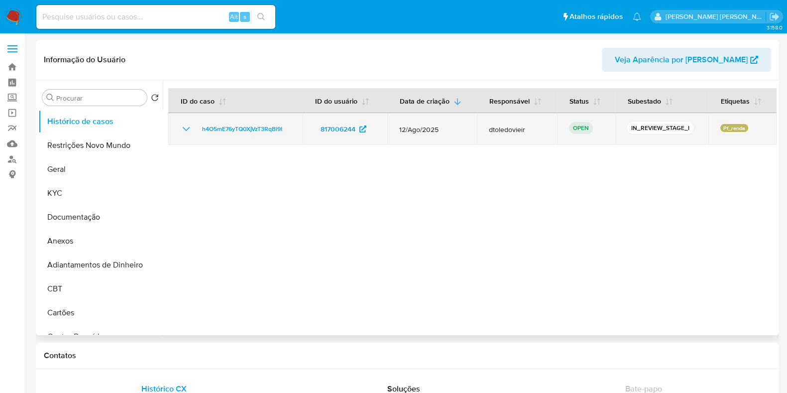
select select "10"
click at [256, 135] on td "h4O5mE76yTQ0XjVzT3RqBl9I" at bounding box center [235, 129] width 134 height 32
click at [250, 132] on span "h4O5mE76yTQ0XjVzT3RqBl9I" at bounding box center [242, 129] width 80 height 12
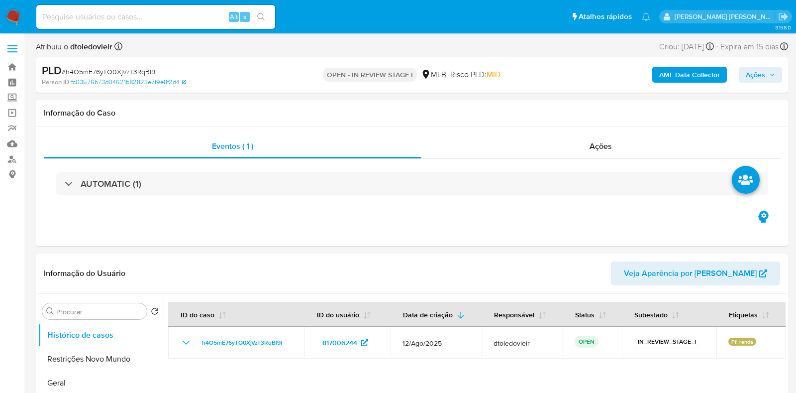
select select "10"
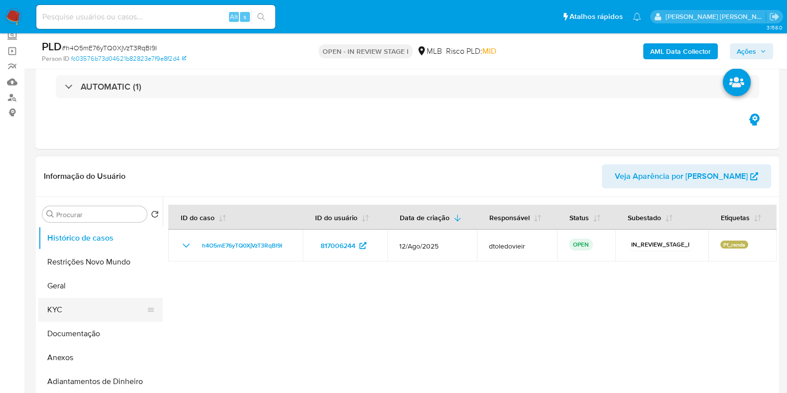
drag, startPoint x: 57, startPoint y: 310, endPoint x: 57, endPoint y: 300, distance: 9.5
click at [58, 310] on button "KYC" at bounding box center [96, 310] width 116 height 24
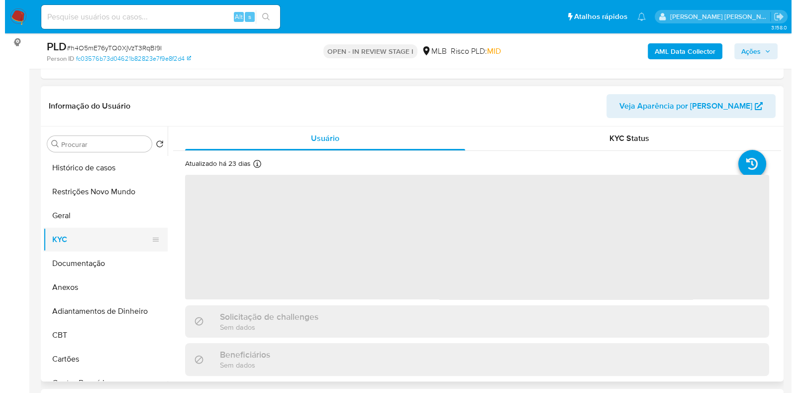
scroll to position [187, 0]
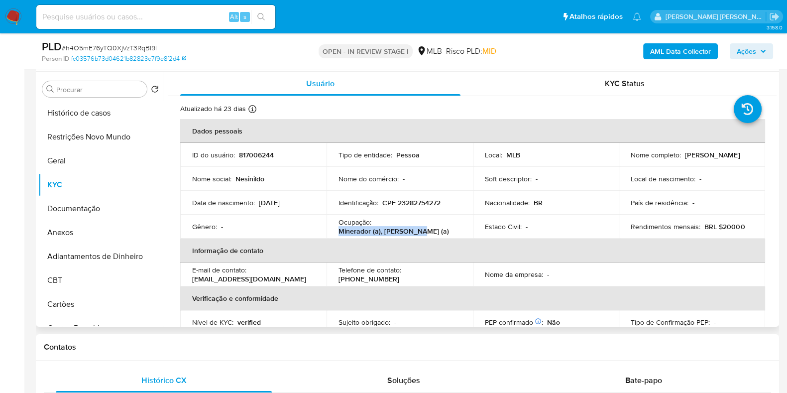
drag, startPoint x: 415, startPoint y: 231, endPoint x: 332, endPoint y: 233, distance: 83.1
click at [332, 233] on td "Ocupação : Minerador (a), garimpeiro (a)" at bounding box center [399, 226] width 146 height 24
copy p "Minerador (a), garimpeiro"
click at [94, 215] on button "Documentação" at bounding box center [96, 209] width 116 height 24
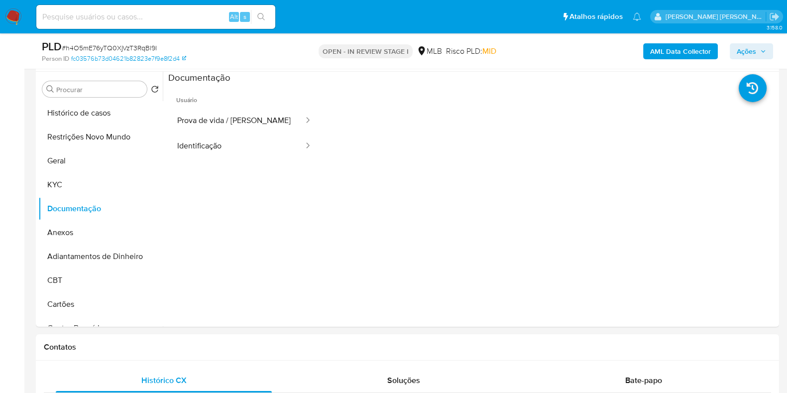
click at [663, 49] on b "AML Data Collector" at bounding box center [680, 51] width 61 height 16
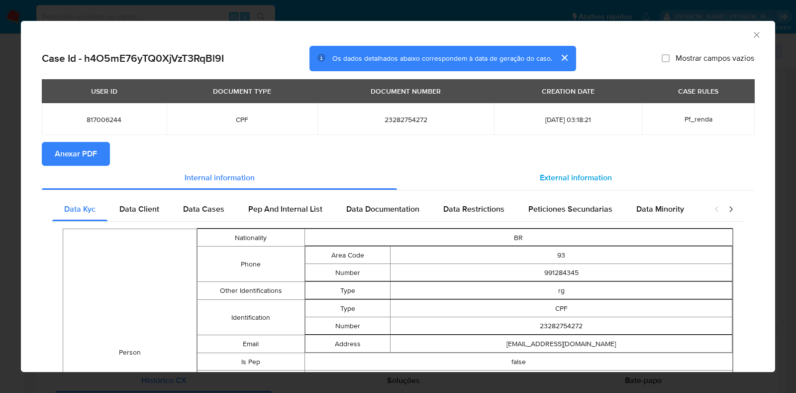
click at [545, 175] on span "External information" at bounding box center [576, 177] width 72 height 11
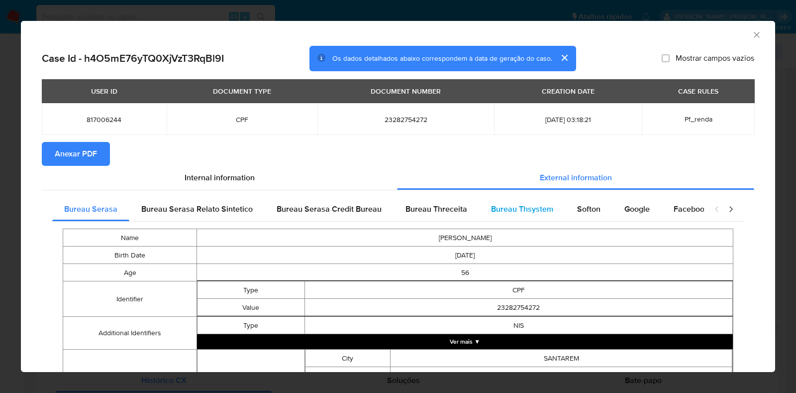
click at [523, 209] on span "Bureau Thsystem" at bounding box center [522, 208] width 62 height 11
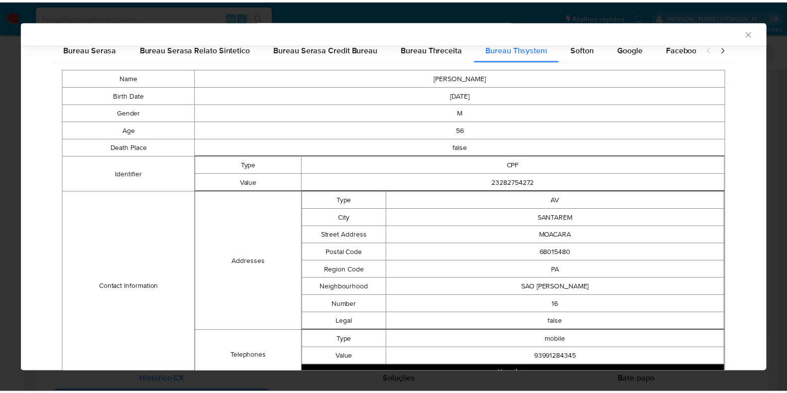
scroll to position [363, 0]
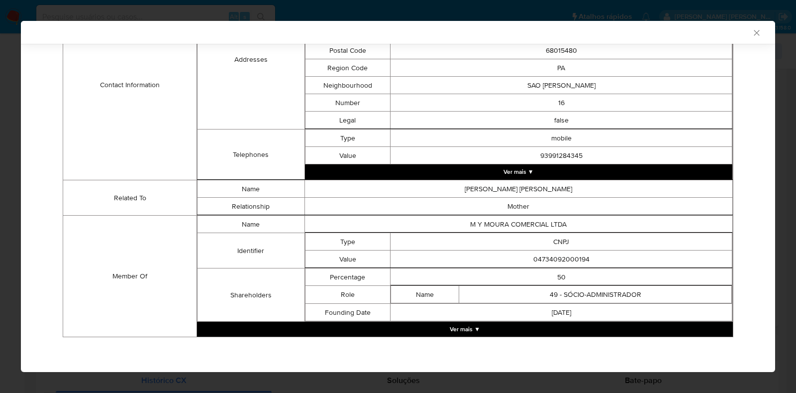
click at [556, 254] on td "04734092000194" at bounding box center [562, 258] width 342 height 17
copy td "04734092000194"
click at [752, 33] on icon "Fechar a janela" at bounding box center [757, 33] width 10 height 10
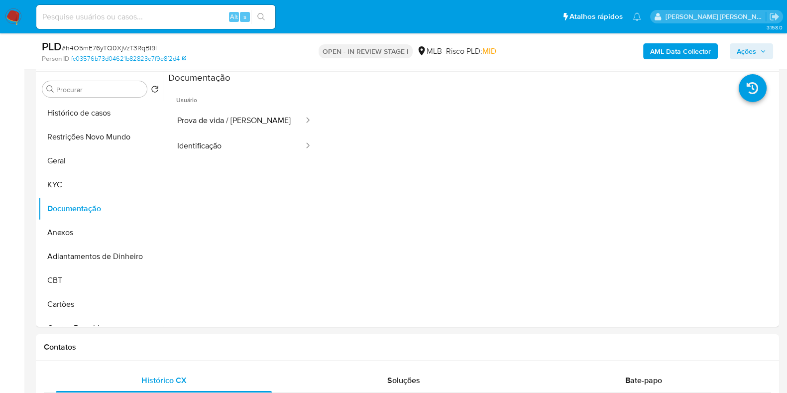
click at [757, 51] on span "Ações" at bounding box center [750, 51] width 29 height 14
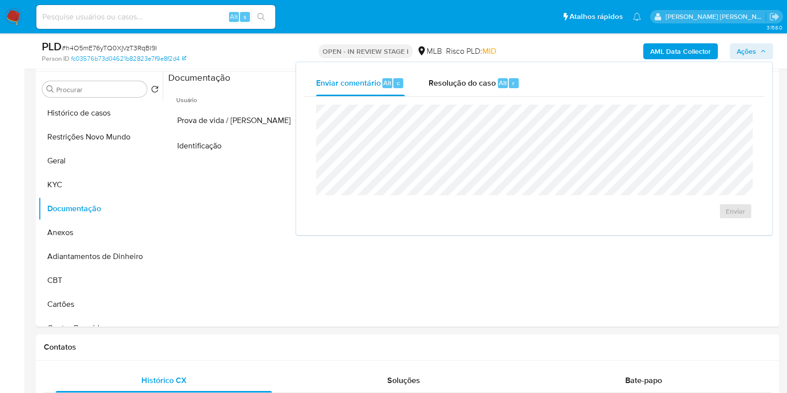
click at [494, 98] on div "Enviar" at bounding box center [534, 162] width 460 height 130
click at [481, 84] on span "Resolução do caso" at bounding box center [461, 82] width 67 height 11
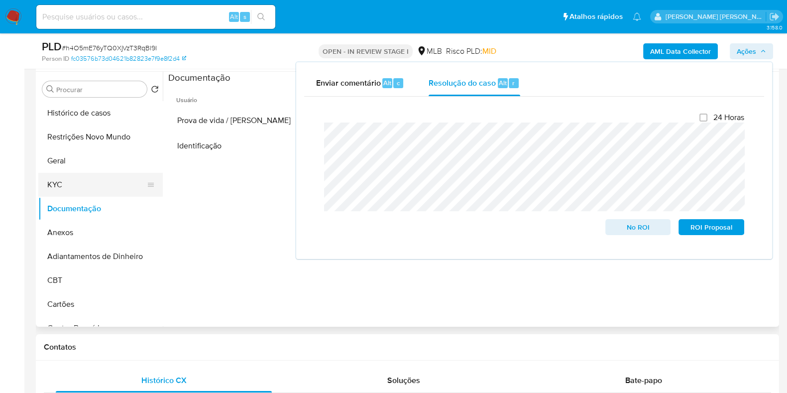
click at [97, 185] on button "KYC" at bounding box center [96, 185] width 116 height 24
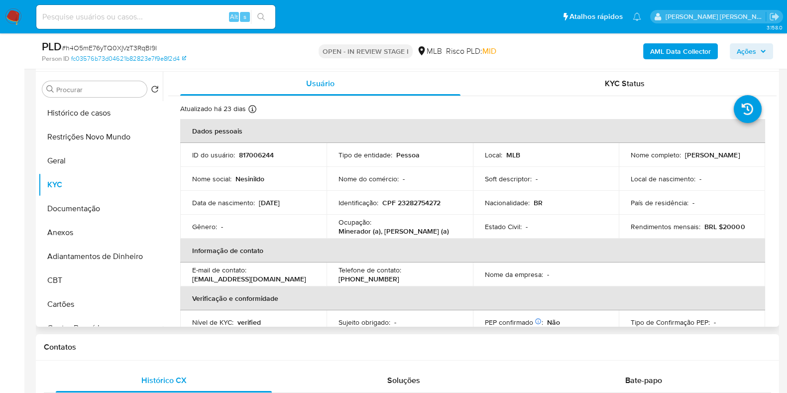
drag, startPoint x: 711, startPoint y: 157, endPoint x: 627, endPoint y: 163, distance: 83.8
click at [630, 159] on div "Nome completo : Nesinildo Moura Silva" at bounding box center [691, 154] width 122 height 9
copy p "[PERSON_NAME]"
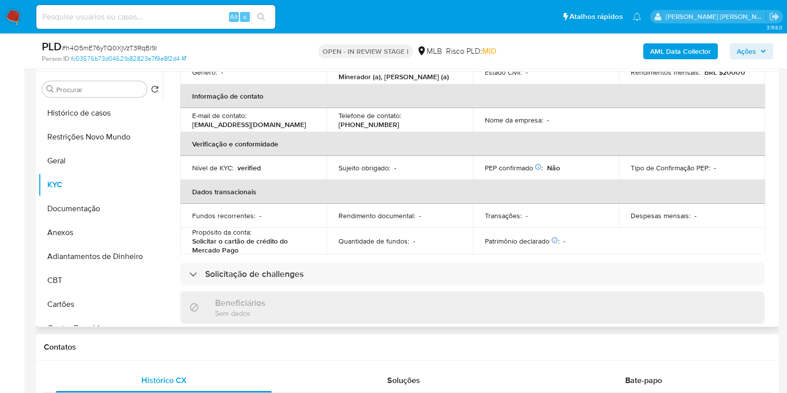
scroll to position [0, 0]
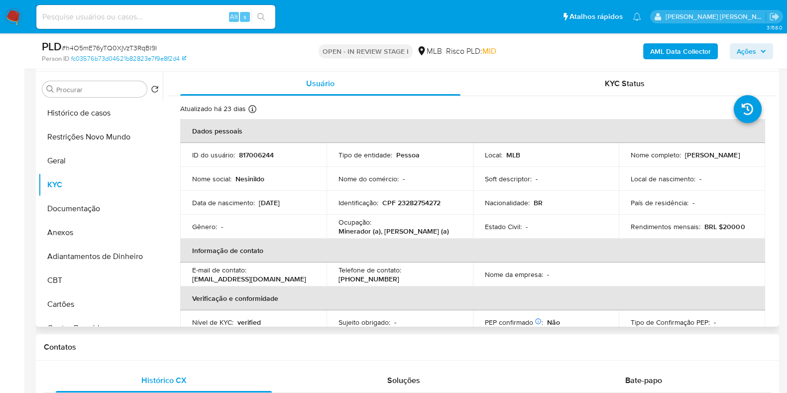
click at [419, 203] on p "CPF 23282754272" at bounding box center [411, 202] width 58 height 9
copy p "23282754272"
click at [103, 137] on button "Restrições Novo Mundo" at bounding box center [96, 137] width 116 height 24
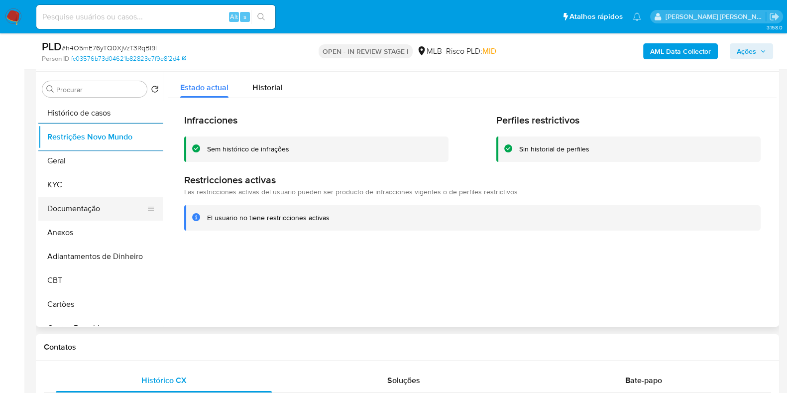
click at [69, 212] on button "Documentação" at bounding box center [96, 209] width 116 height 24
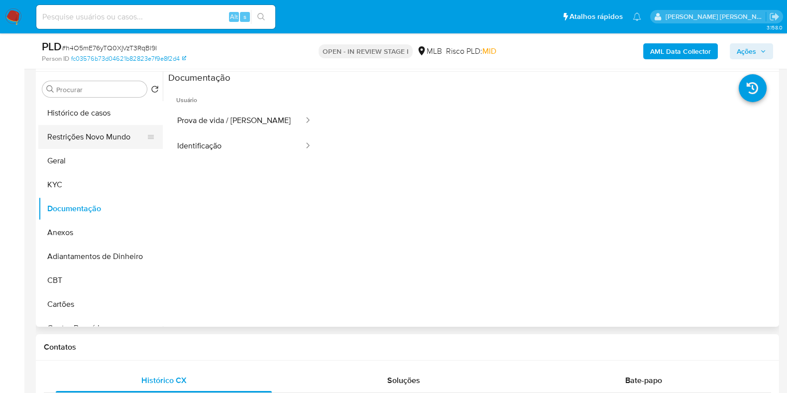
click at [104, 134] on button "Restrições Novo Mundo" at bounding box center [96, 137] width 116 height 24
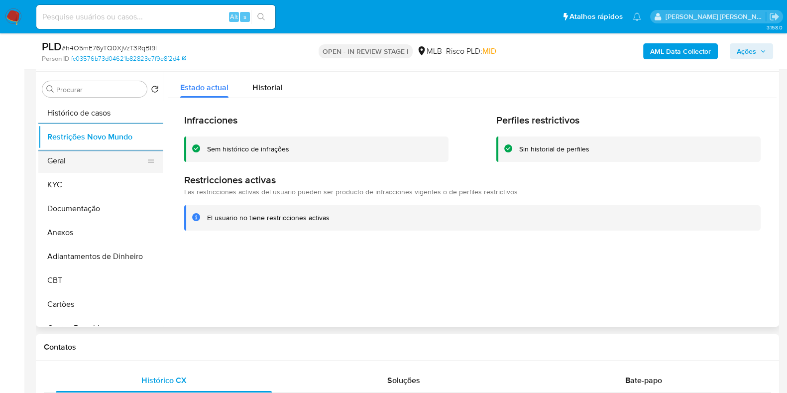
click at [60, 159] on button "Geral" at bounding box center [96, 161] width 116 height 24
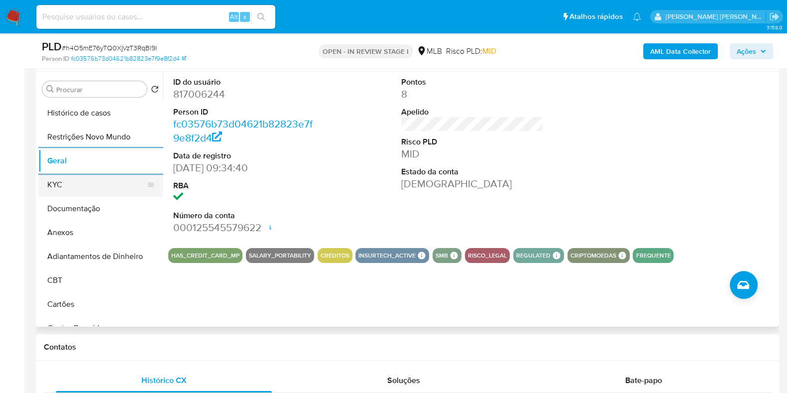
click at [62, 182] on button "KYC" at bounding box center [96, 185] width 116 height 24
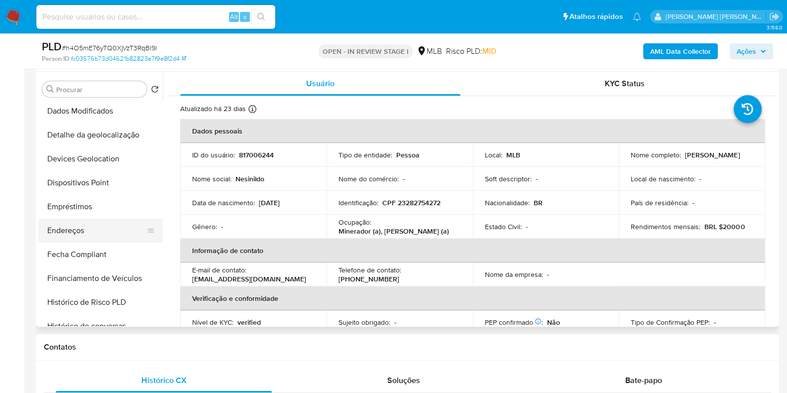
scroll to position [248, 0]
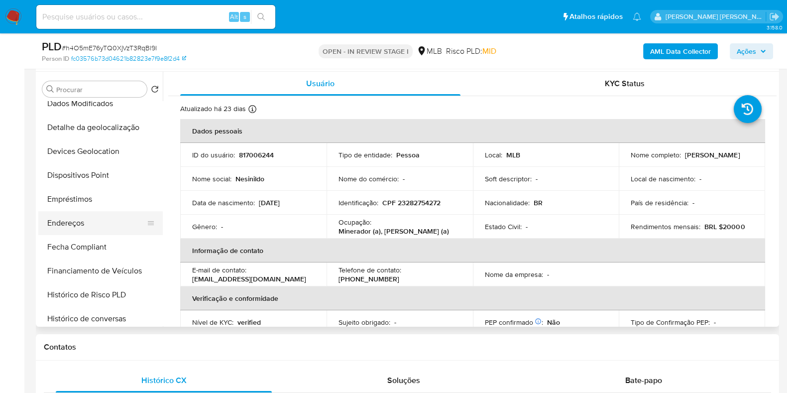
click at [92, 231] on button "Endereços" at bounding box center [96, 223] width 116 height 24
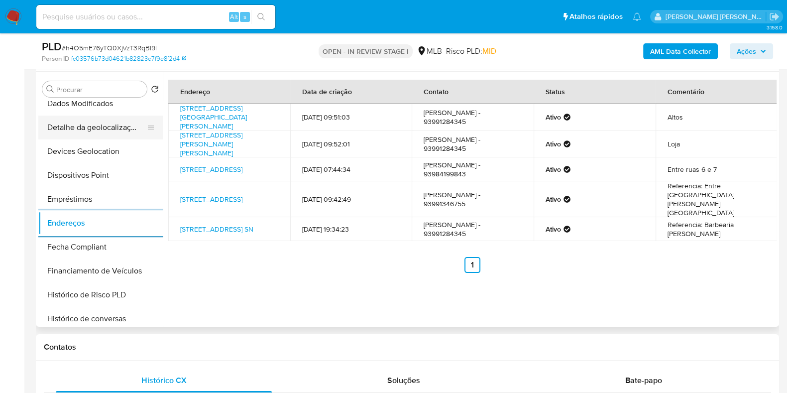
click at [117, 132] on button "Detalhe da geolocalização" at bounding box center [96, 127] width 116 height 24
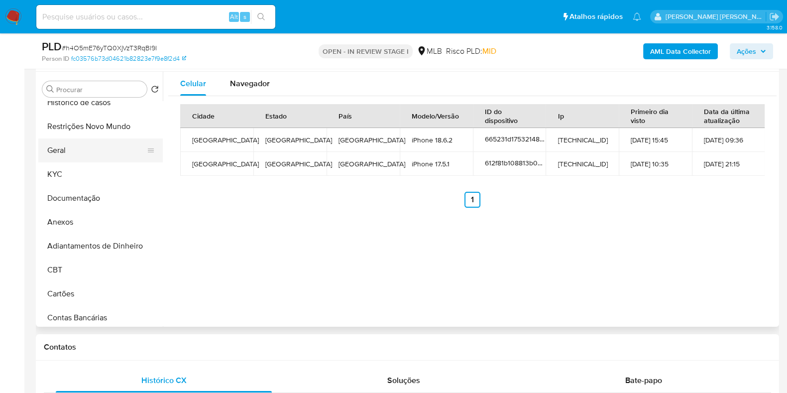
scroll to position [0, 0]
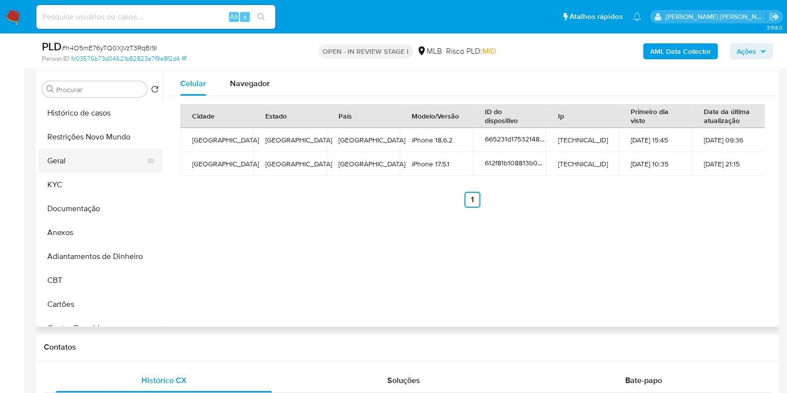
click at [90, 149] on button "Geral" at bounding box center [96, 161] width 116 height 24
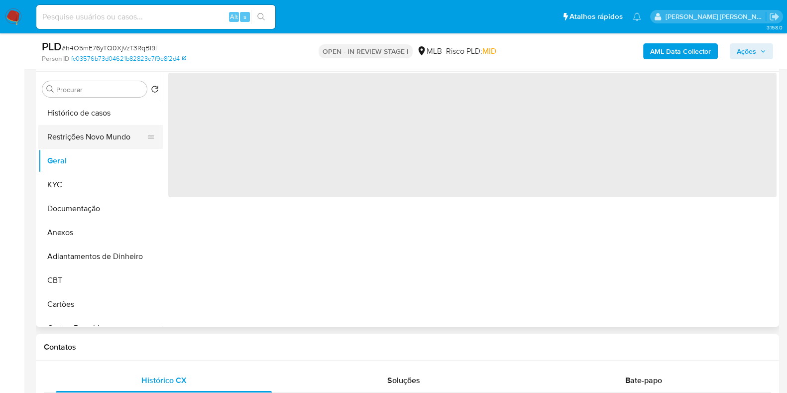
click at [110, 134] on button "Restrições Novo Mundo" at bounding box center [96, 137] width 116 height 24
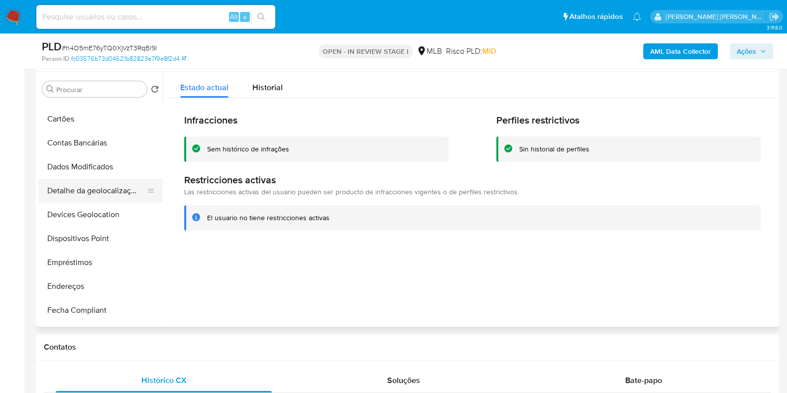
scroll to position [186, 0]
click at [100, 218] on button "Devices Geolocation" at bounding box center [96, 214] width 116 height 24
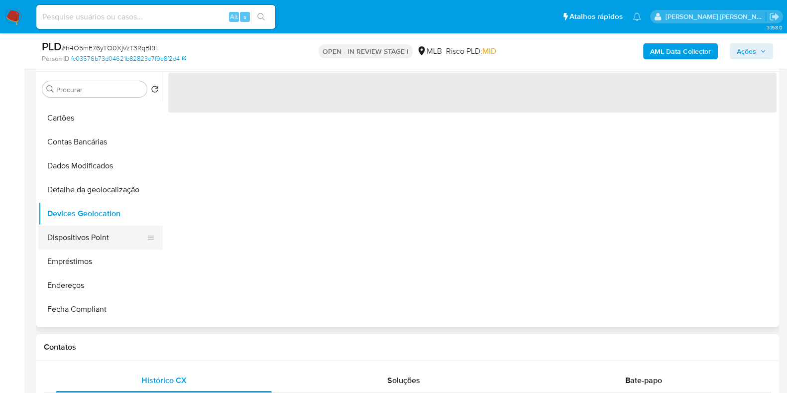
click at [95, 232] on button "Dispositivos Point" at bounding box center [96, 237] width 116 height 24
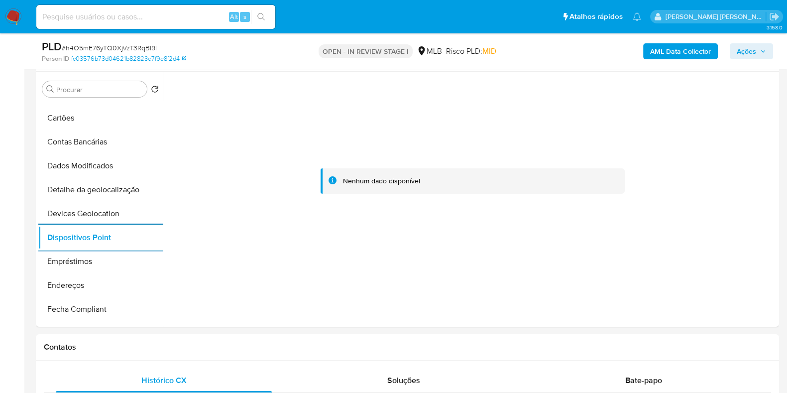
click at [669, 55] on b "AML Data Collector" at bounding box center [680, 51] width 61 height 16
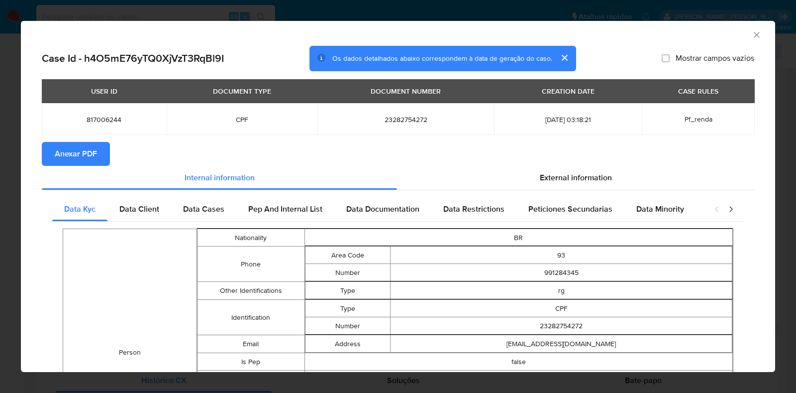
click at [71, 157] on span "Anexar PDF" at bounding box center [76, 154] width 42 height 22
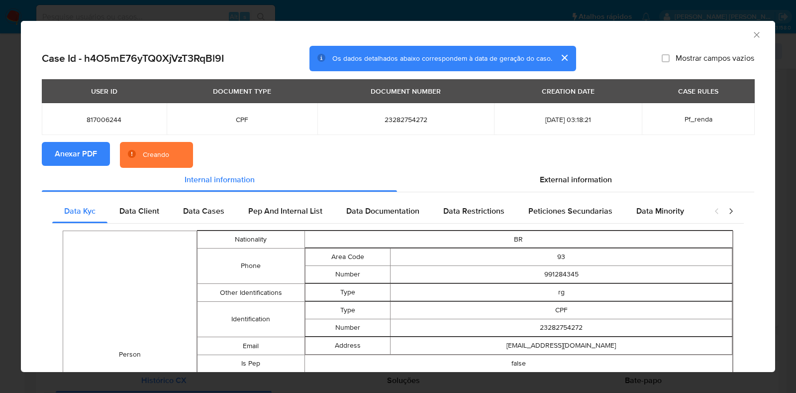
click at [0, 180] on div "AML Data Collector Case Id - h4O5mE76yTQ0XjVzT3RqBl9I Os dados detalhados abaix…" at bounding box center [398, 196] width 796 height 393
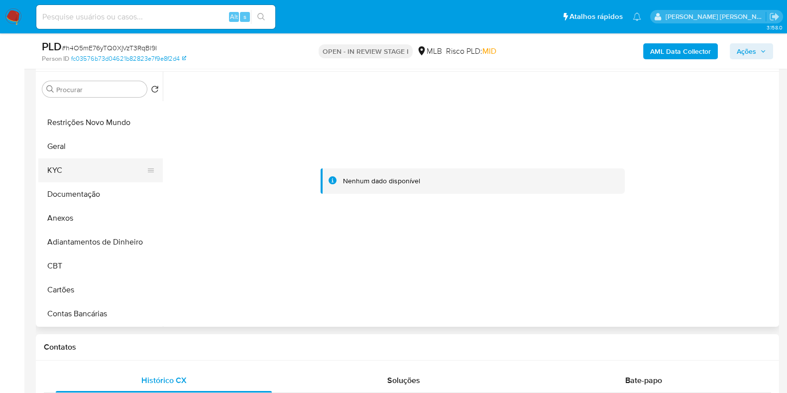
scroll to position [0, 0]
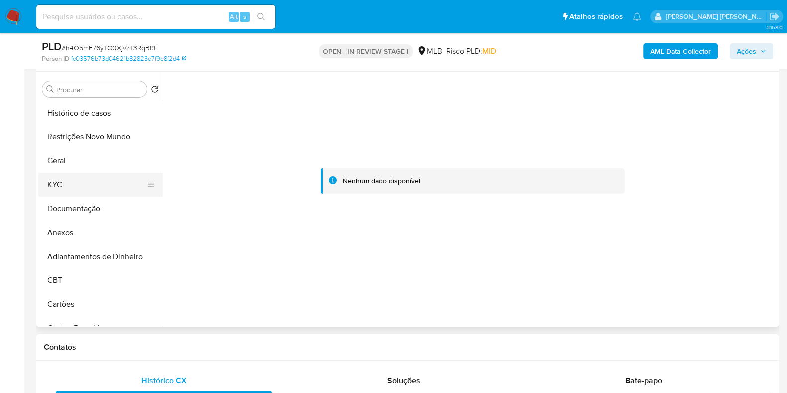
click at [85, 177] on button "KYC" at bounding box center [96, 185] width 116 height 24
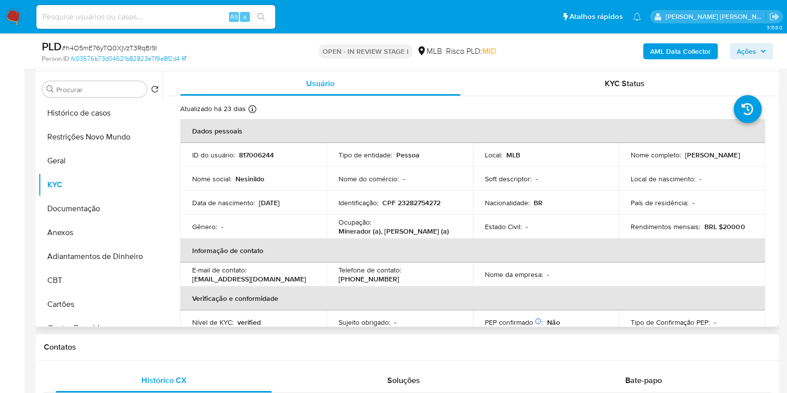
drag, startPoint x: 704, startPoint y: 163, endPoint x: 627, endPoint y: 161, distance: 77.6
click at [627, 161] on td "Nome completo : Nesinildo Moura Silva" at bounding box center [692, 155] width 146 height 24
copy p "[PERSON_NAME]"
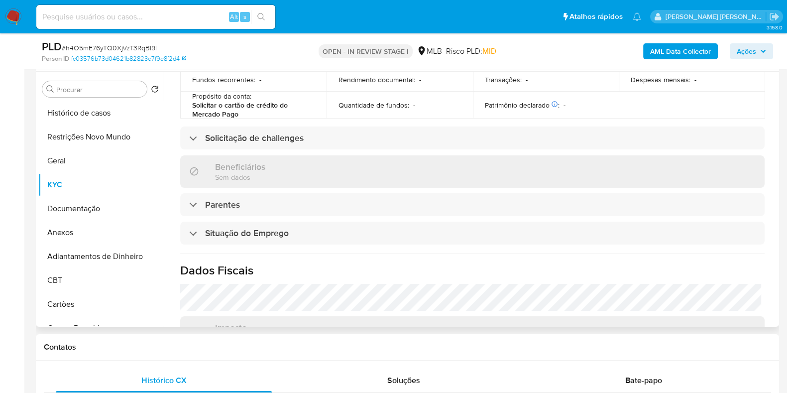
scroll to position [435, 0]
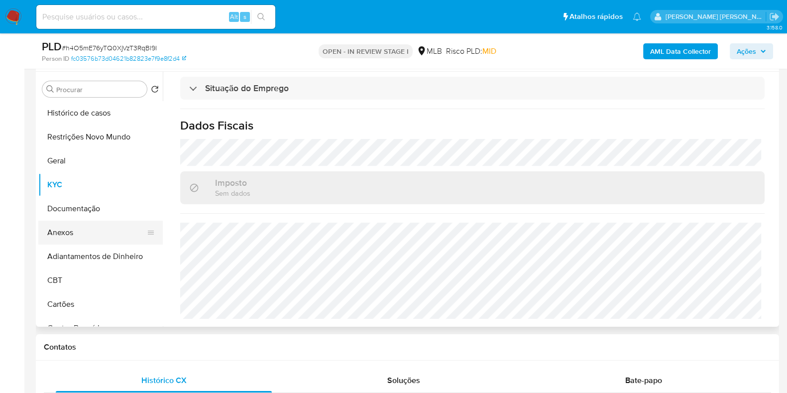
click at [73, 225] on button "Anexos" at bounding box center [96, 232] width 116 height 24
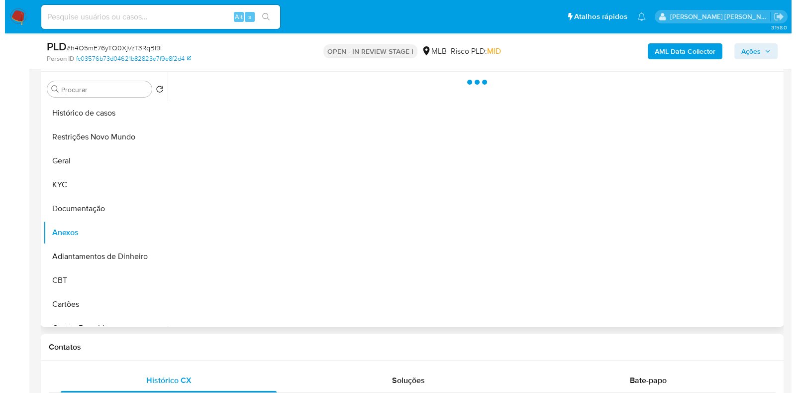
scroll to position [0, 0]
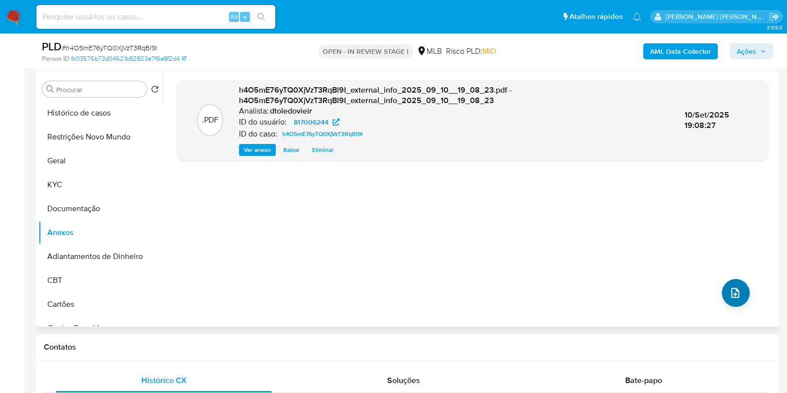
drag, startPoint x: 717, startPoint y: 284, endPoint x: 721, endPoint y: 288, distance: 5.3
click at [719, 287] on div ".PDF h4O5mE76yTQ0XjVzT3RqBl9I_external_info_2025_09_10__19_08_23.pdf - h4O5mE76…" at bounding box center [472, 199] width 592 height 239
click at [729, 291] on icon "upload-file" at bounding box center [735, 293] width 12 height 12
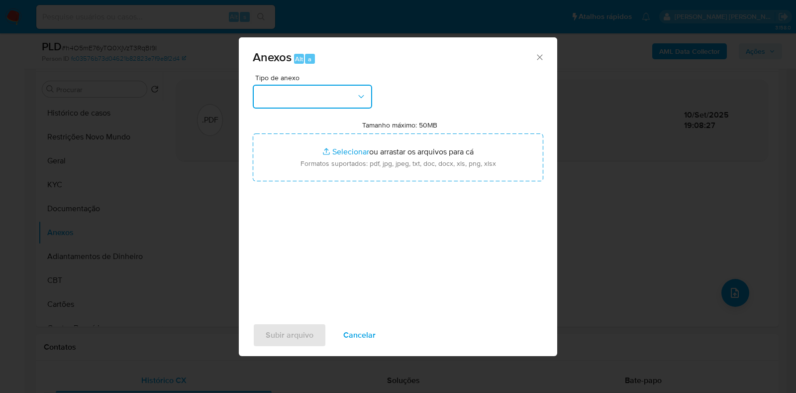
drag, startPoint x: 313, startPoint y: 97, endPoint x: 314, endPoint y: 105, distance: 8.5
click at [313, 97] on button "button" at bounding box center [312, 97] width 119 height 24
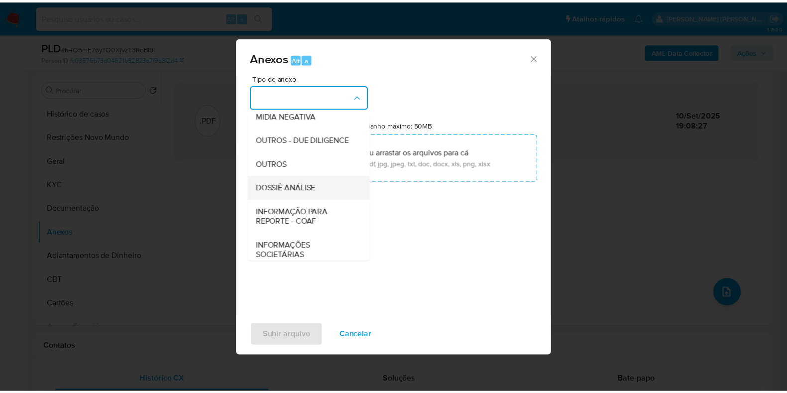
scroll to position [153, 0]
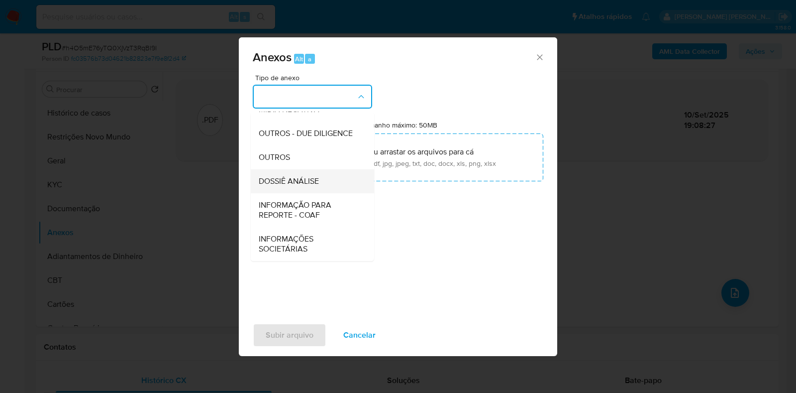
click at [310, 176] on span "DOSSIÊ ANÁLISE" at bounding box center [289, 181] width 60 height 10
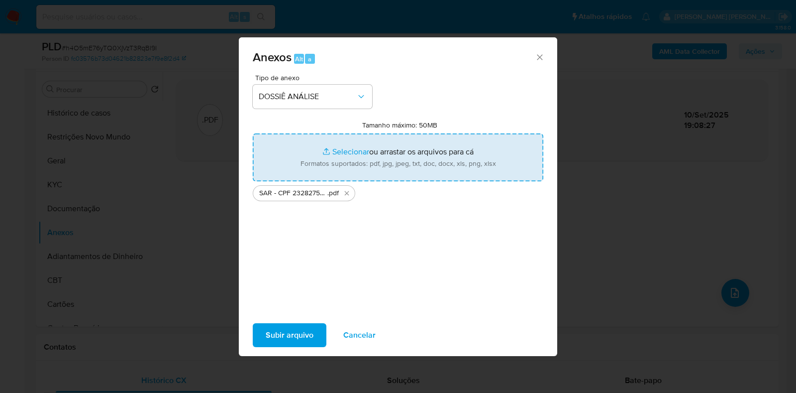
type input "C:\fakepath\Mulan 817006244_2025_09_10_09_27_44.xlsx"
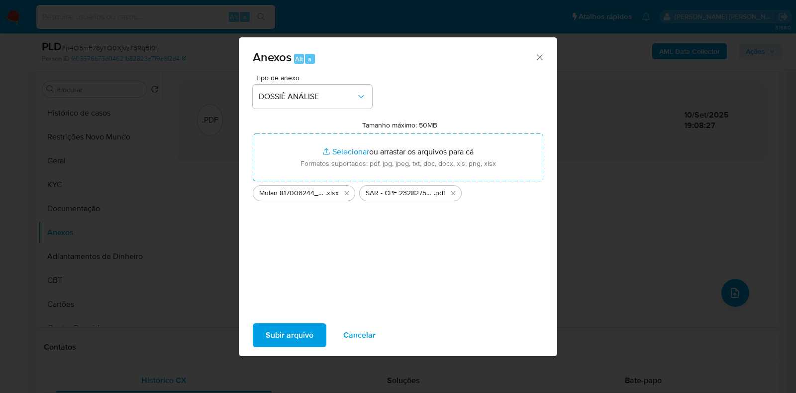
click at [275, 338] on span "Subir arquivo" at bounding box center [290, 335] width 48 height 22
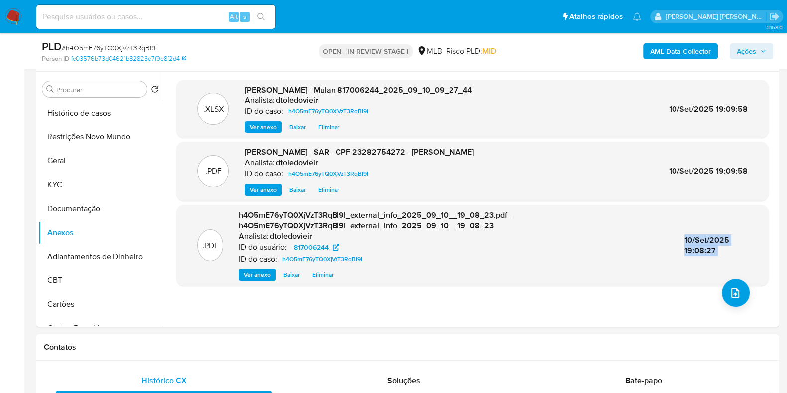
click at [760, 50] on icon "button" at bounding box center [763, 51] width 6 height 6
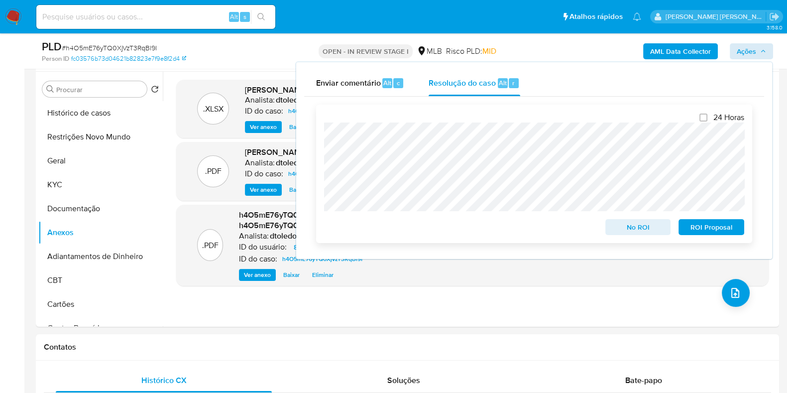
click at [714, 233] on span "ROI Proposal" at bounding box center [711, 227] width 52 height 14
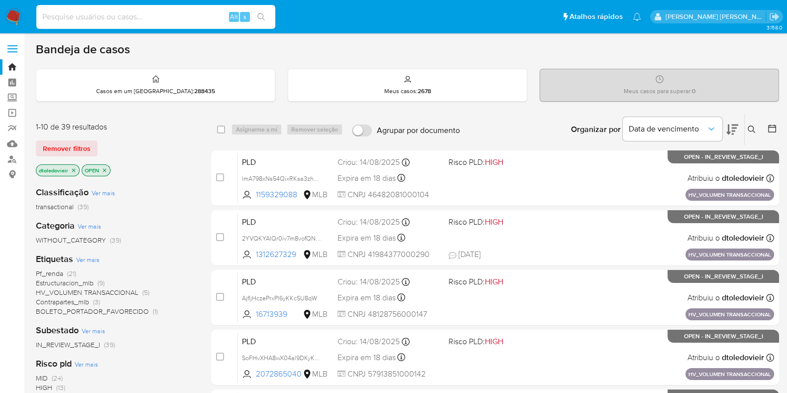
click at [142, 15] on input at bounding box center [155, 16] width 239 height 13
paste input "132319053"
type input "132319053"
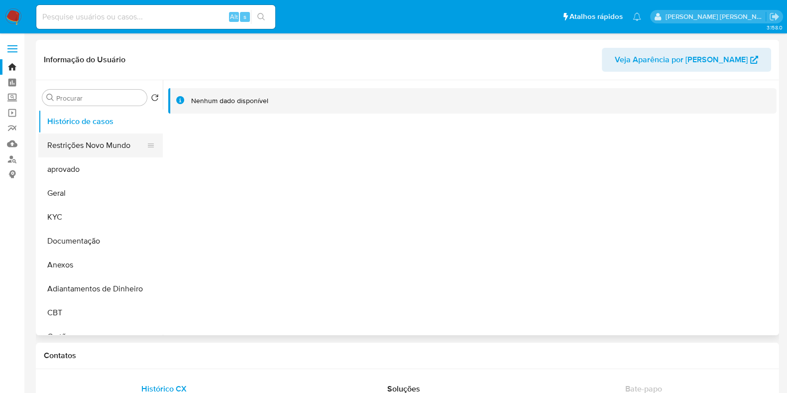
select select "10"
click at [183, 15] on input at bounding box center [155, 16] width 239 height 13
paste input "2352229041"
type input "2352229041"
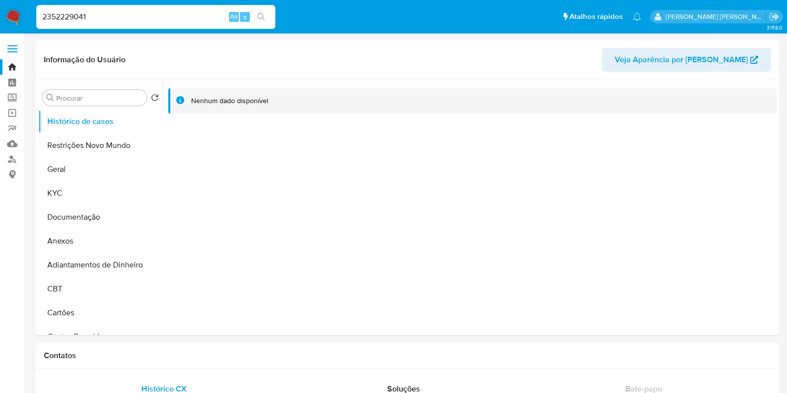
select select "10"
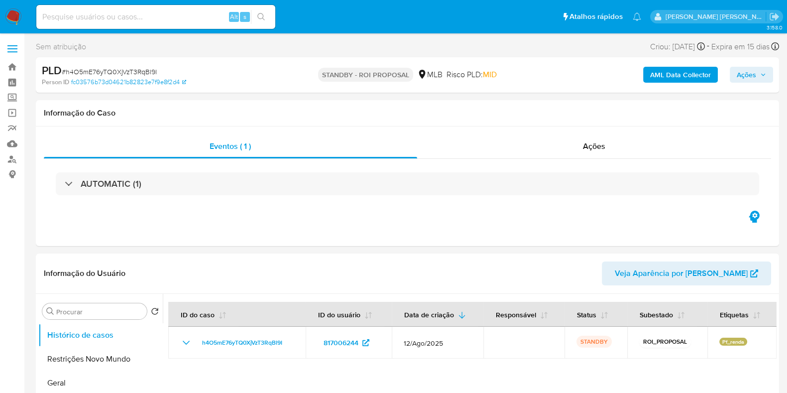
select select "10"
